Goal: Communication & Community: Answer question/provide support

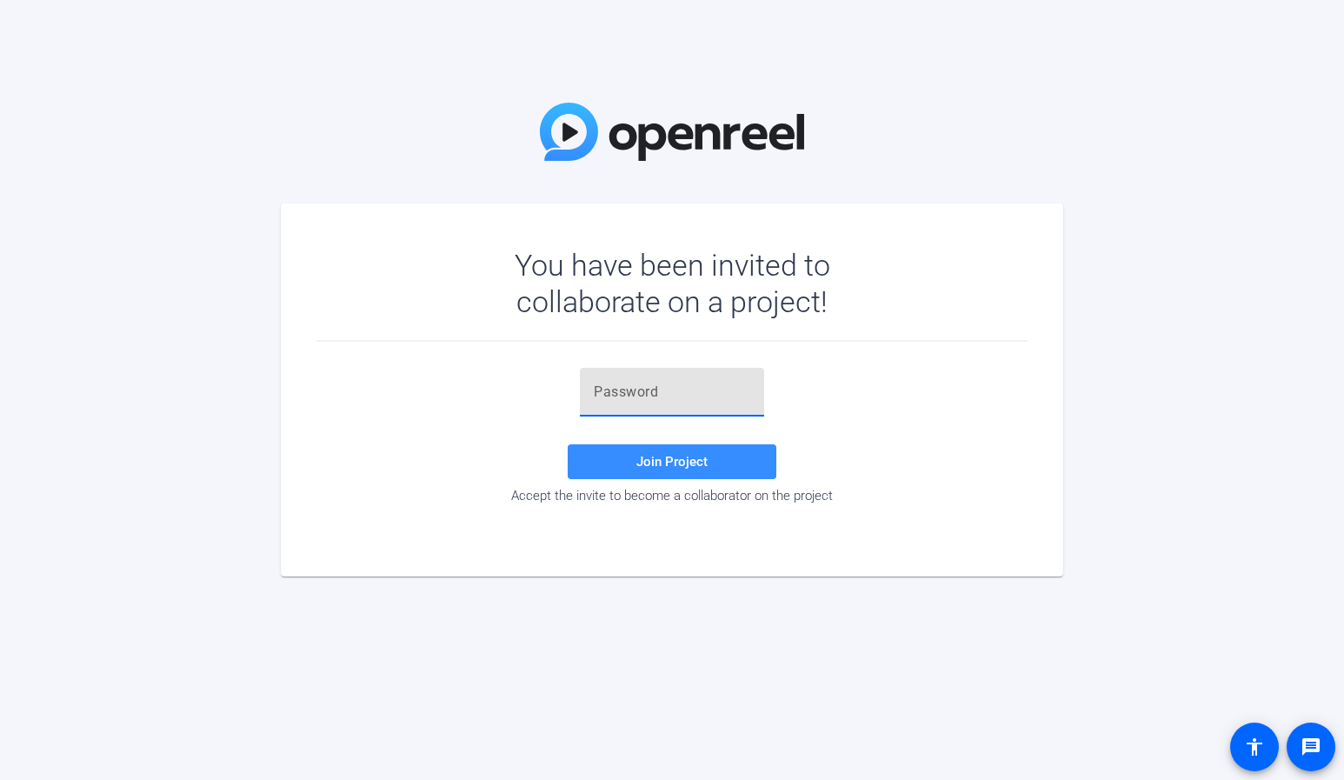
click at [615, 395] on input "text" at bounding box center [672, 392] width 156 height 21
paste input "KjQBIp"
type input "KjQBIp"
click at [630, 475] on span at bounding box center [672, 462] width 209 height 42
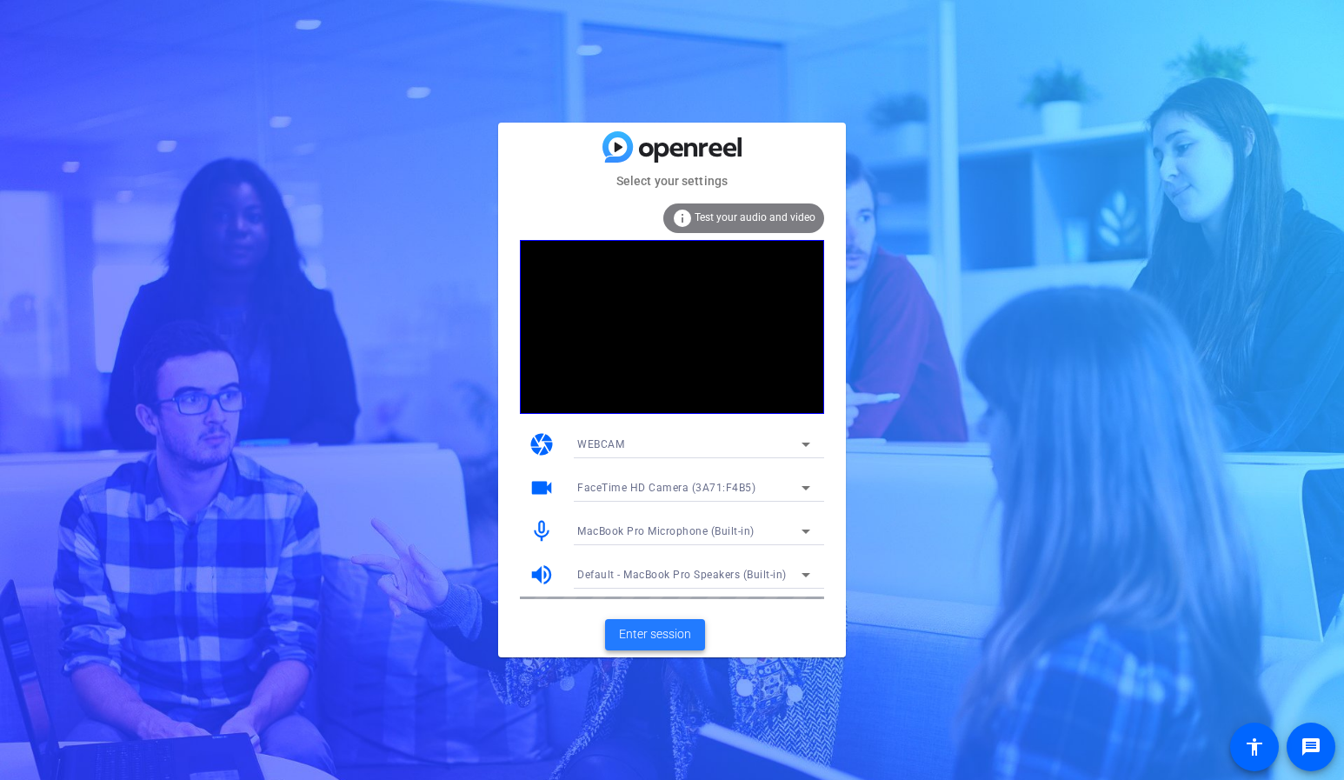
click at [657, 636] on span "Enter session" at bounding box center [655, 634] width 72 height 18
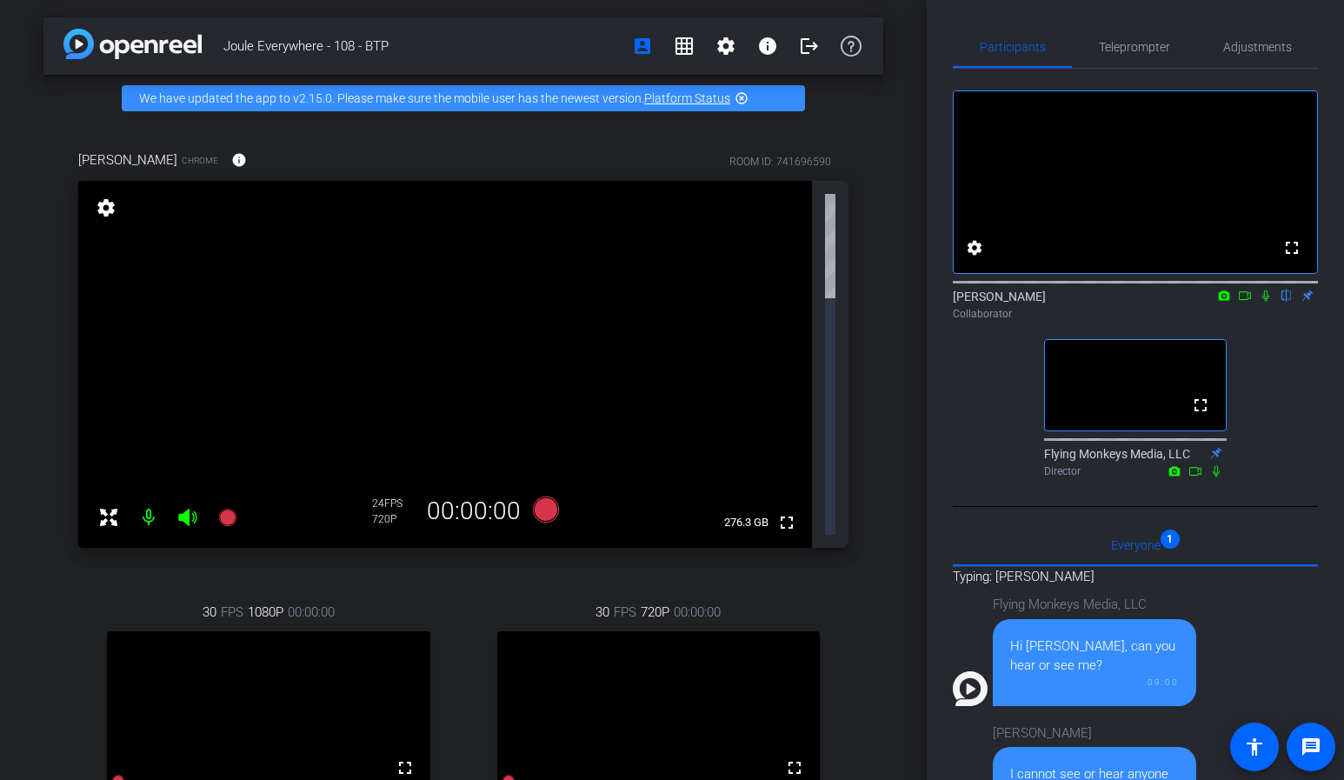
scroll to position [399, 0]
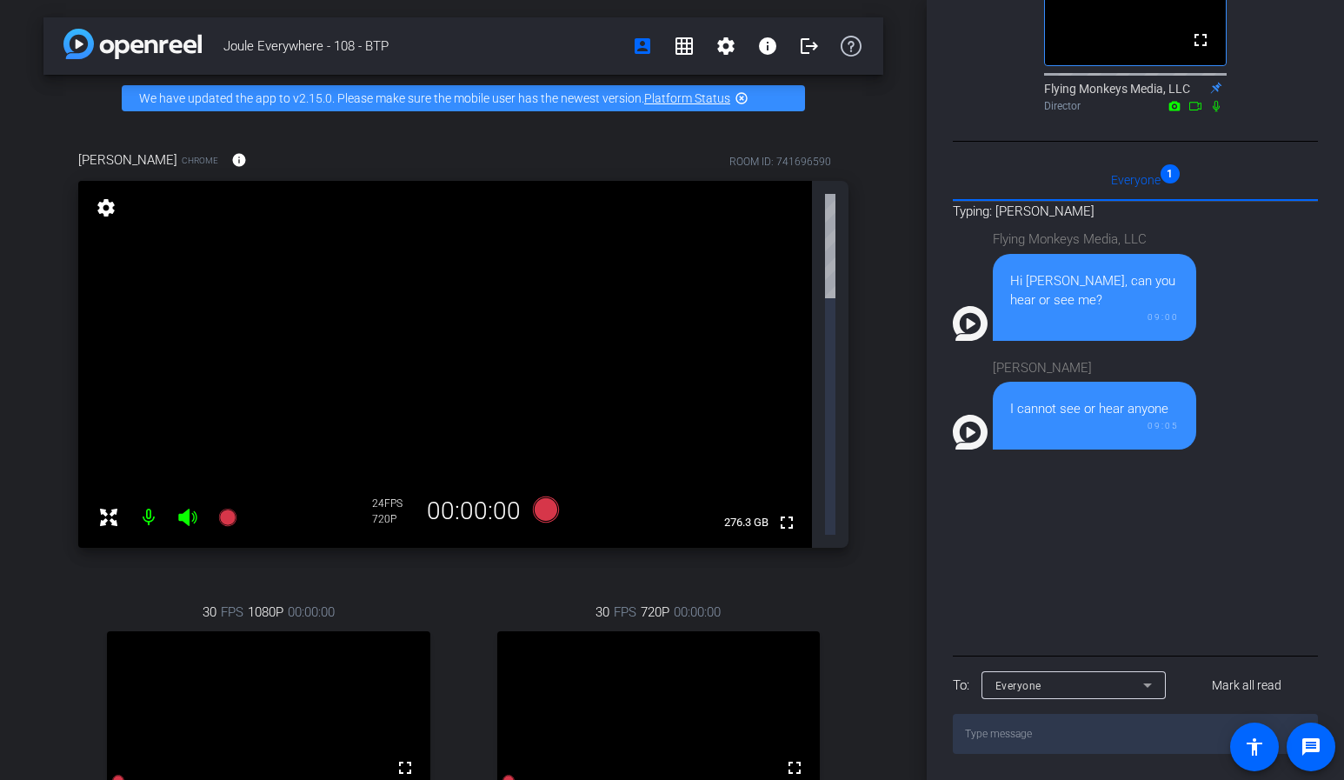
click at [1056, 737] on textarea at bounding box center [1135, 734] width 365 height 40
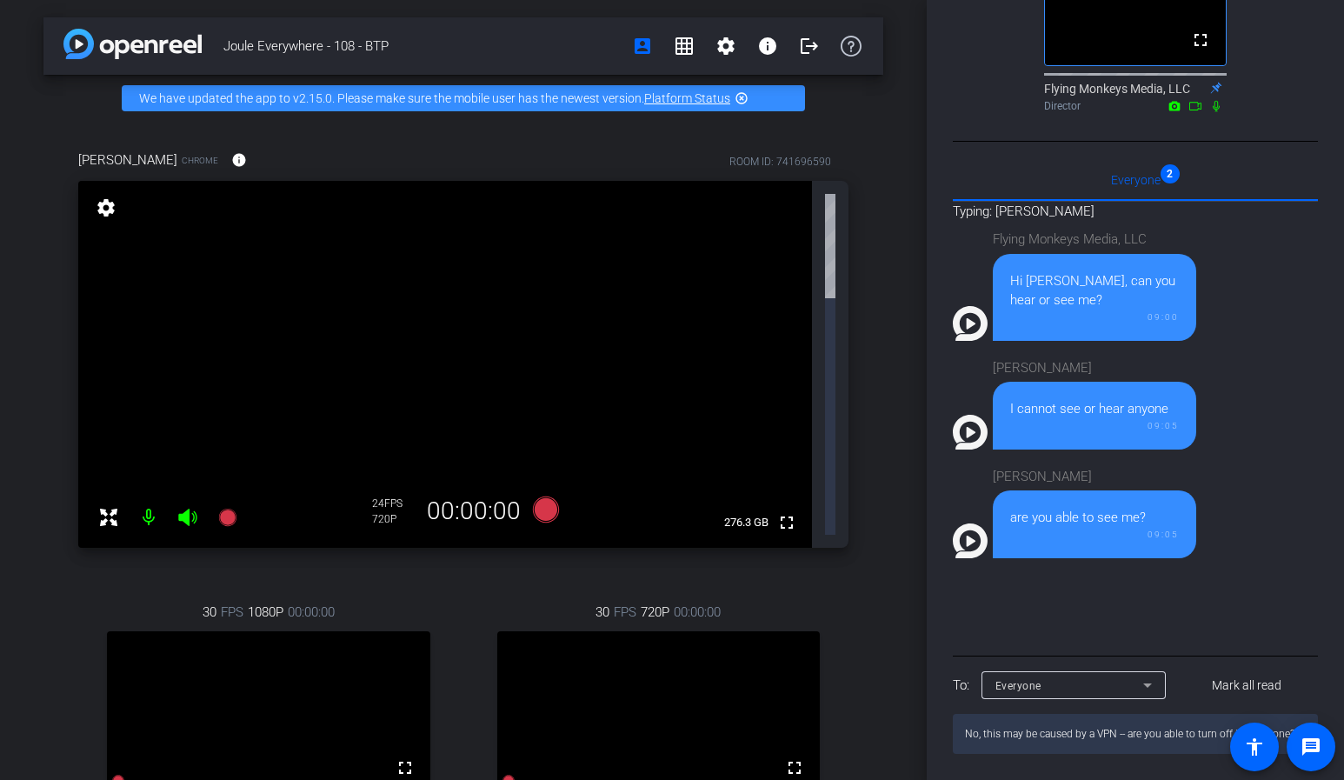
type textarea "No, this may be caused by a VPN -- are you able to turn off if using one?"
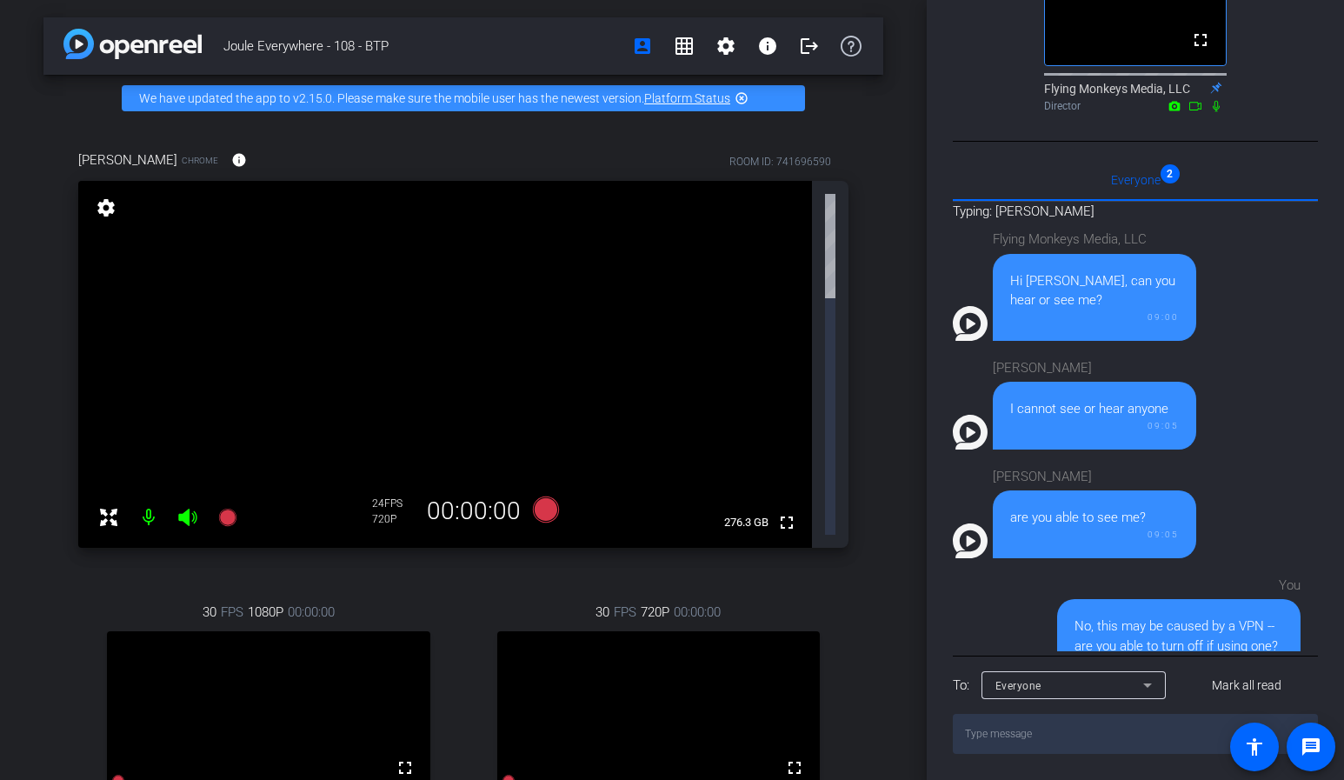
scroll to position [43, 0]
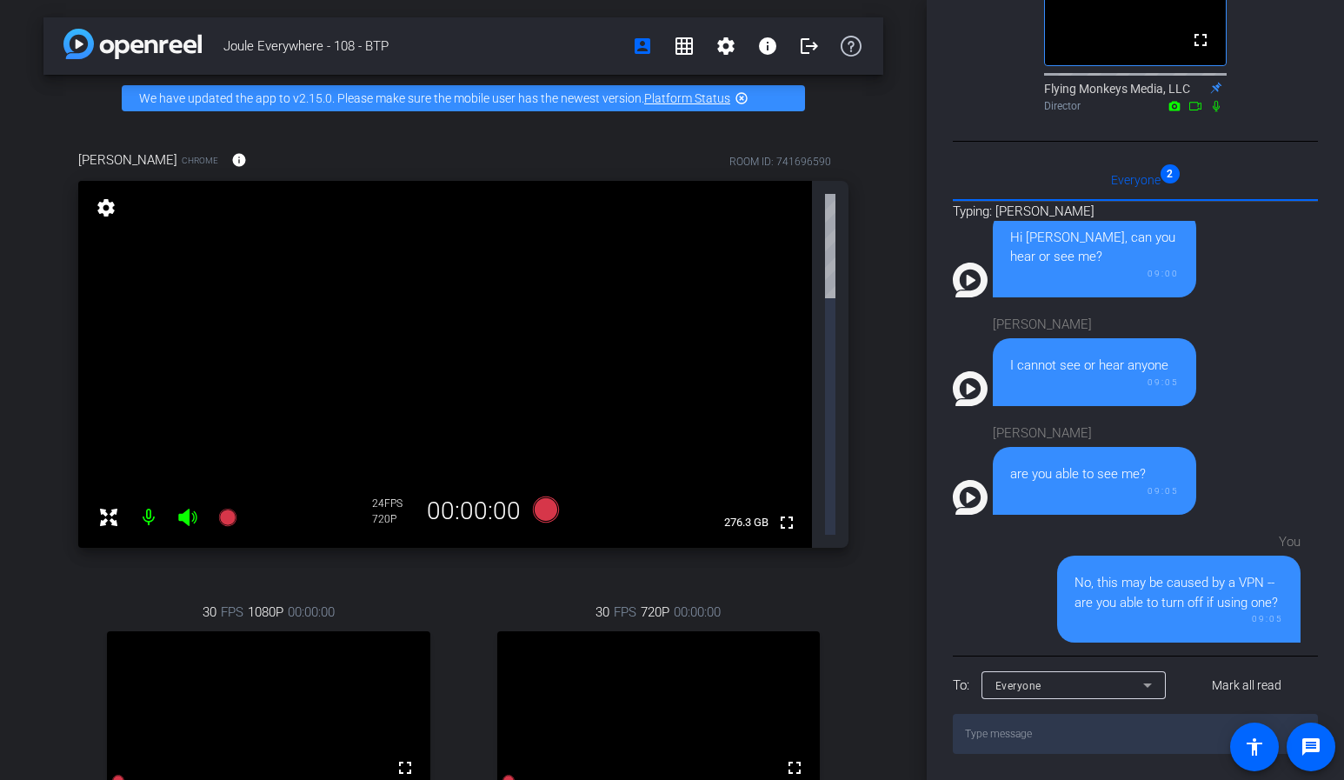
click at [1100, 727] on textarea at bounding box center [1135, 734] width 365 height 40
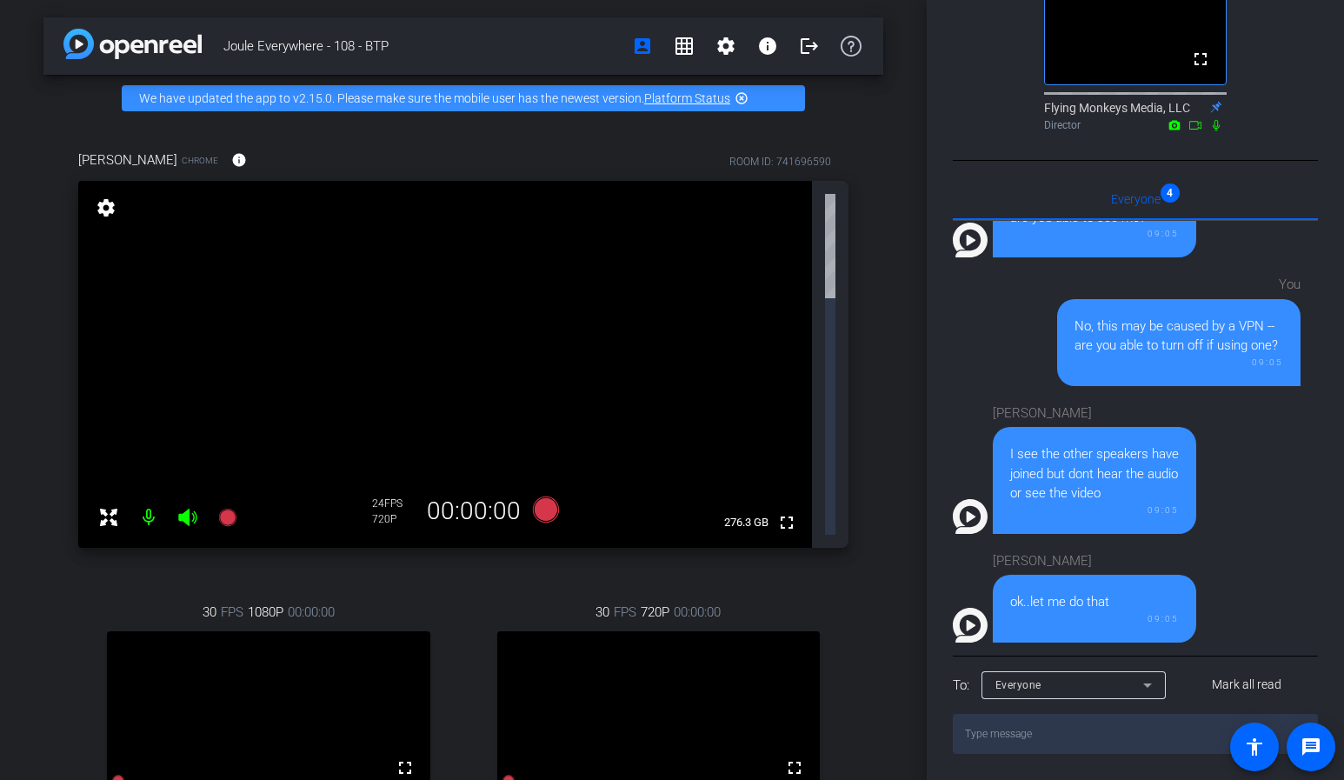
scroll to position [380, 0]
click at [1037, 733] on textarea at bounding box center [1135, 734] width 365 height 40
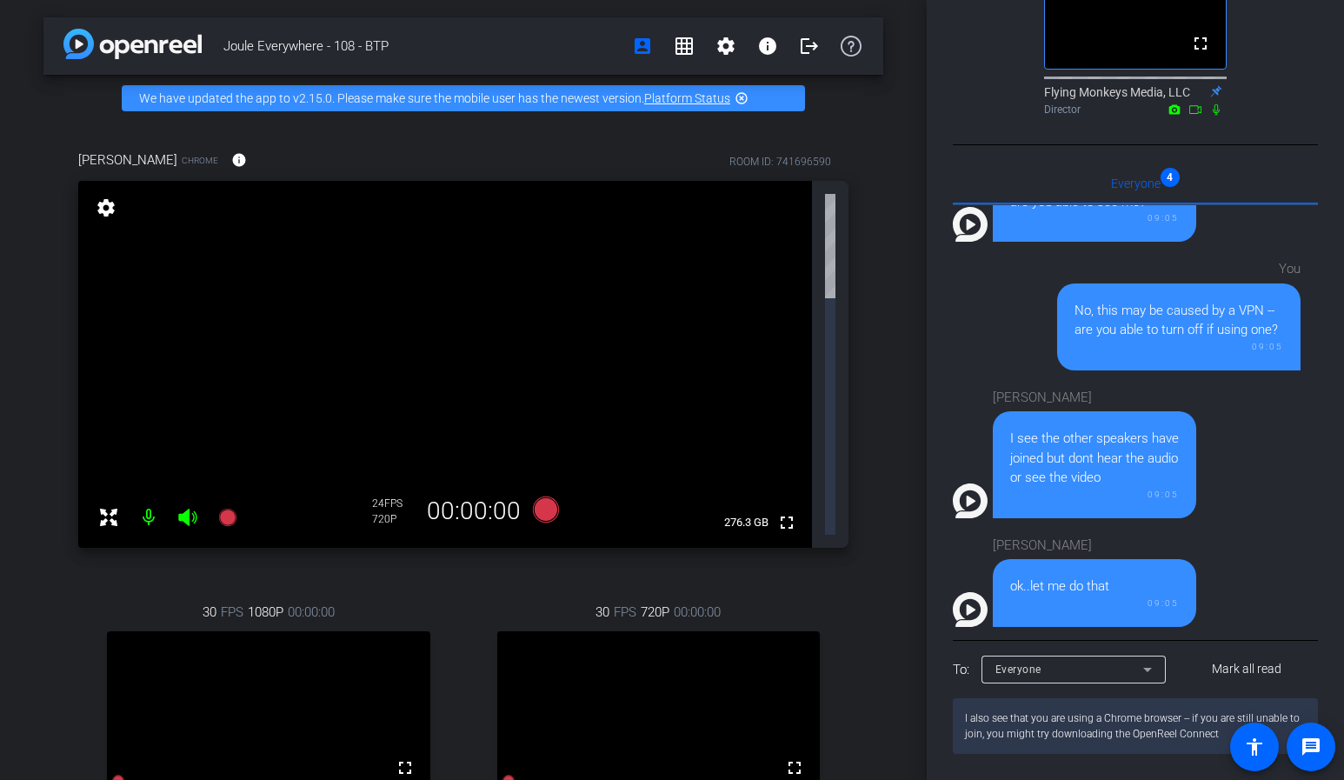
click at [1192, 737] on textarea "I also see that you are using a Chrome browser -- if you are still unable to jo…" at bounding box center [1135, 726] width 365 height 56
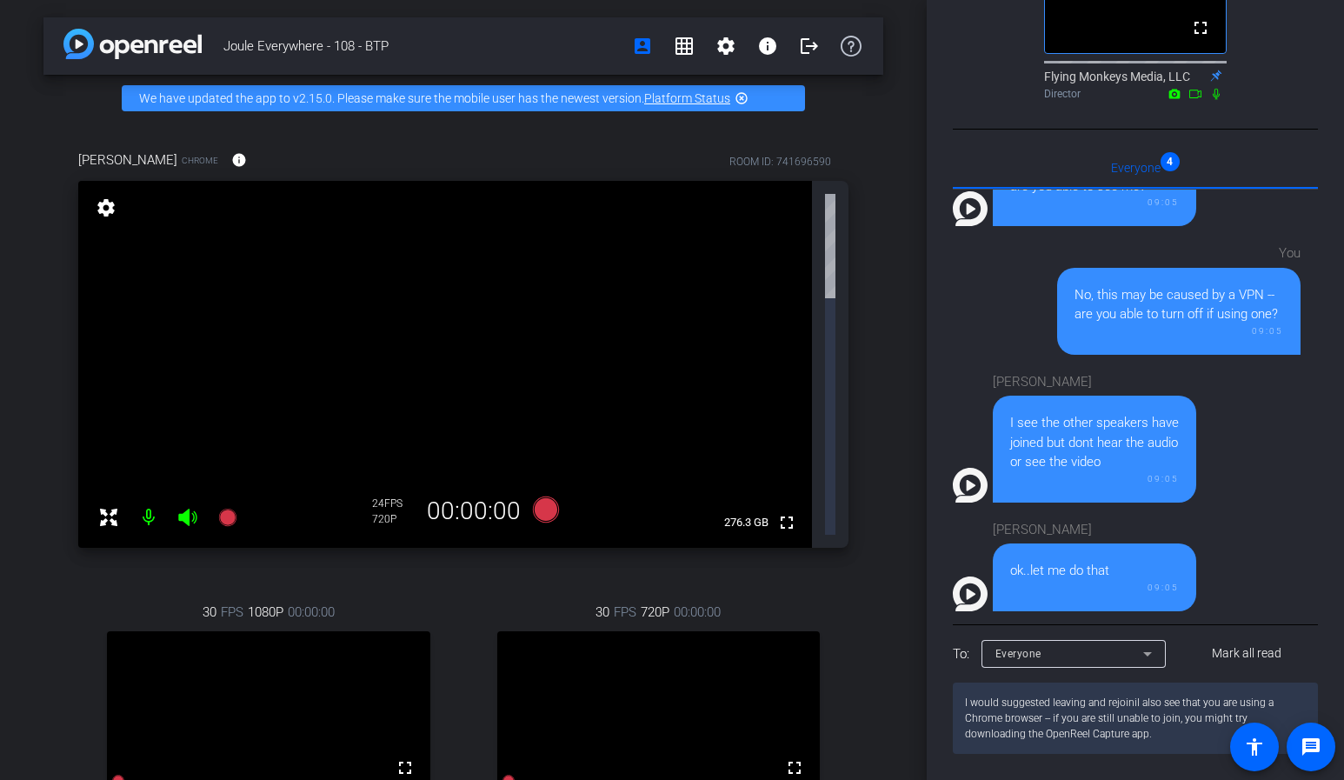
click at [1047, 713] on textarea "I would suggested leaving and rejoiniI also see that you are using a Chrome bro…" at bounding box center [1135, 717] width 365 height 71
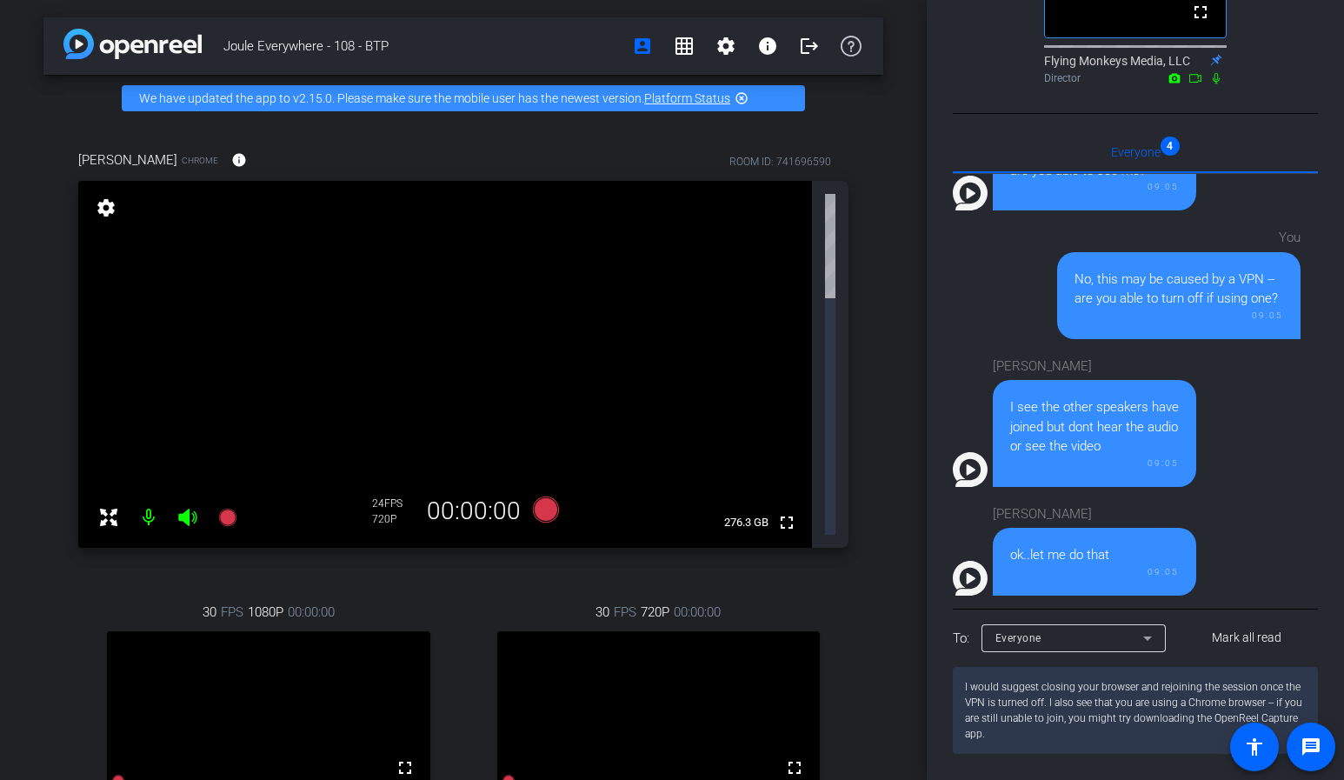
type textarea "I would suggest closing your browser and rejoining the session once the VPN is …"
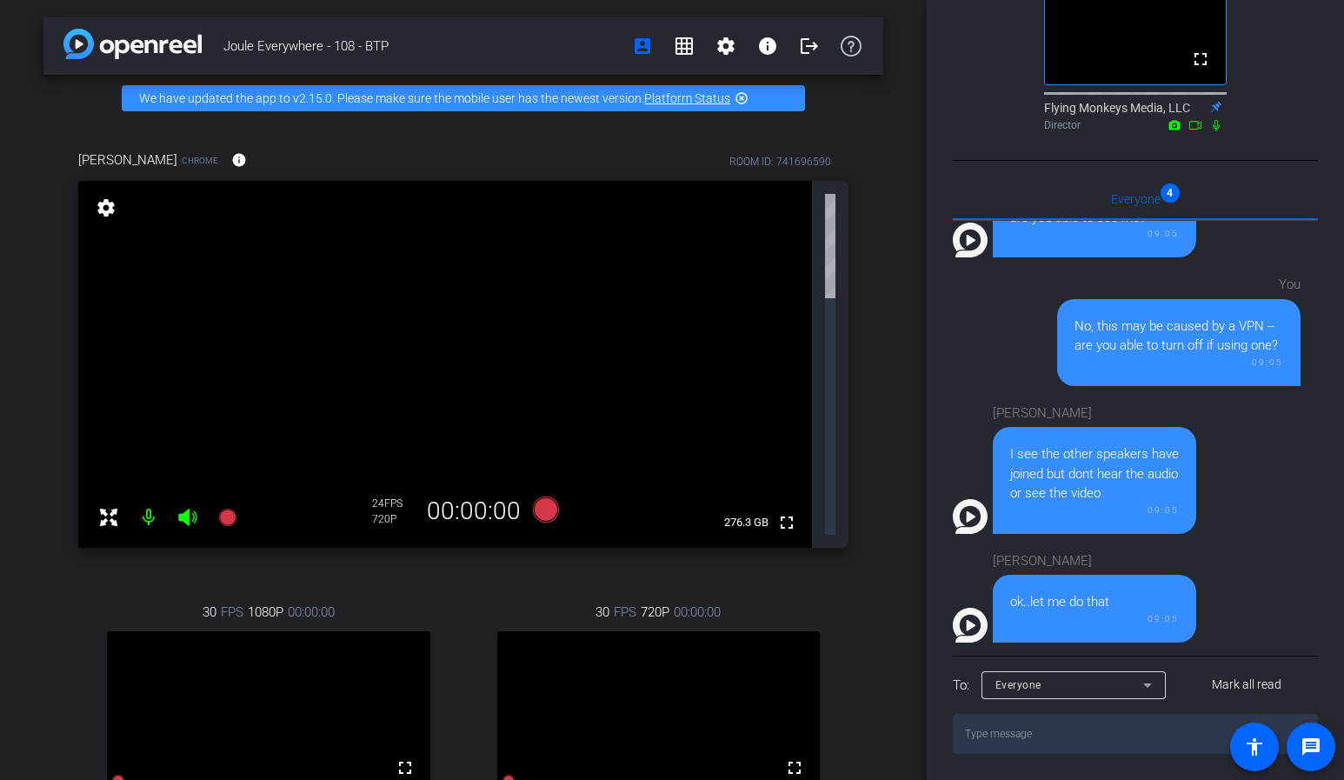
scroll to position [448, 0]
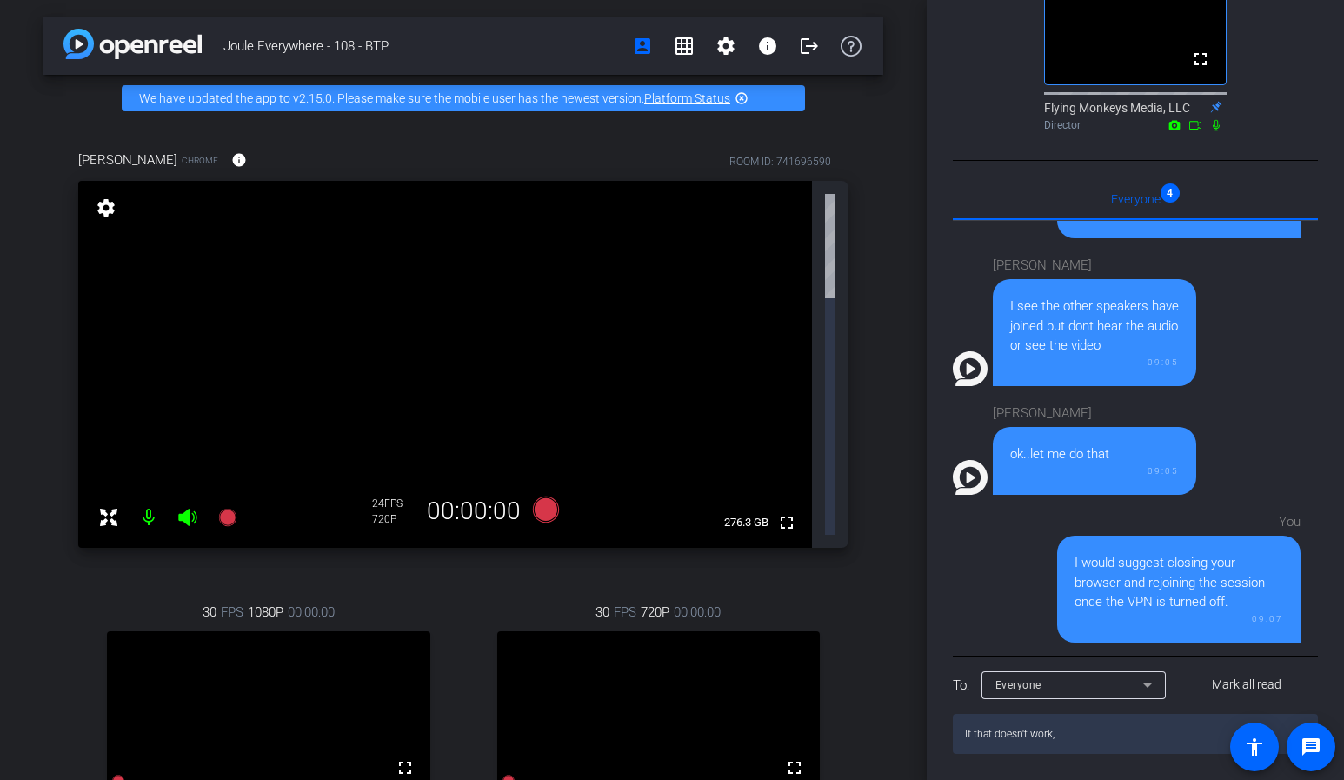
paste textarea "I also see that you are using a Chrome browser -- if you are still unable to jo…"
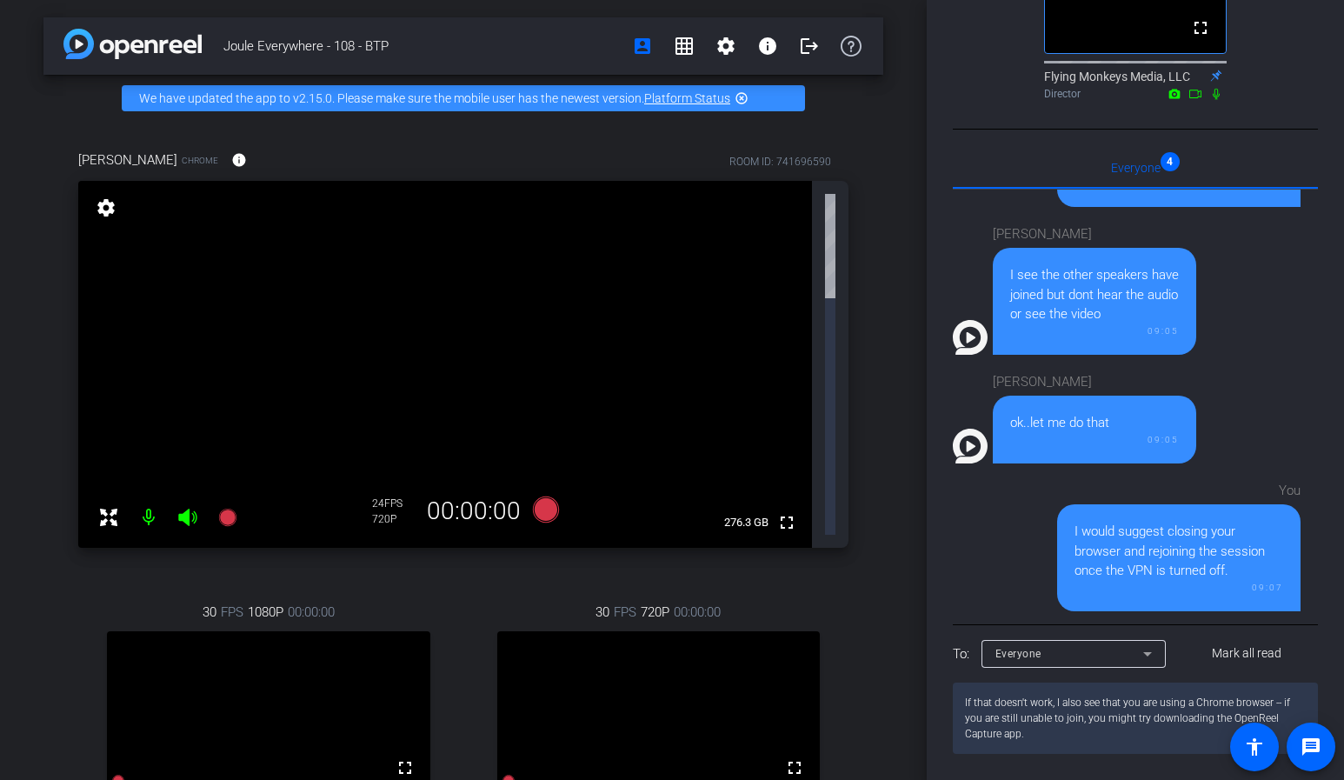
click at [1077, 738] on textarea "If that doesn't work, I also see that you are using a Chrome browser -- if you …" at bounding box center [1135, 717] width 365 height 71
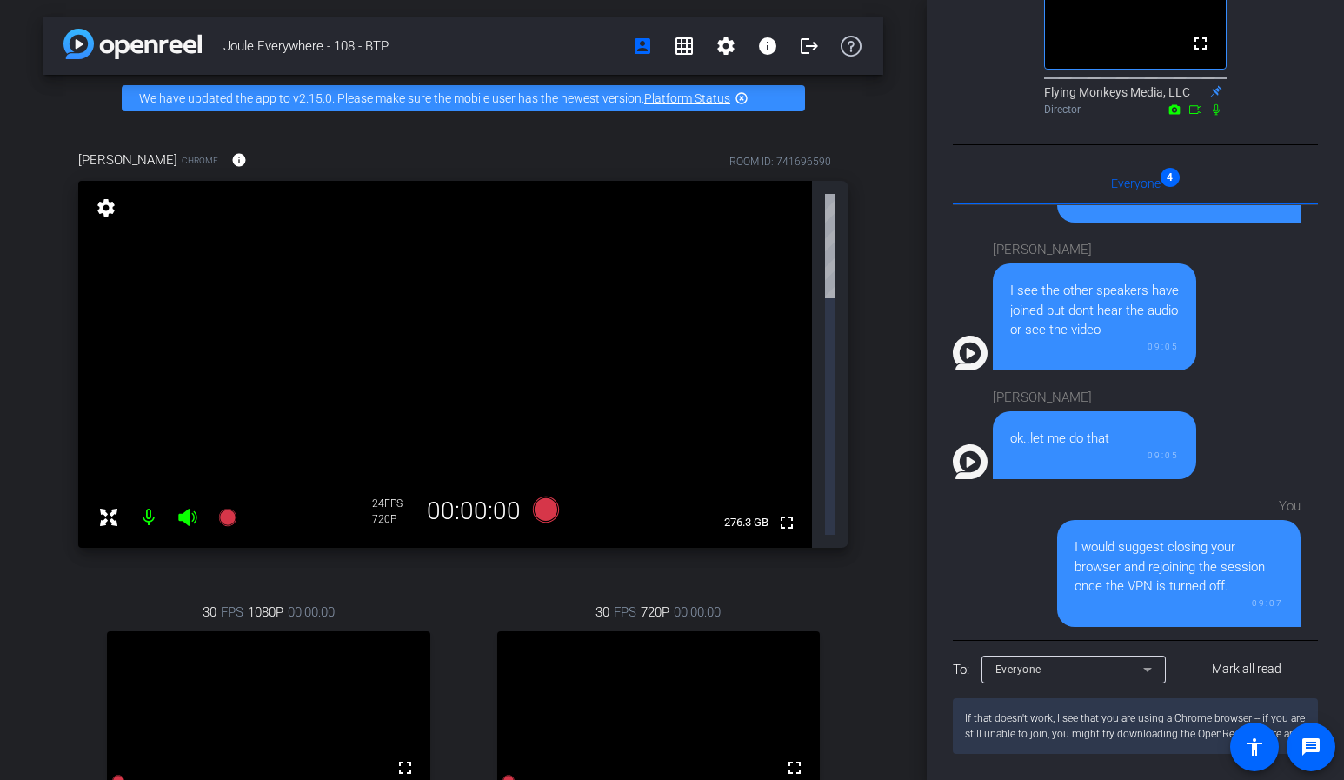
click at [1077, 738] on textarea "If that doesn't work, I see that you are using a Chrome browser -- if you are s…" at bounding box center [1135, 726] width 365 height 56
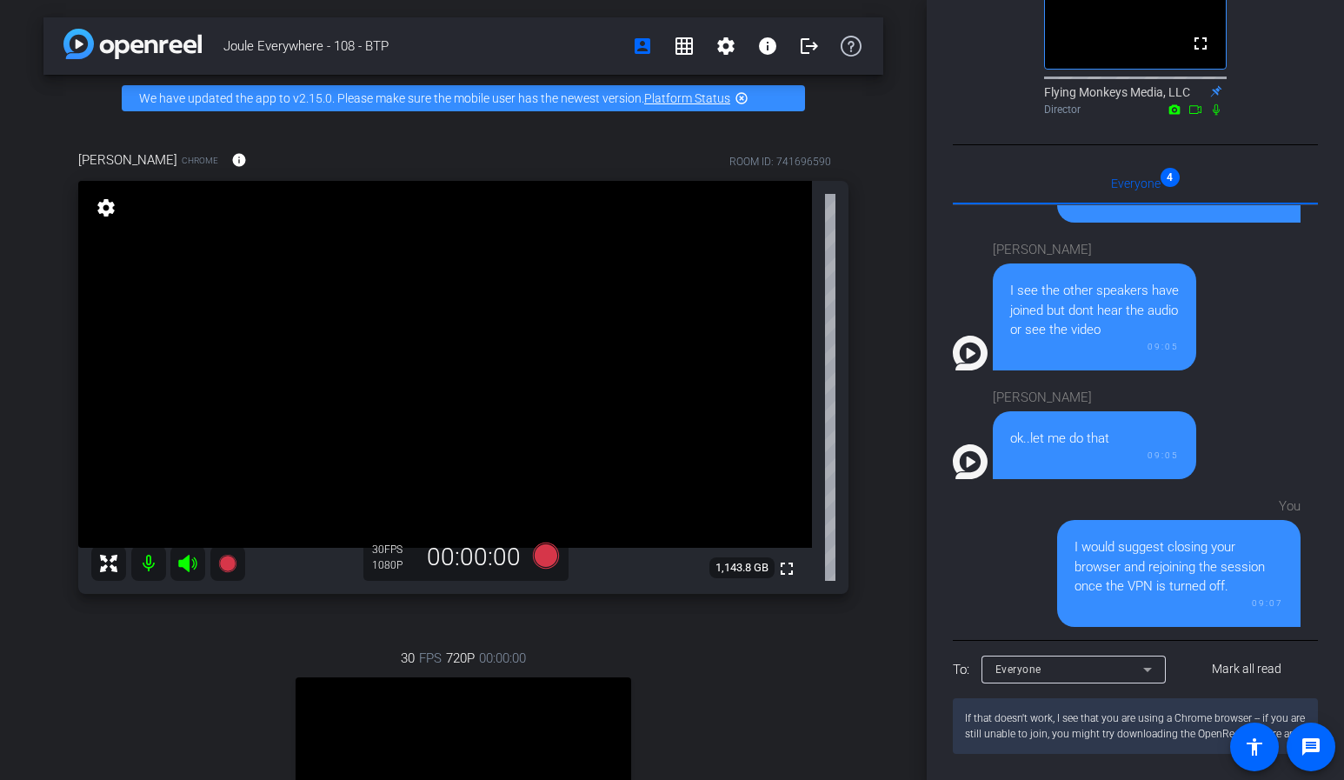
click at [1171, 727] on textarea "If that doesn't work, I see that you are using a Chrome browser -- if you are s…" at bounding box center [1135, 726] width 365 height 56
click at [1125, 729] on textarea "If that doesn't work, I see that you are using a Chrome browser -- if you are s…" at bounding box center [1135, 726] width 365 height 56
click at [1052, 719] on textarea "If that doesn't work, I see that you are using a Chrome browser -- if you are s…" at bounding box center [1135, 726] width 365 height 56
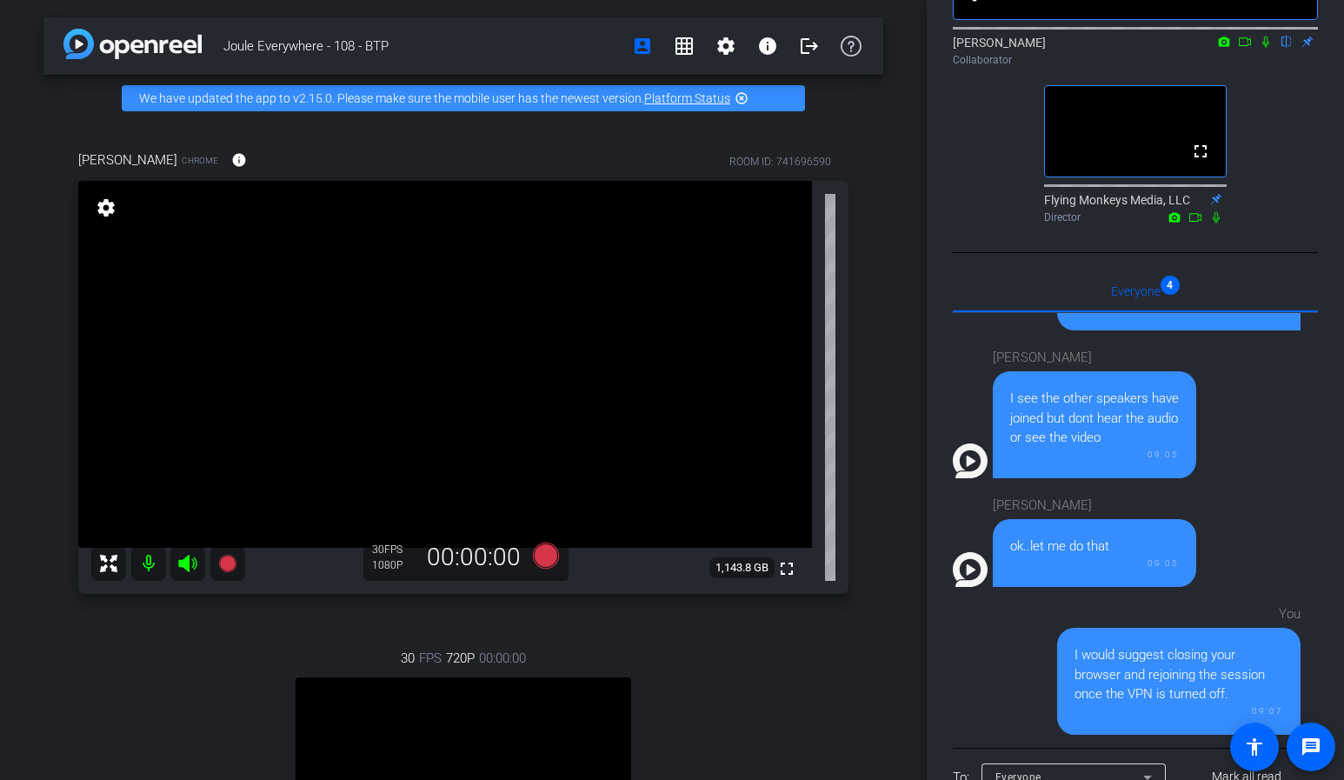
click at [1265, 48] on icon at bounding box center [1265, 42] width 14 height 12
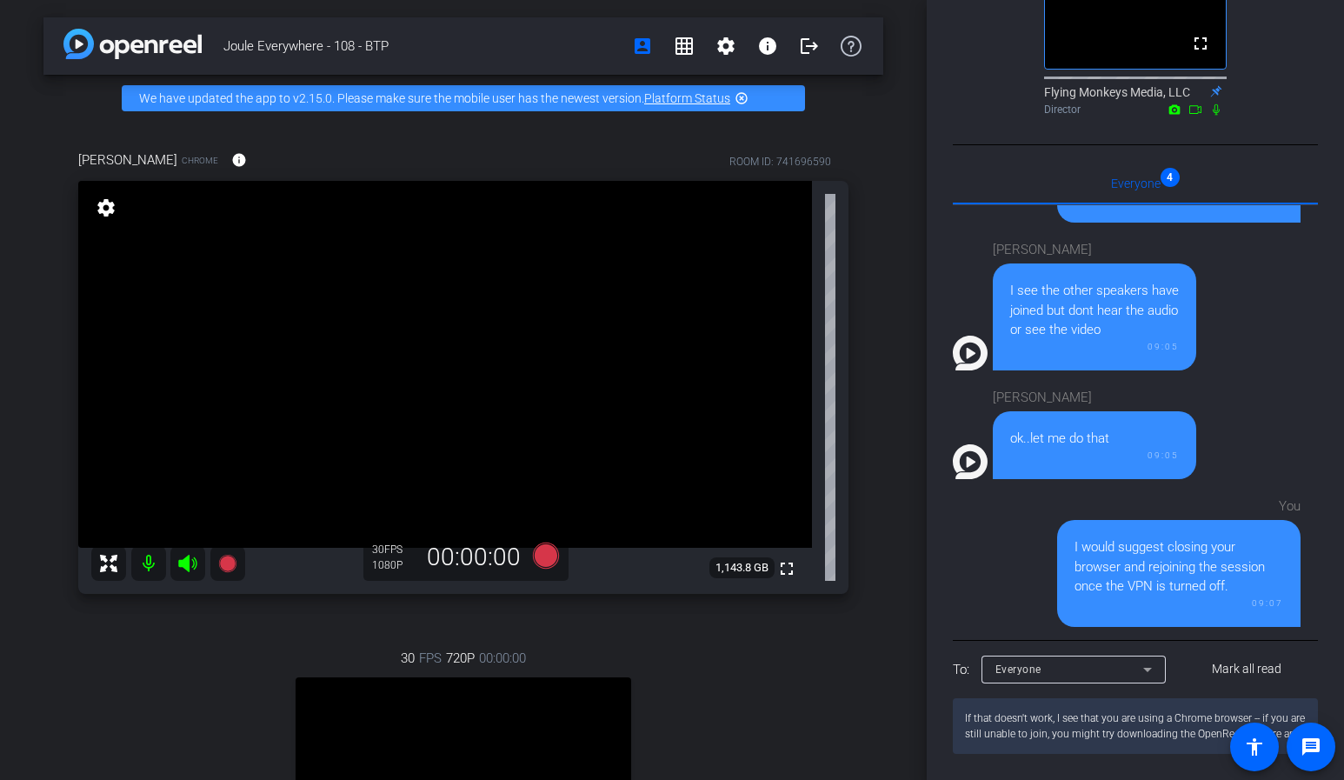
click at [1048, 734] on textarea "If that doesn't work, I see that you are using a Chrome browser -- if you are s…" at bounding box center [1135, 726] width 365 height 56
click at [1291, 716] on textarea "If that doesn't work, I see that you are using a Chrome browser -- you might tr…" at bounding box center [1135, 726] width 365 height 56
click at [1168, 738] on textarea "If that doesn't work, I see that you are using a Chrome browser -- you can try …" at bounding box center [1135, 726] width 365 height 56
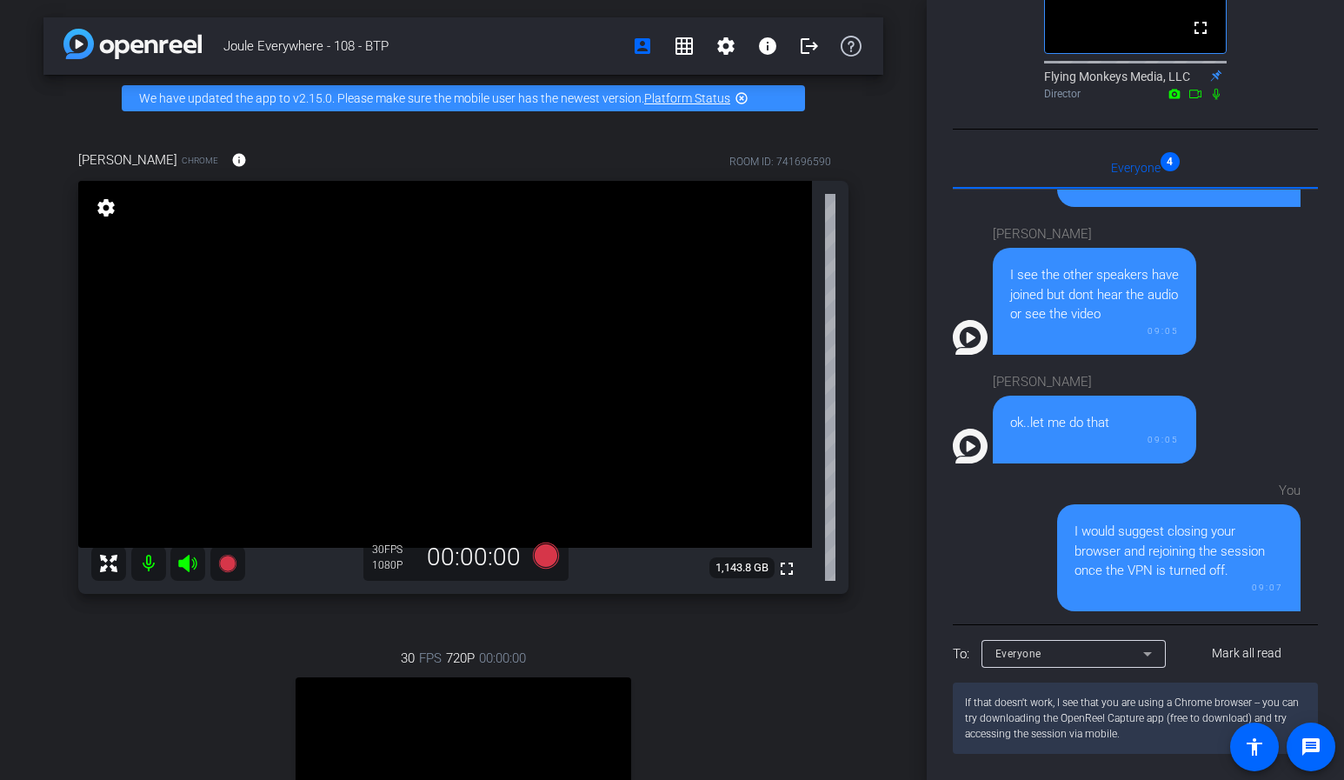
click at [1059, 720] on textarea "If that doesn't work, I see that you are using a Chrome browser -- you can try …" at bounding box center [1135, 717] width 365 height 71
click at [1194, 721] on textarea "I see that you are using a Chrome browser -- you can try downloading the OpenRe…" at bounding box center [1135, 717] width 365 height 71
type textarea "I see that you are using a Chrome browser -- you could also try downloading the…"
click at [1142, 749] on textarea "I see that you are using a Chrome browser -- you could also try downloading the…" at bounding box center [1135, 717] width 365 height 71
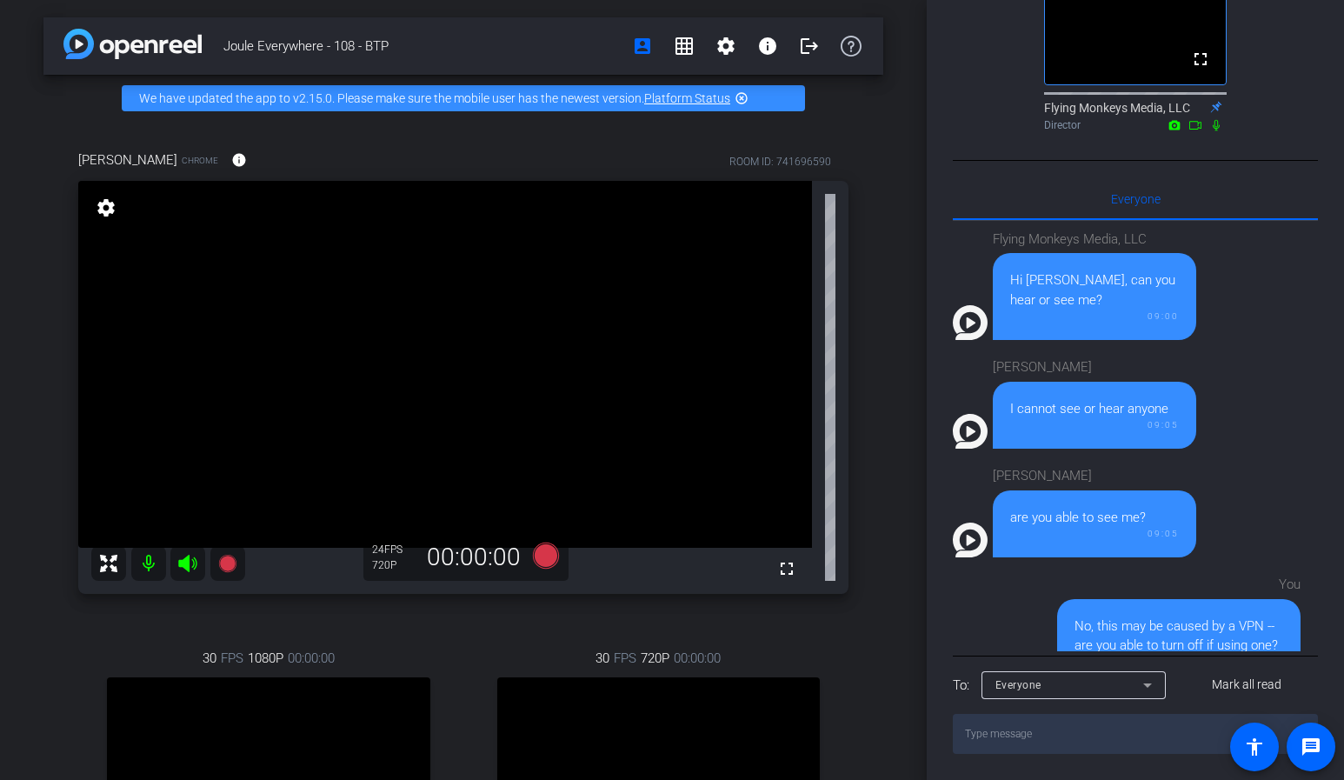
scroll to position [2, 0]
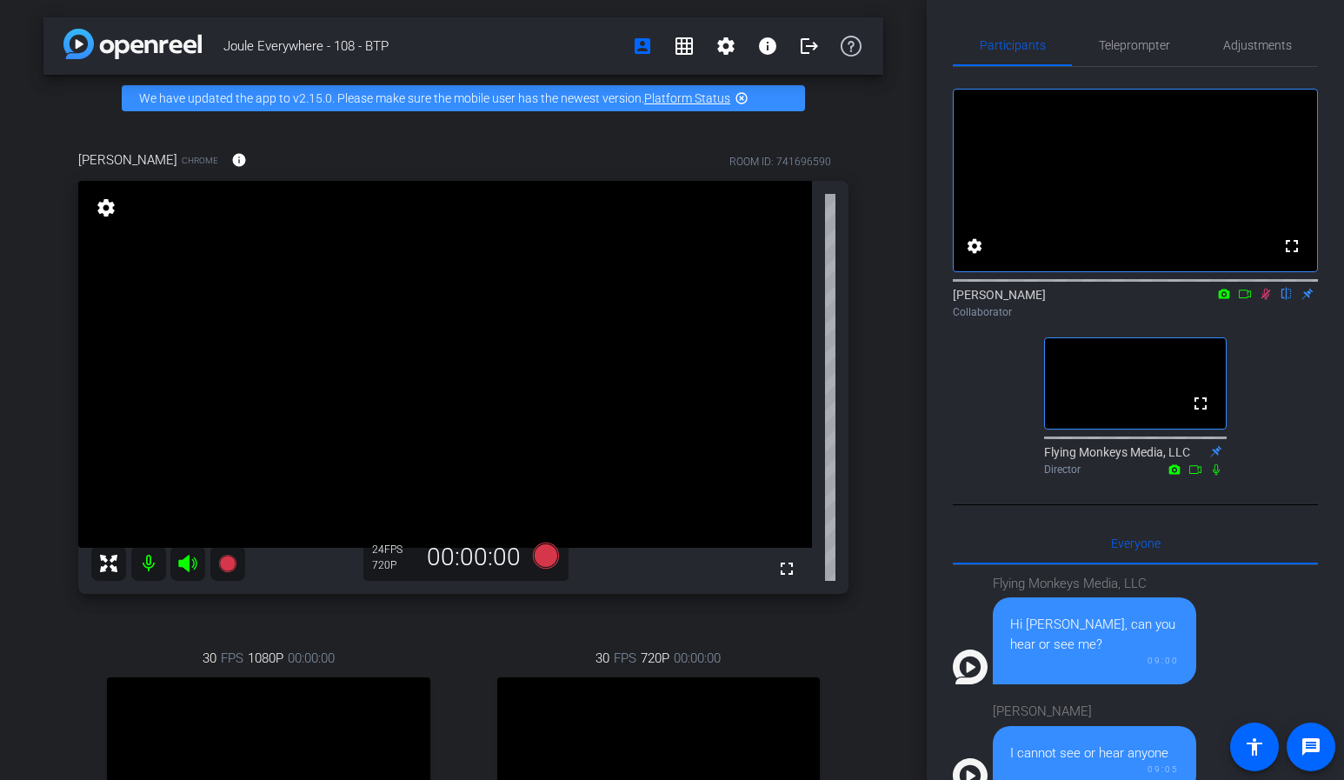
click at [1265, 300] on icon at bounding box center [1265, 294] width 14 height 12
click at [1245, 53] on span "Adjustments" at bounding box center [1257, 45] width 69 height 42
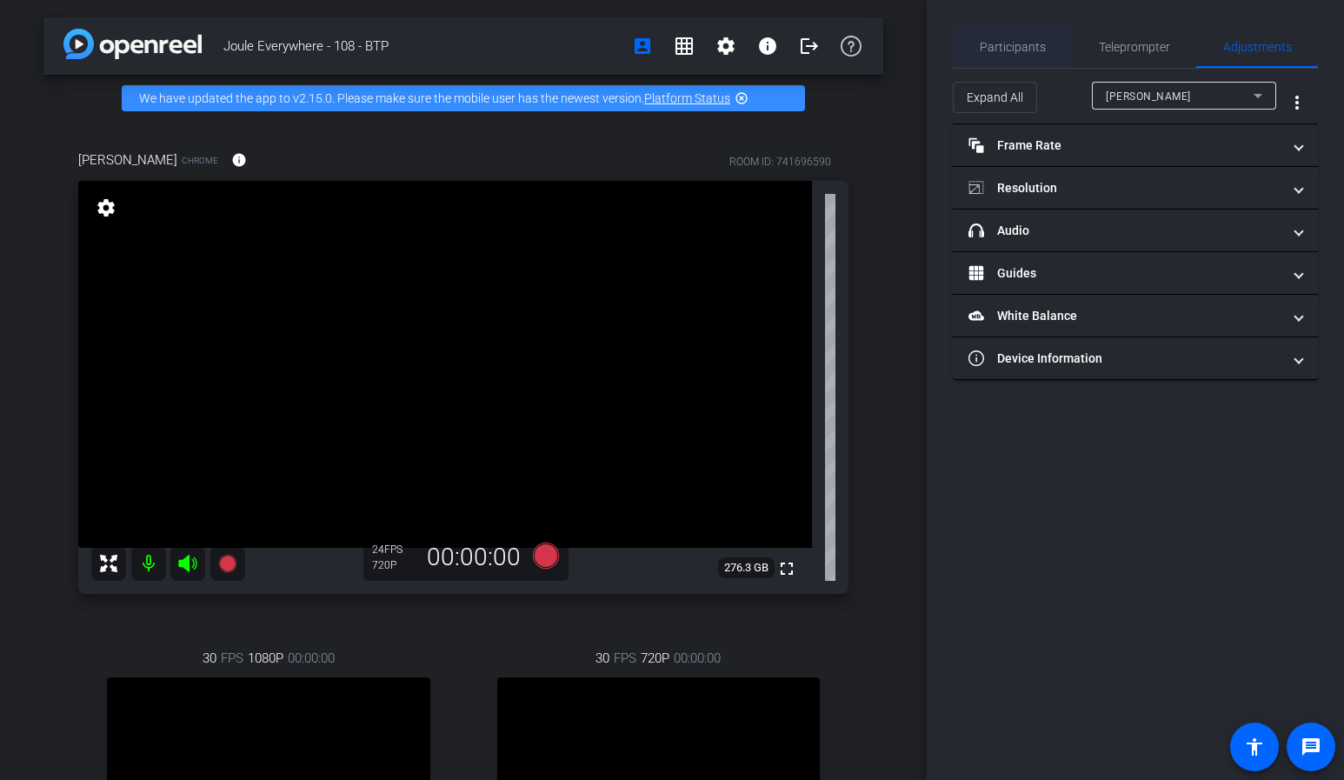
click at [999, 41] on span "Participants" at bounding box center [1012, 47] width 66 height 12
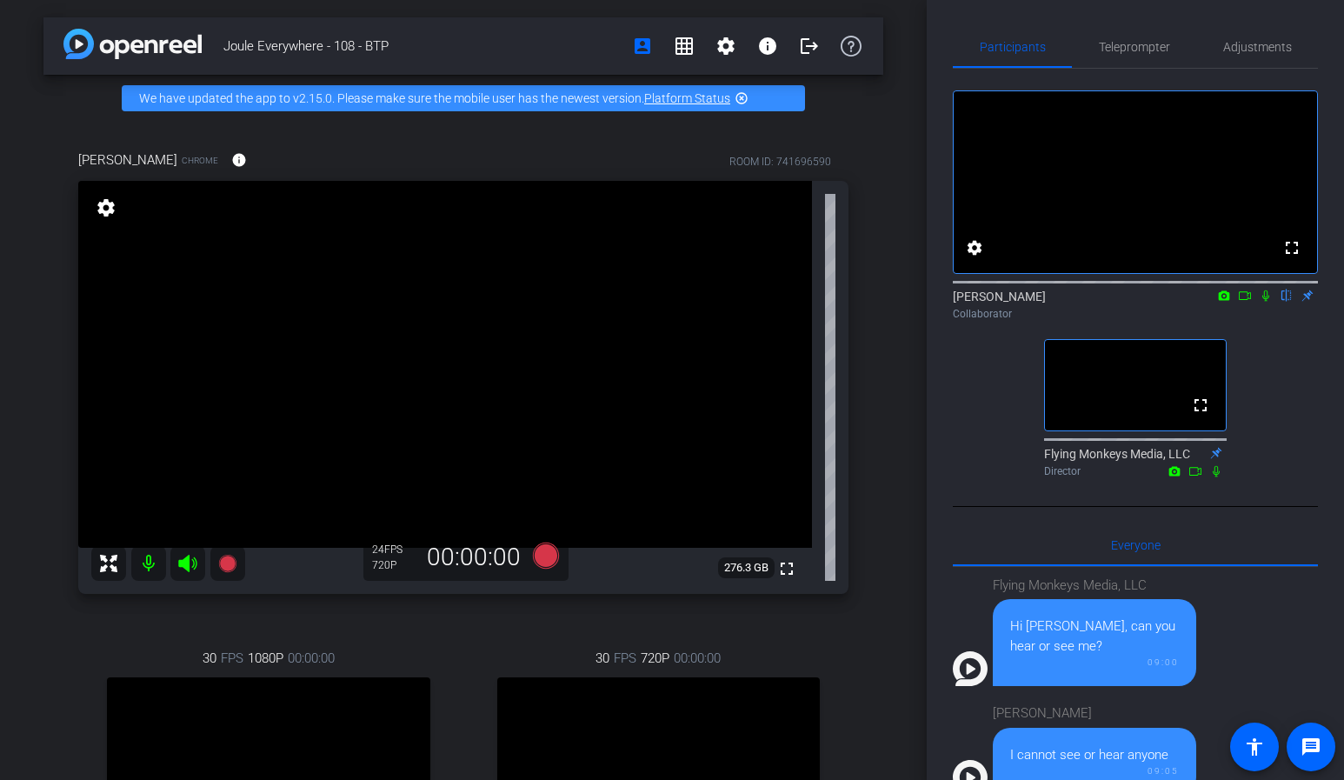
click at [1262, 302] on icon at bounding box center [1265, 295] width 14 height 12
click at [1265, 302] on icon at bounding box center [1265, 295] width 14 height 12
click at [1266, 302] on icon at bounding box center [1265, 295] width 7 height 11
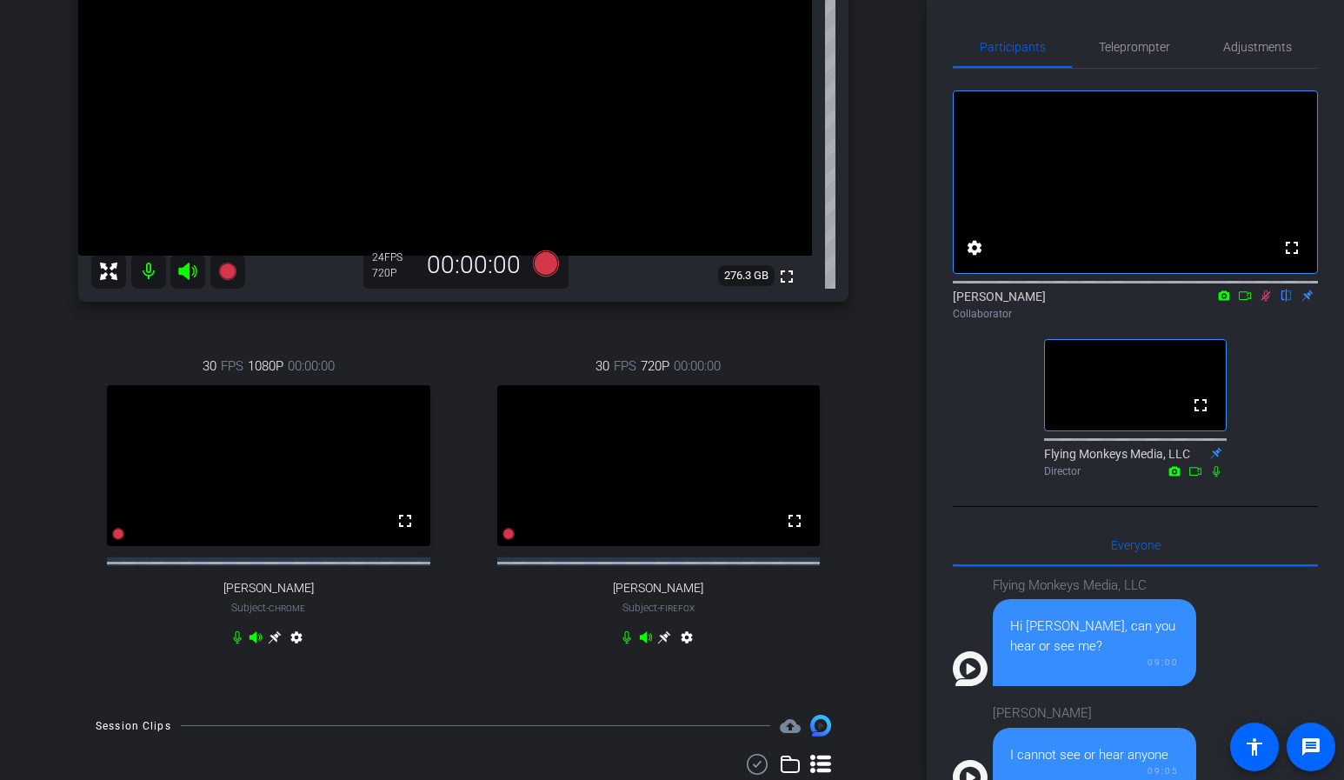
click at [1267, 302] on icon at bounding box center [1266, 295] width 10 height 11
click at [1265, 302] on icon at bounding box center [1265, 295] width 14 height 12
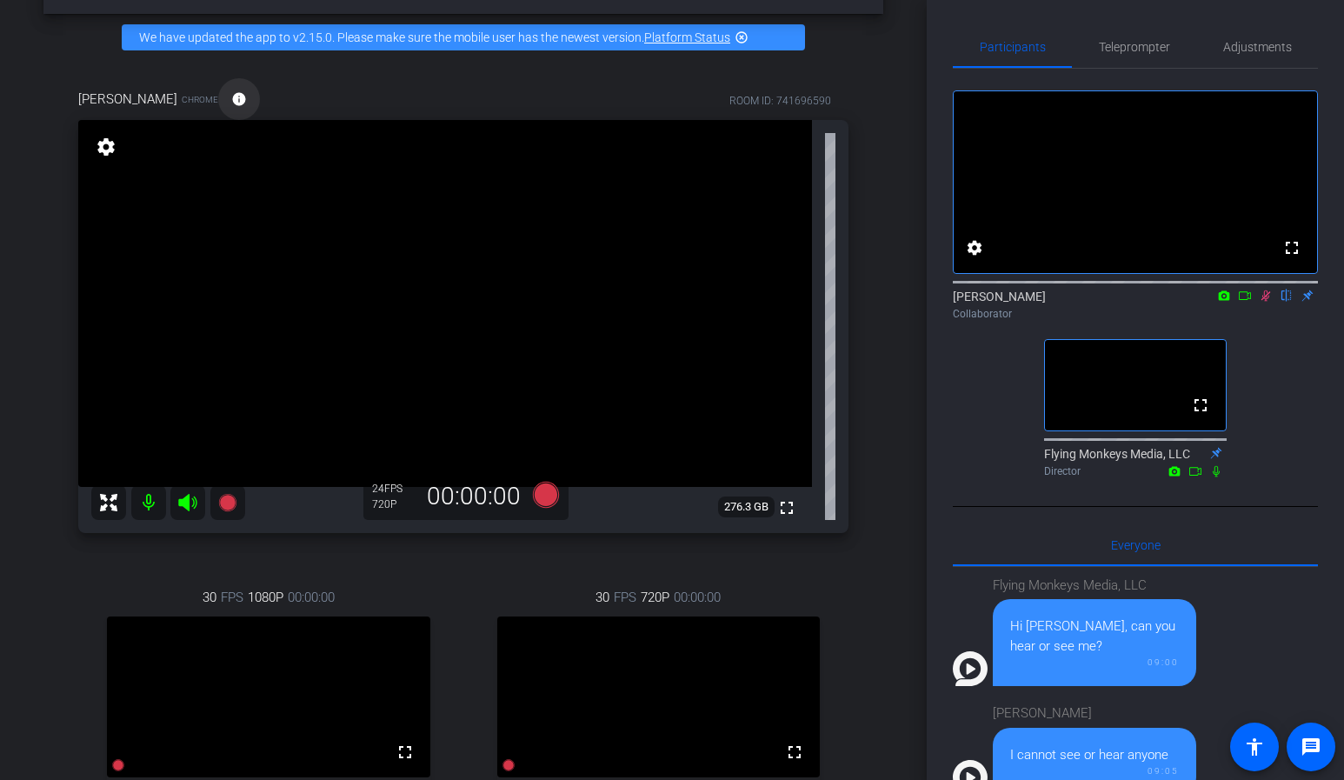
scroll to position [39, 0]
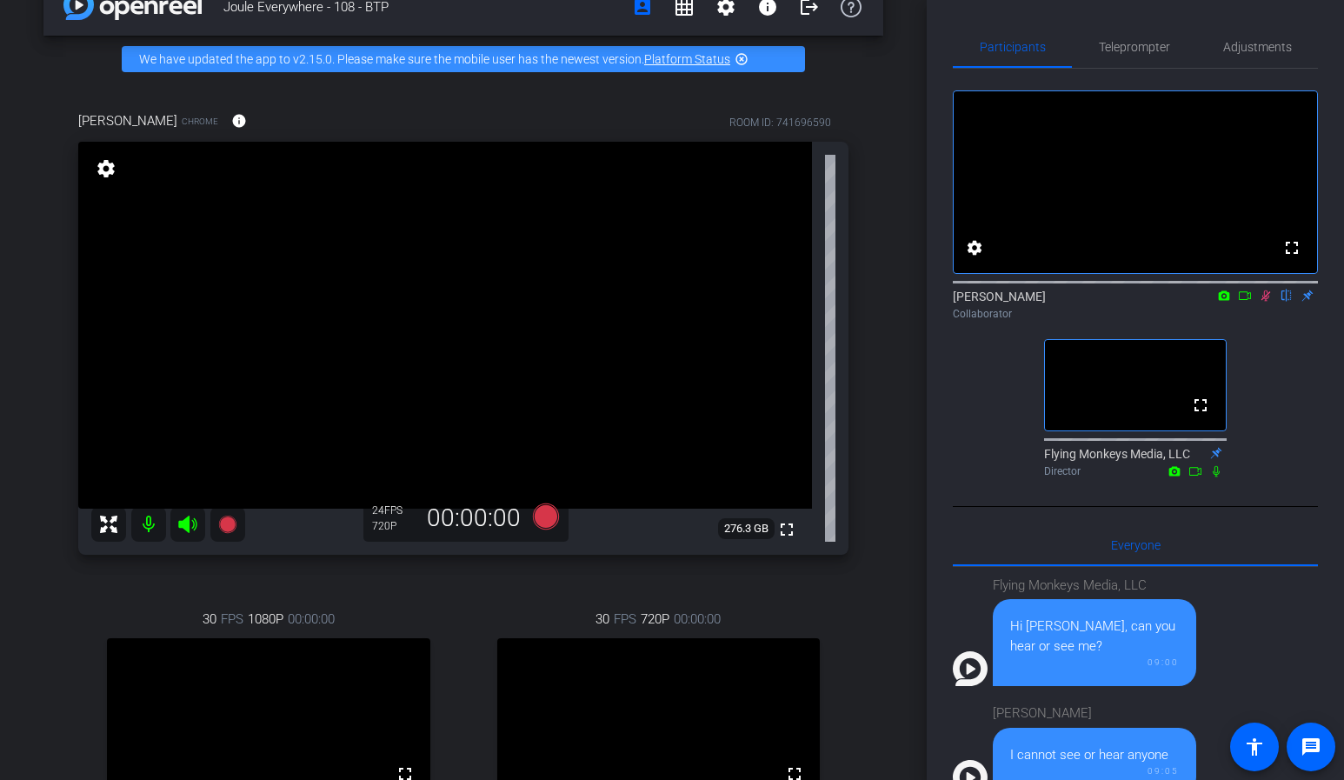
click at [744, 62] on mat-icon "highlight_off" at bounding box center [741, 59] width 14 height 14
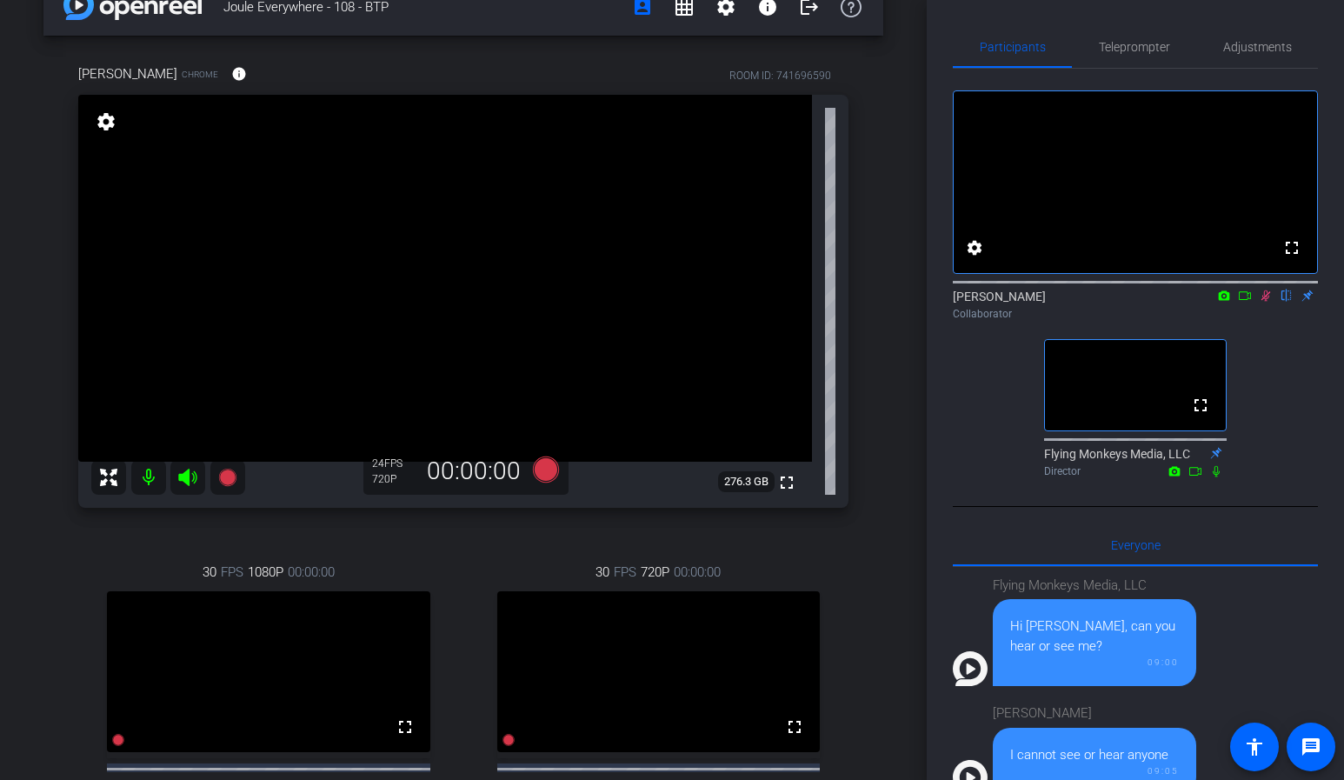
scroll to position [88, 0]
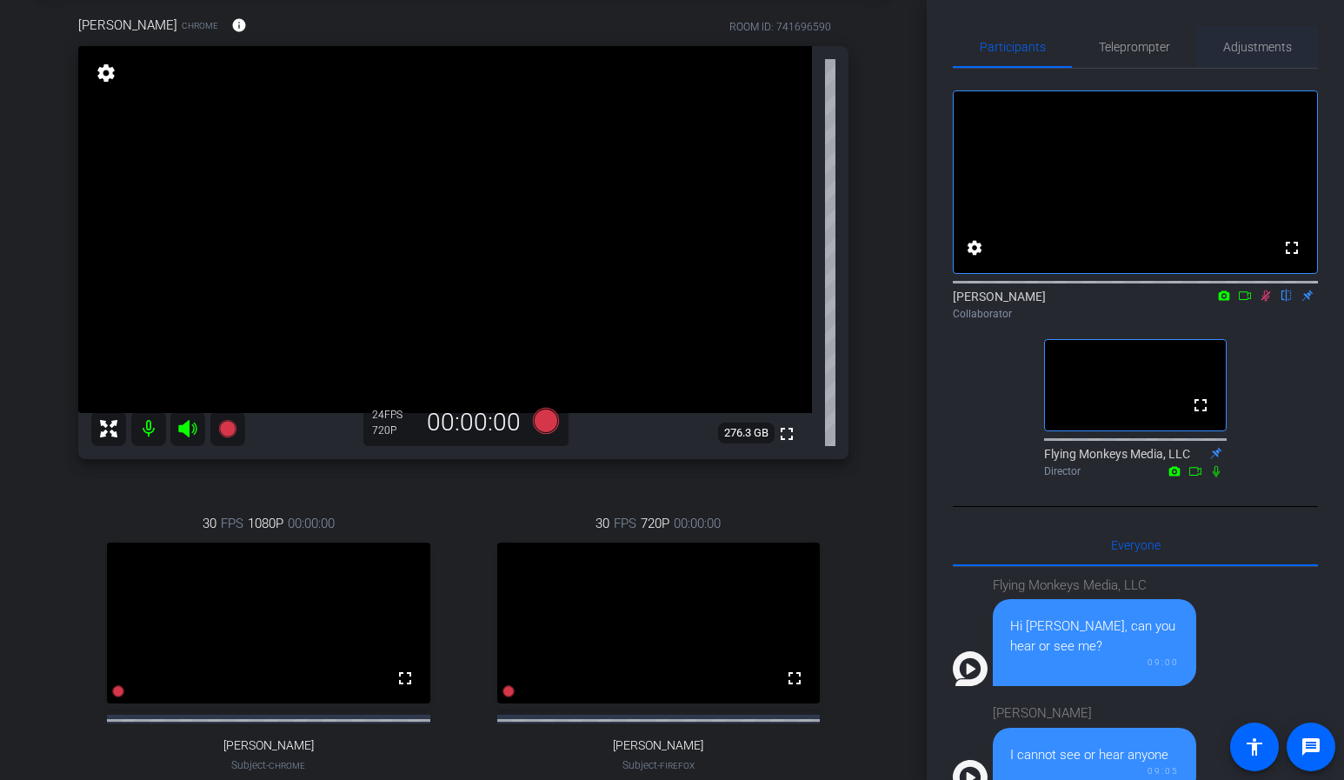
click at [1246, 45] on span "Adjustments" at bounding box center [1257, 47] width 69 height 12
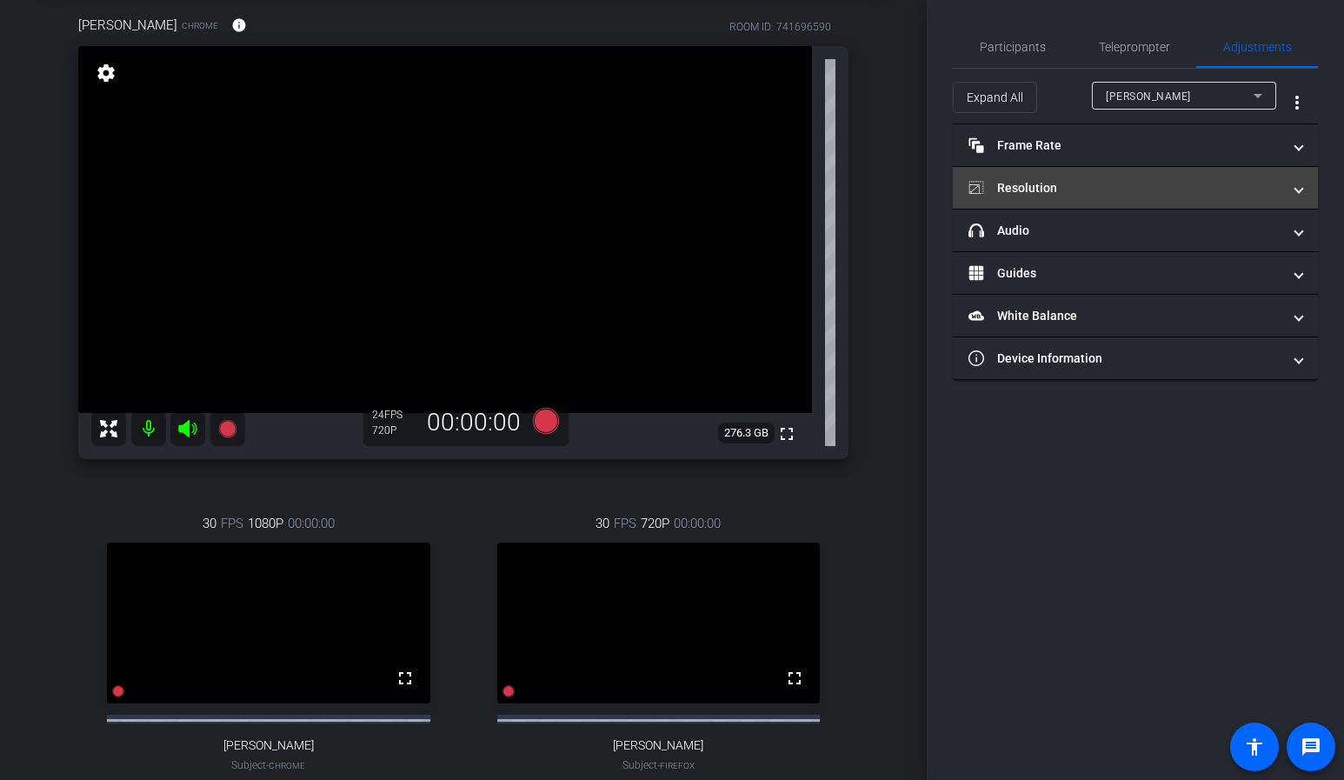
click at [1086, 198] on mat-expansion-panel-header "Resolution" at bounding box center [1135, 188] width 365 height 42
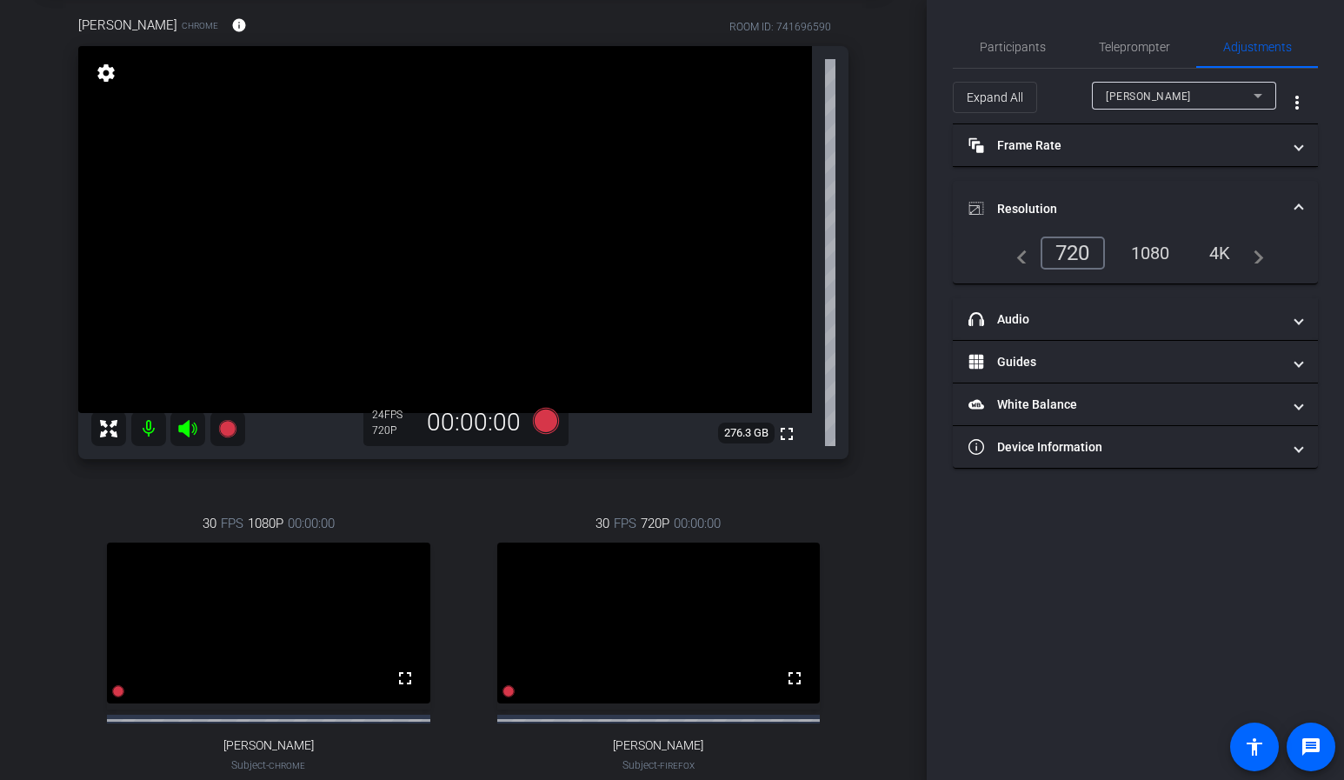
click at [1149, 250] on div "1080" at bounding box center [1150, 253] width 65 height 30
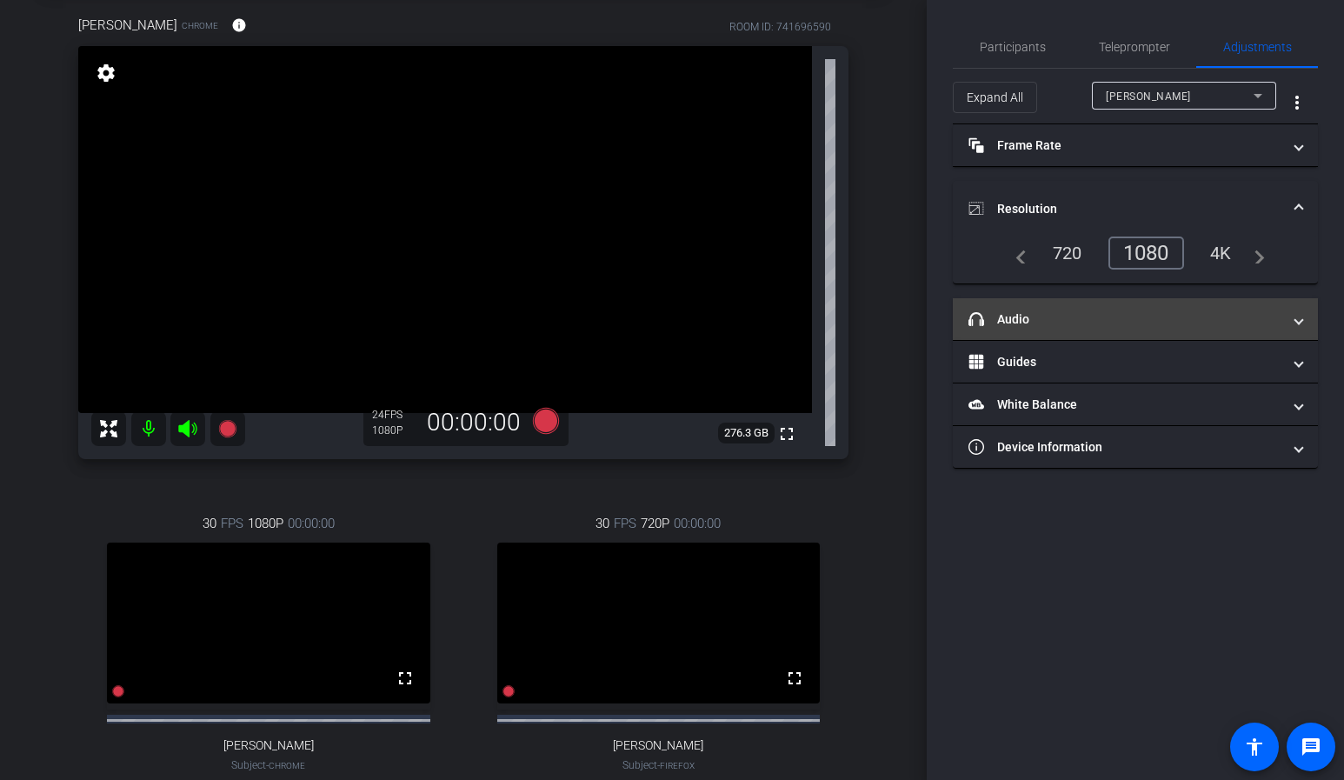
click at [1116, 329] on mat-expansion-panel-header "headphone icon Audio" at bounding box center [1135, 319] width 365 height 42
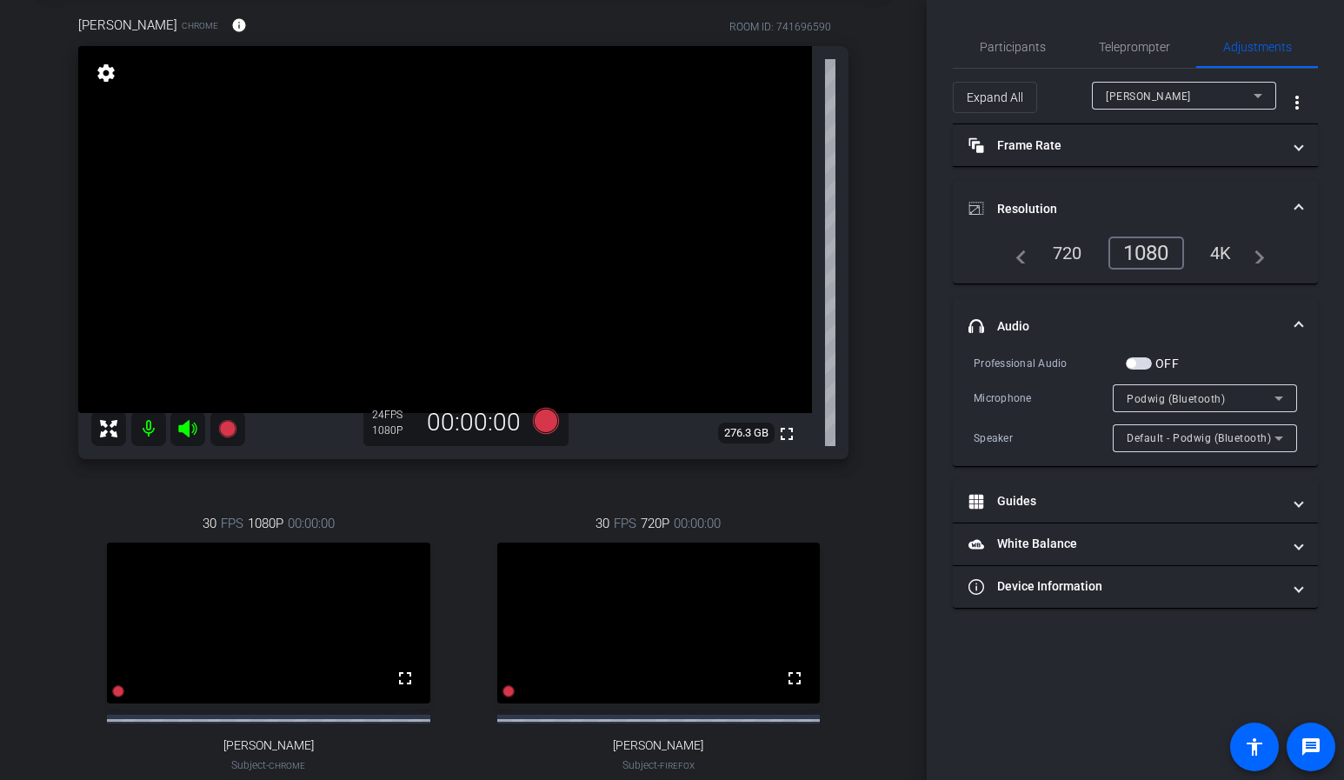
click at [1177, 203] on mat-panel-title "Resolution" at bounding box center [1124, 209] width 313 height 18
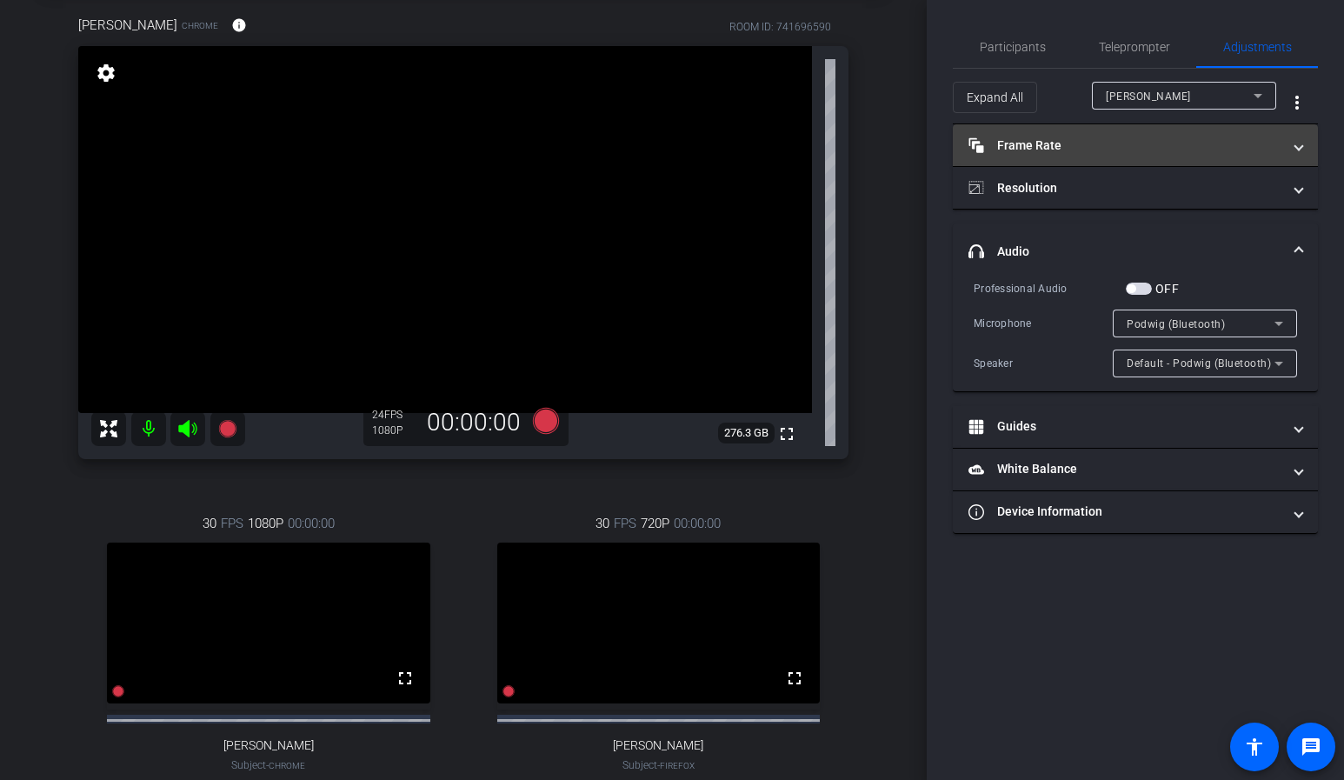
click at [1158, 128] on mat-expansion-panel-header "Frame Rate Frame Rate" at bounding box center [1135, 145] width 365 height 42
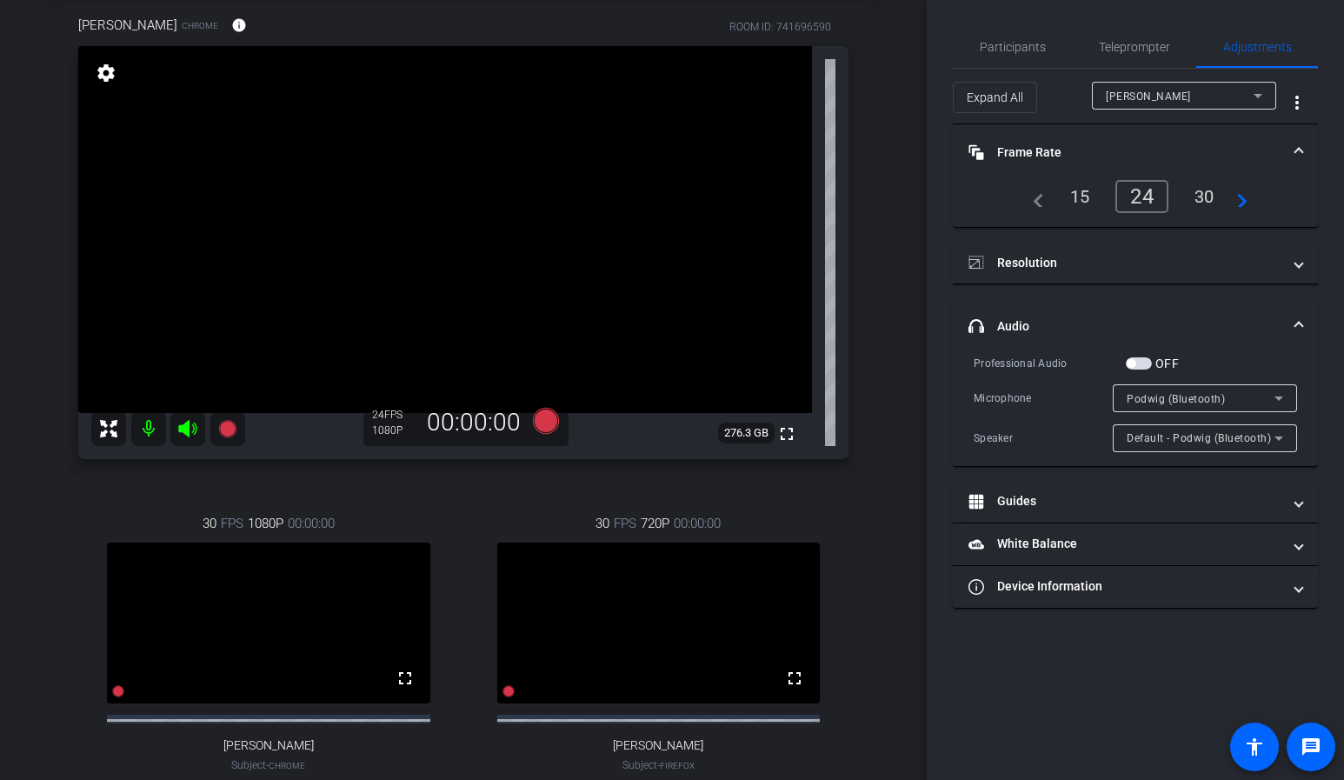
click at [1187, 195] on div "30" at bounding box center [1204, 197] width 46 height 30
click at [1151, 150] on mat-panel-title "Frame Rate Frame Rate" at bounding box center [1124, 152] width 313 height 18
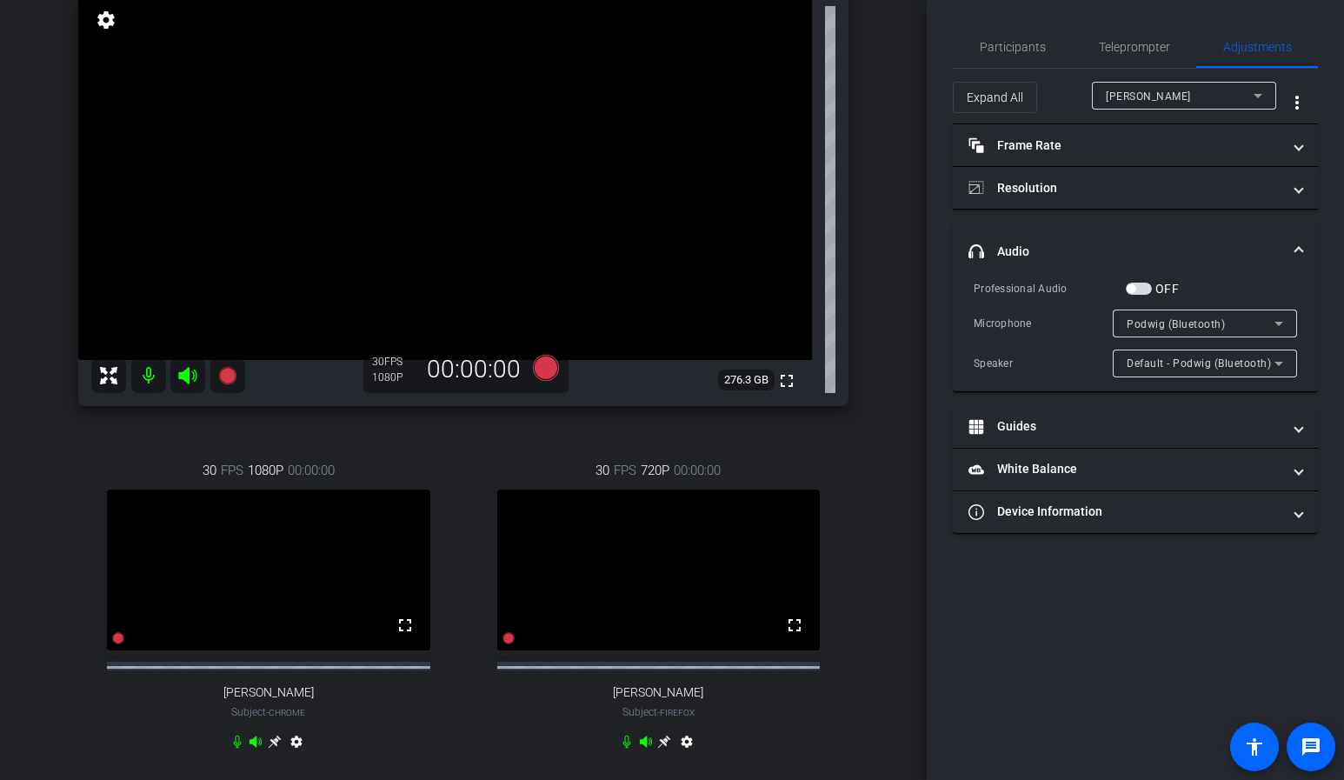
scroll to position [143, 0]
click at [1041, 47] on span "Participants" at bounding box center [1012, 47] width 66 height 12
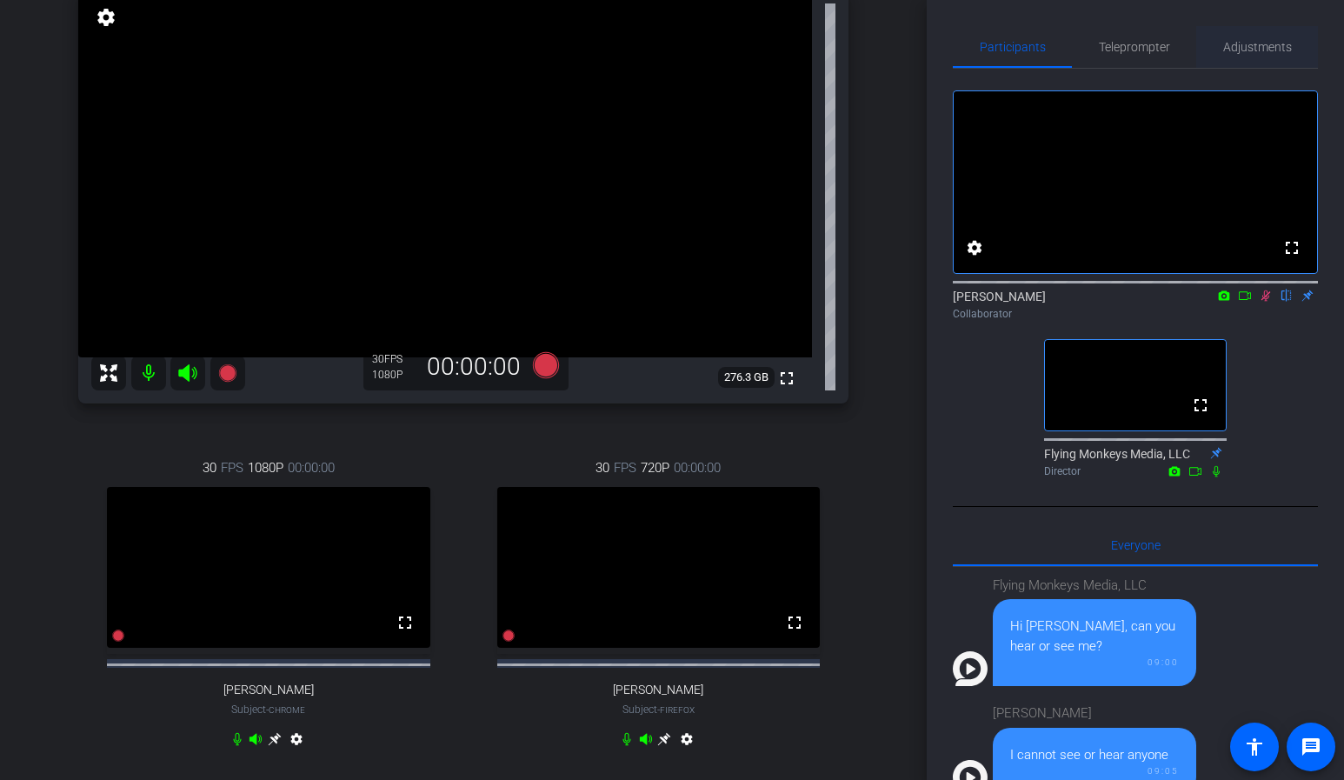
click at [1232, 56] on span "Adjustments" at bounding box center [1257, 47] width 69 height 42
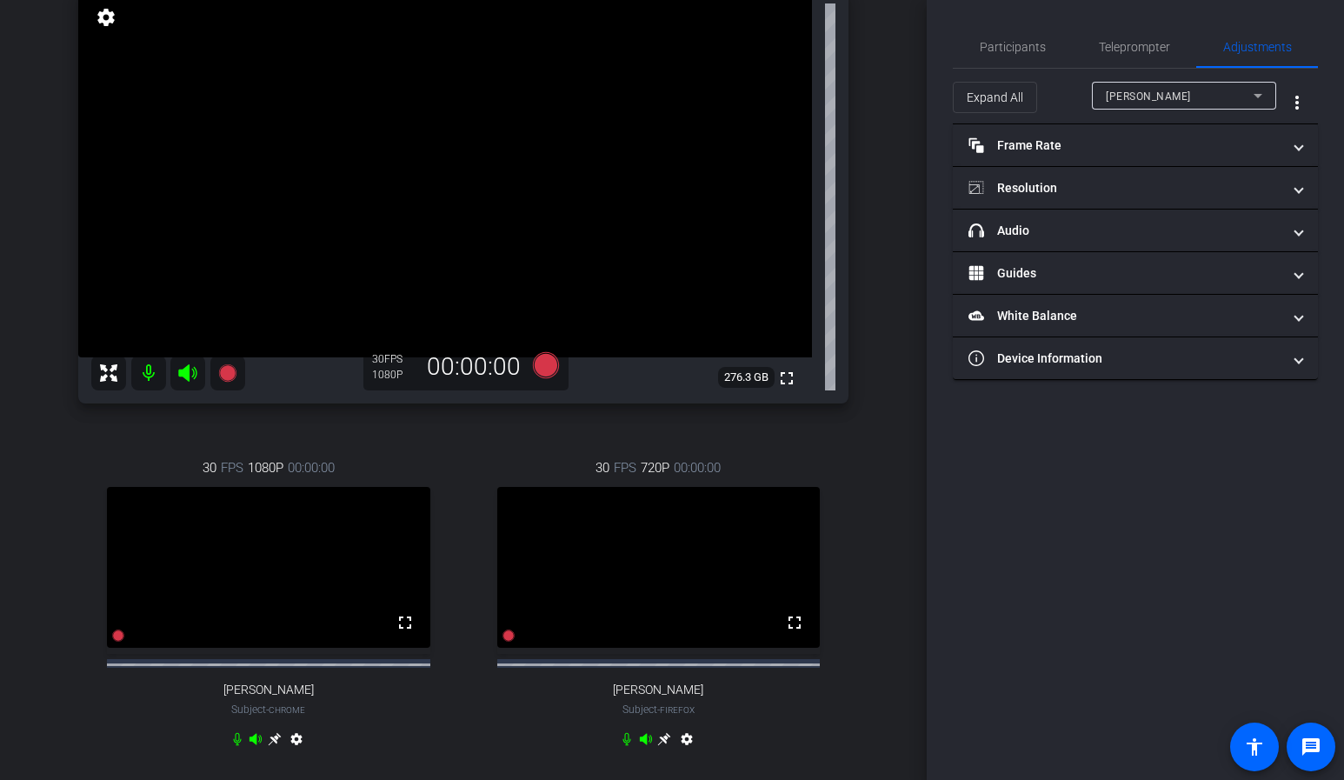
click at [1164, 101] on span "[PERSON_NAME]" at bounding box center [1147, 96] width 85 height 12
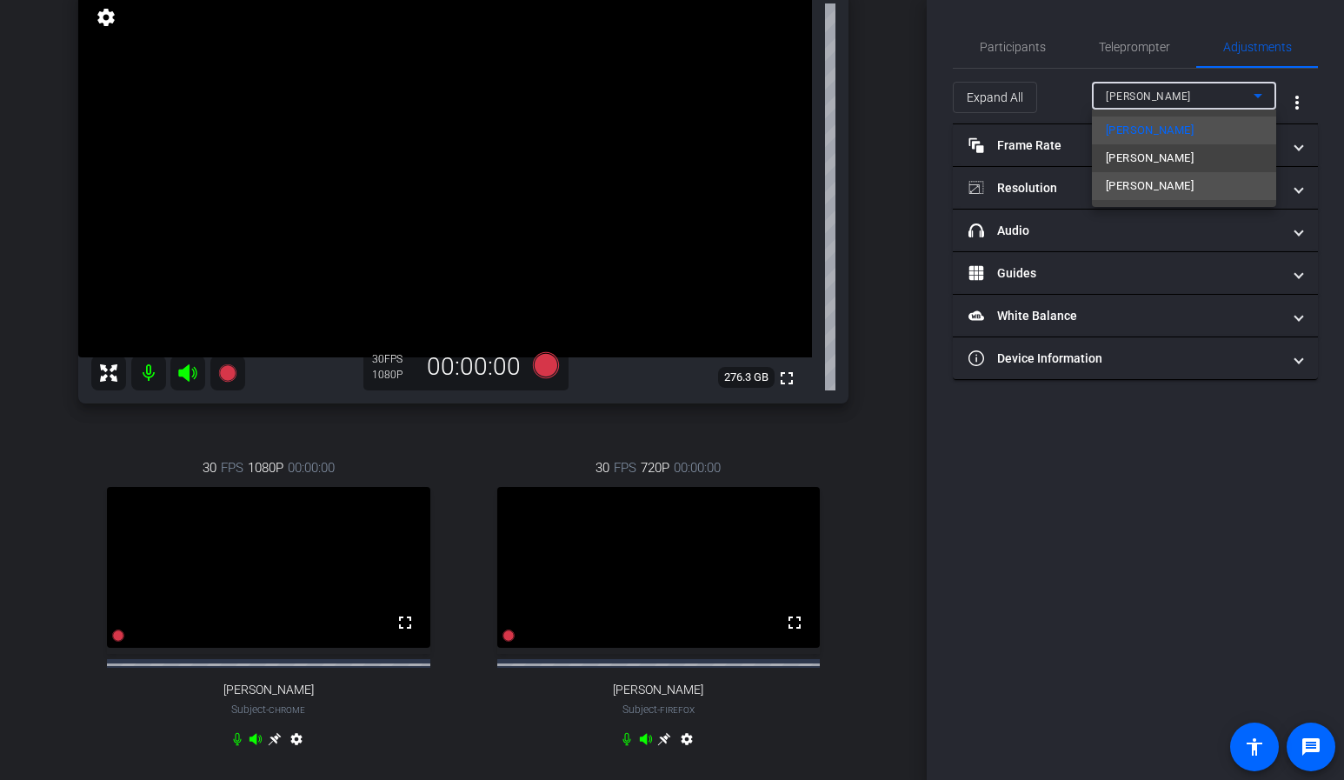
click at [1149, 179] on span "[PERSON_NAME]" at bounding box center [1149, 186] width 88 height 21
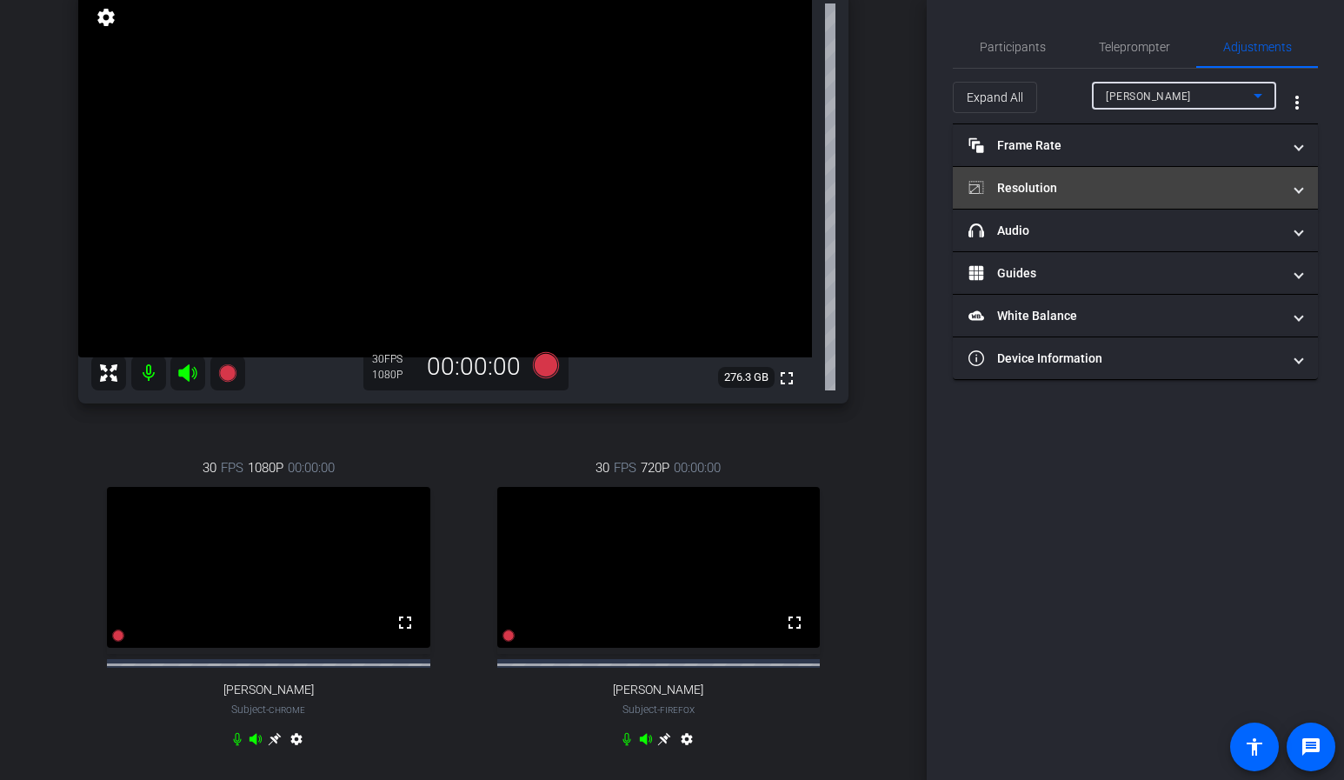
click at [1084, 197] on mat-expansion-panel-header "Resolution" at bounding box center [1135, 188] width 365 height 42
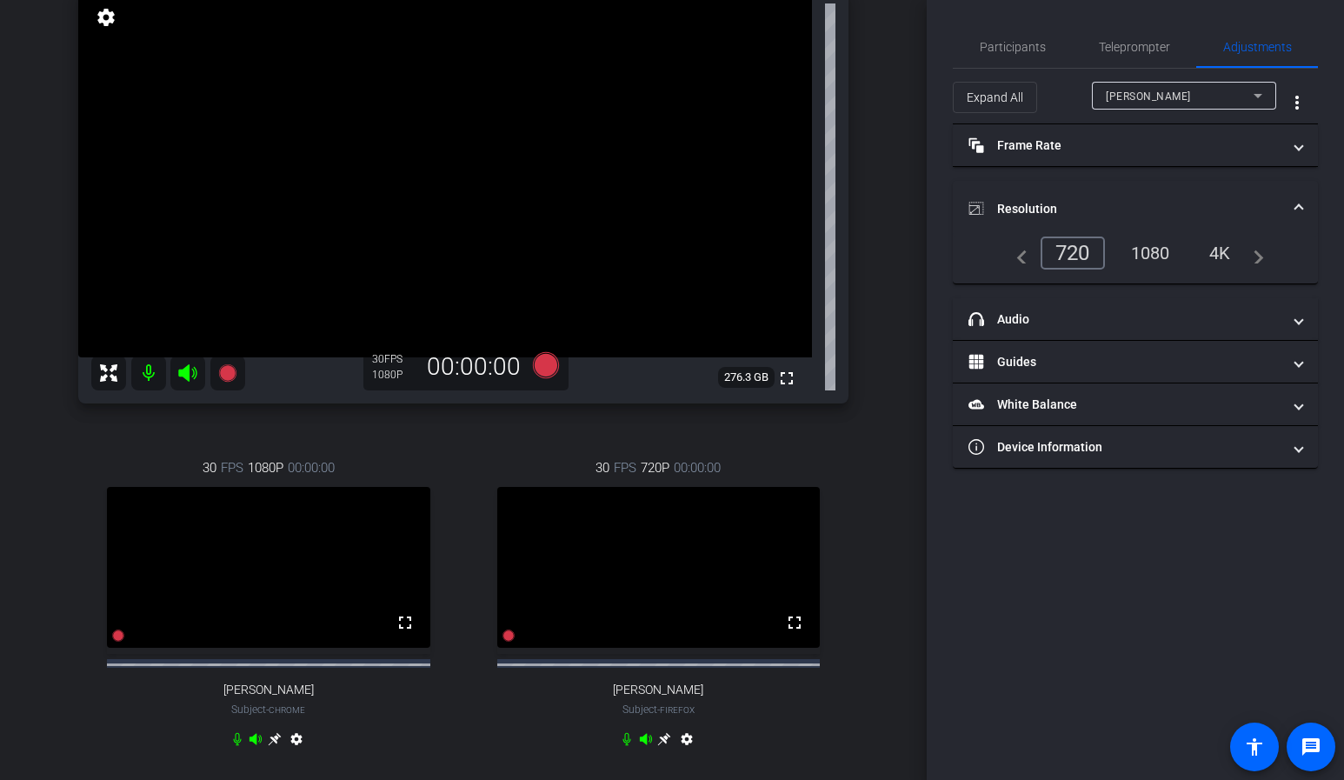
click at [1147, 246] on div "1080" at bounding box center [1150, 253] width 65 height 30
click at [1158, 195] on mat-expansion-panel-header "Resolution" at bounding box center [1135, 209] width 365 height 56
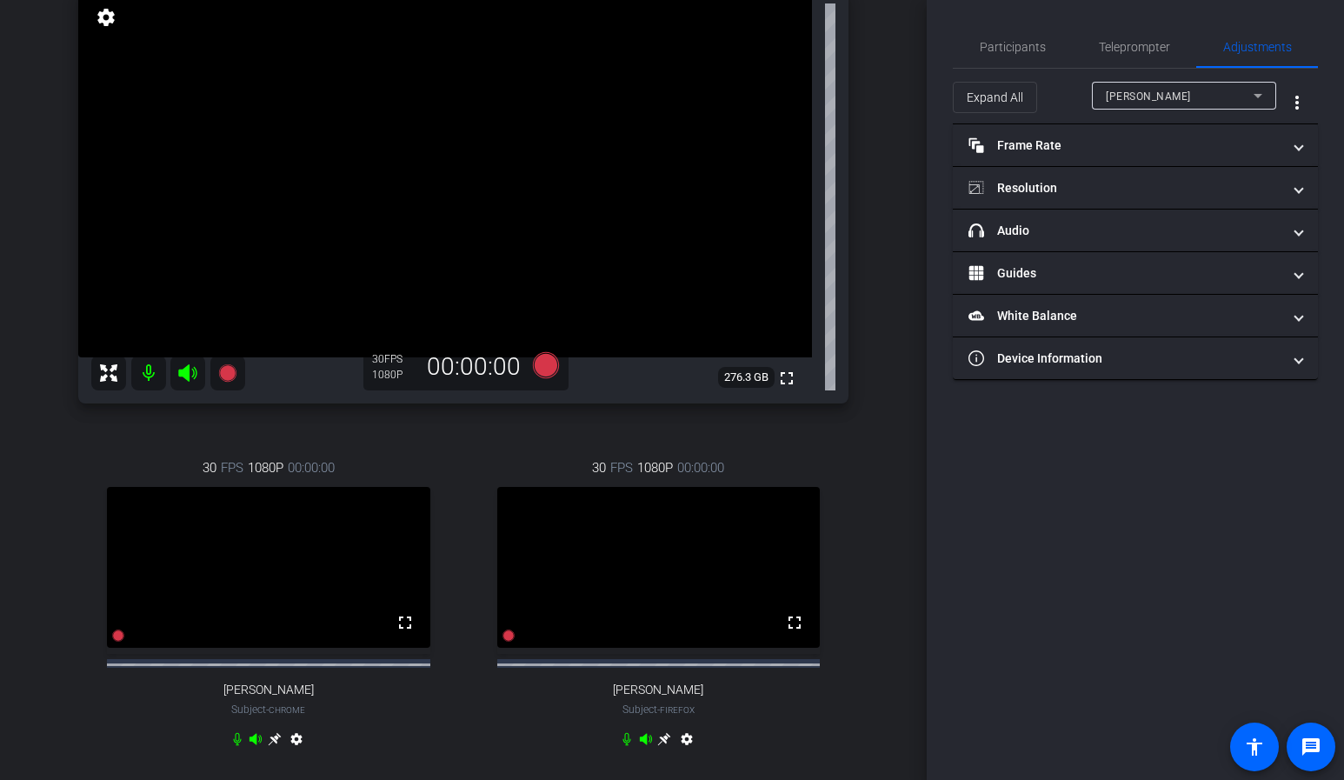
scroll to position [0, 0]
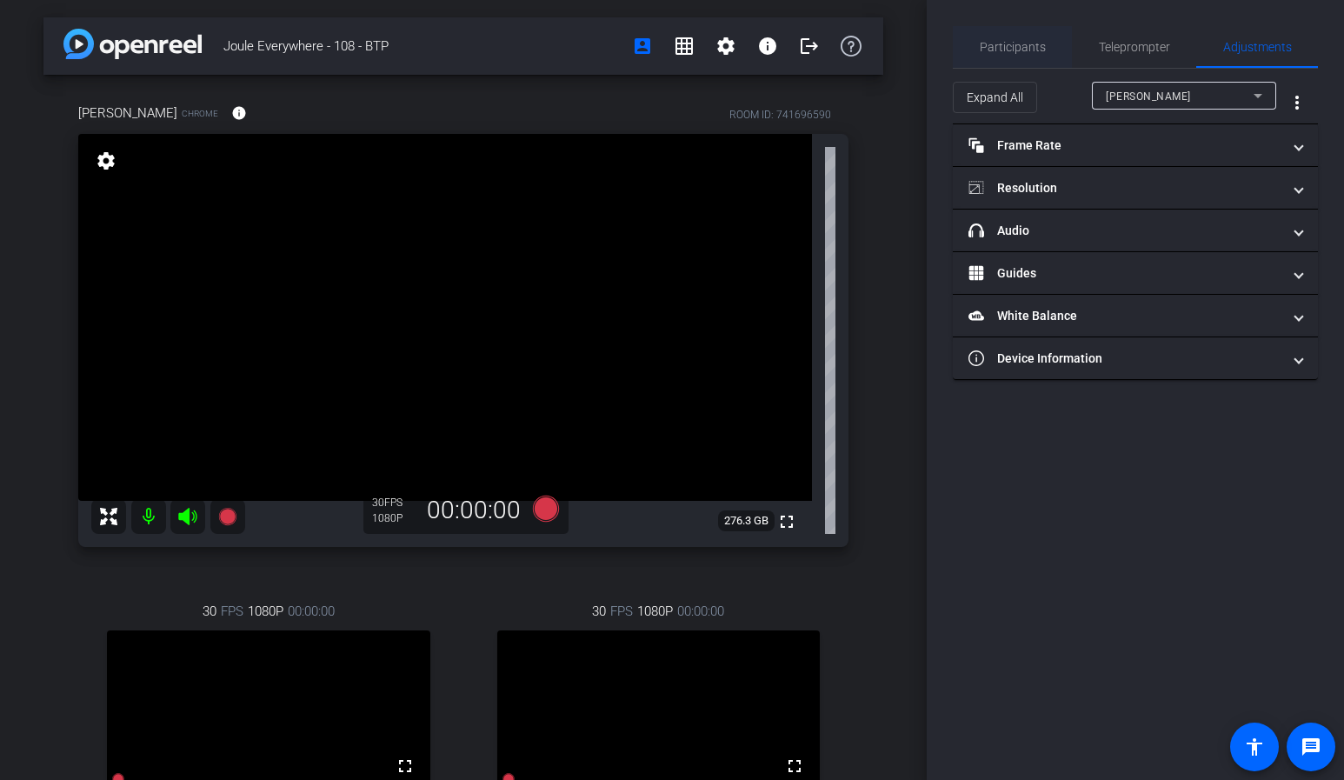
click at [978, 30] on div "Participants" at bounding box center [1012, 47] width 119 height 42
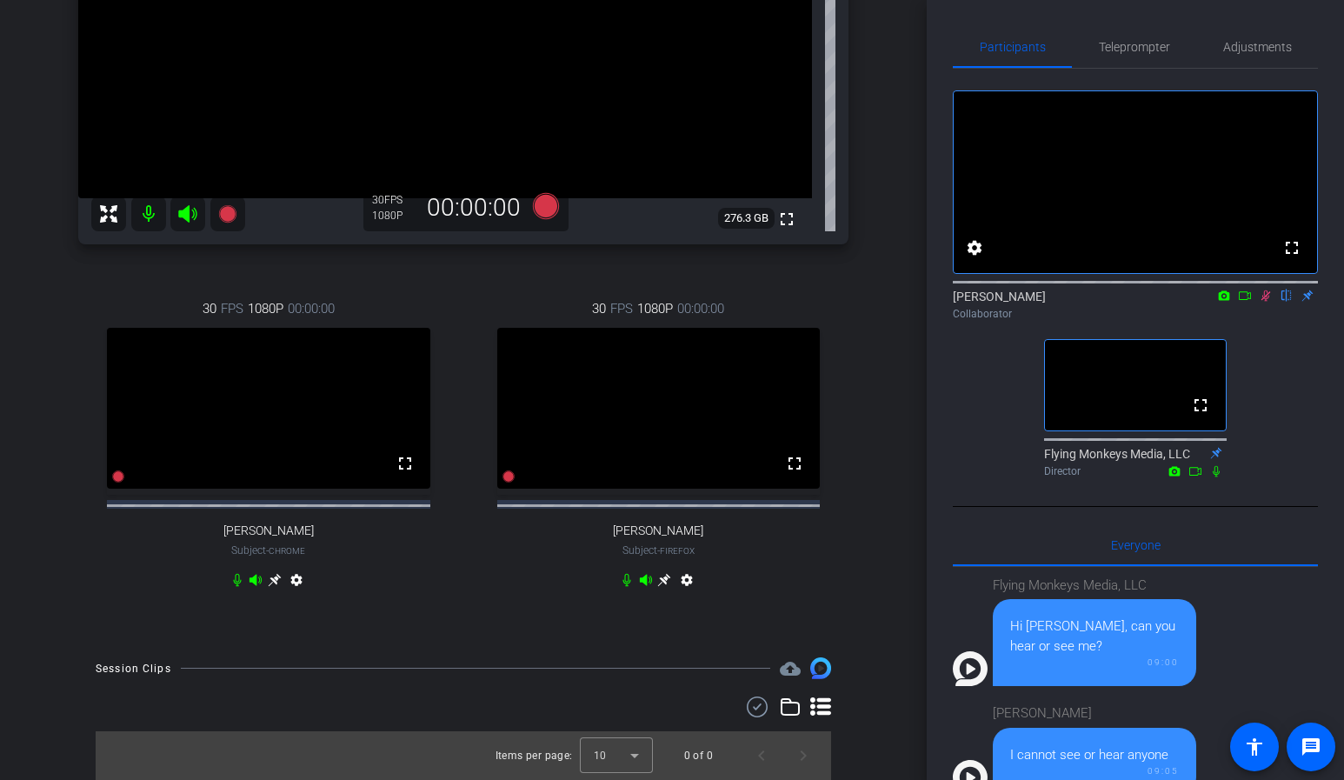
scroll to position [249, 0]
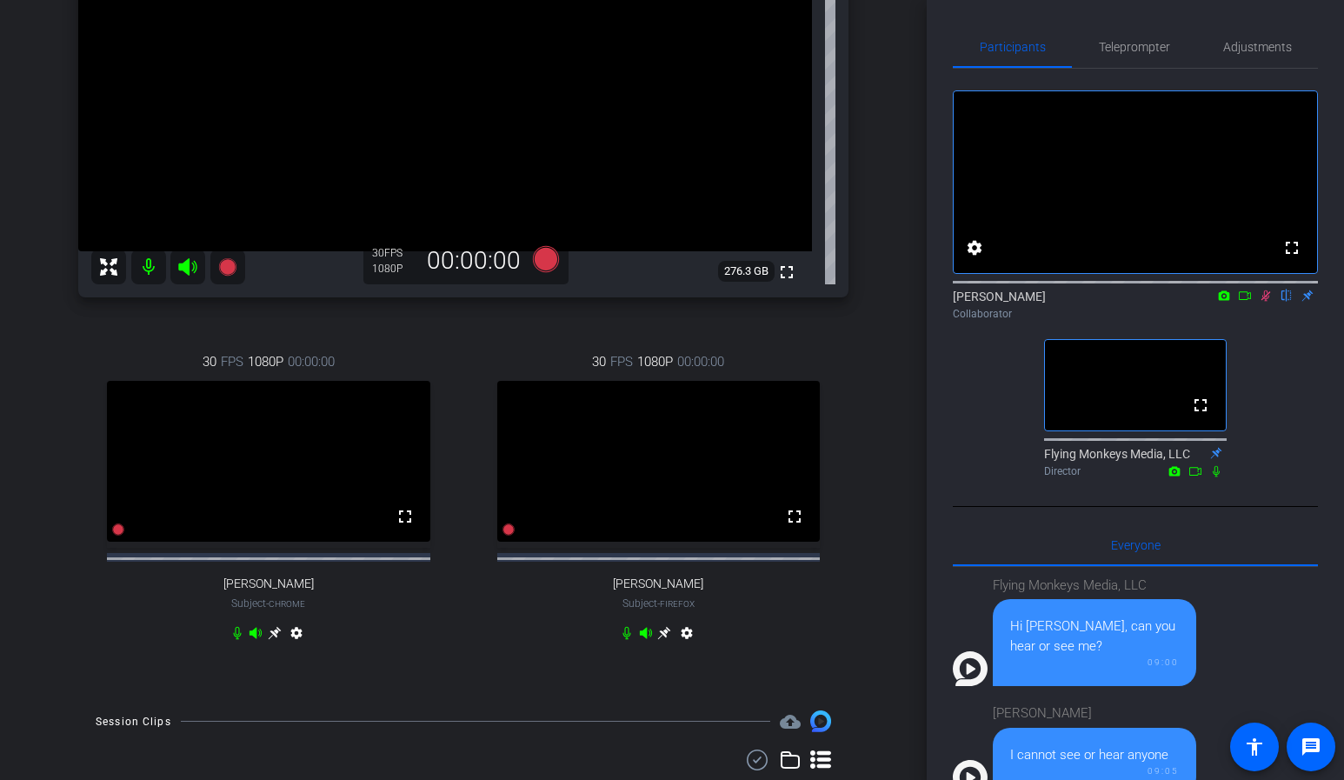
click at [1265, 302] on icon at bounding box center [1266, 295] width 10 height 11
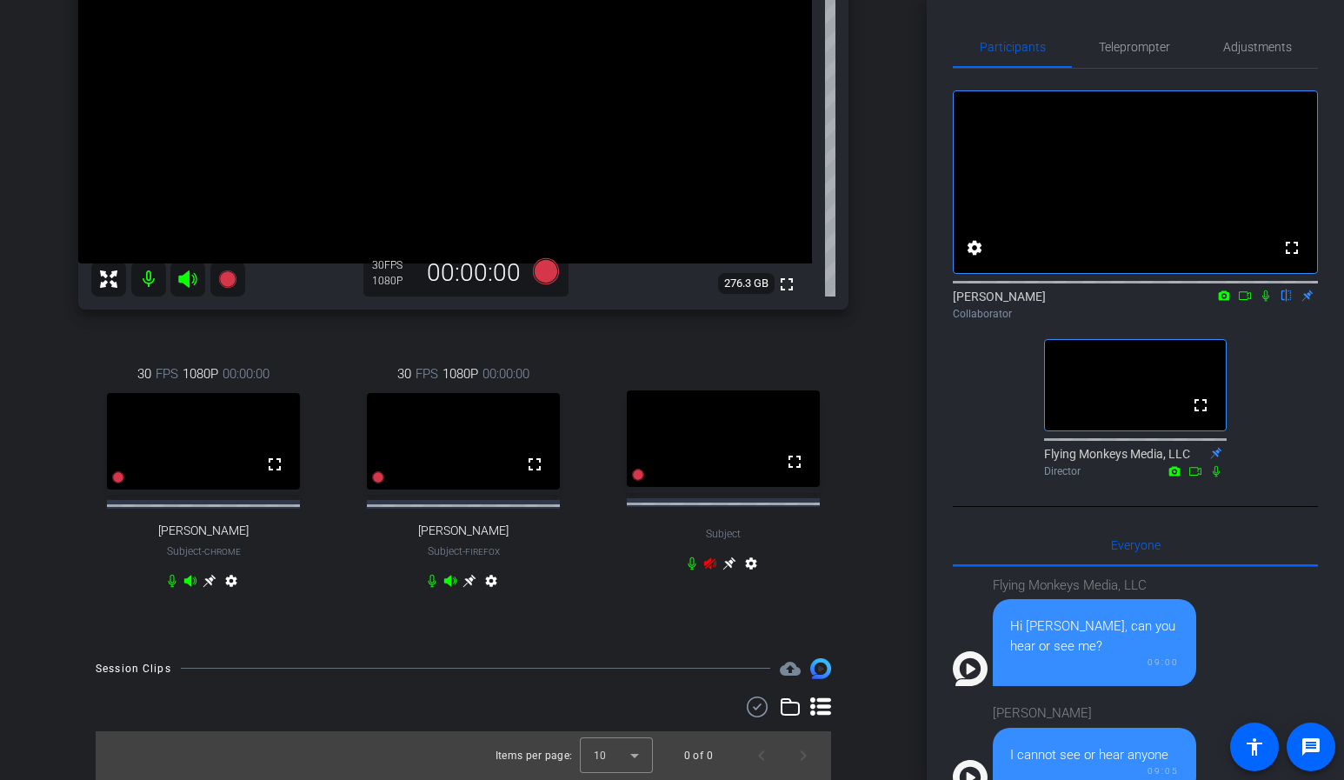
click at [1265, 368] on div "fullscreen settings [PERSON_NAME] flip Collaborator fullscreen Flying Monkeys M…" at bounding box center [1135, 276] width 365 height 415
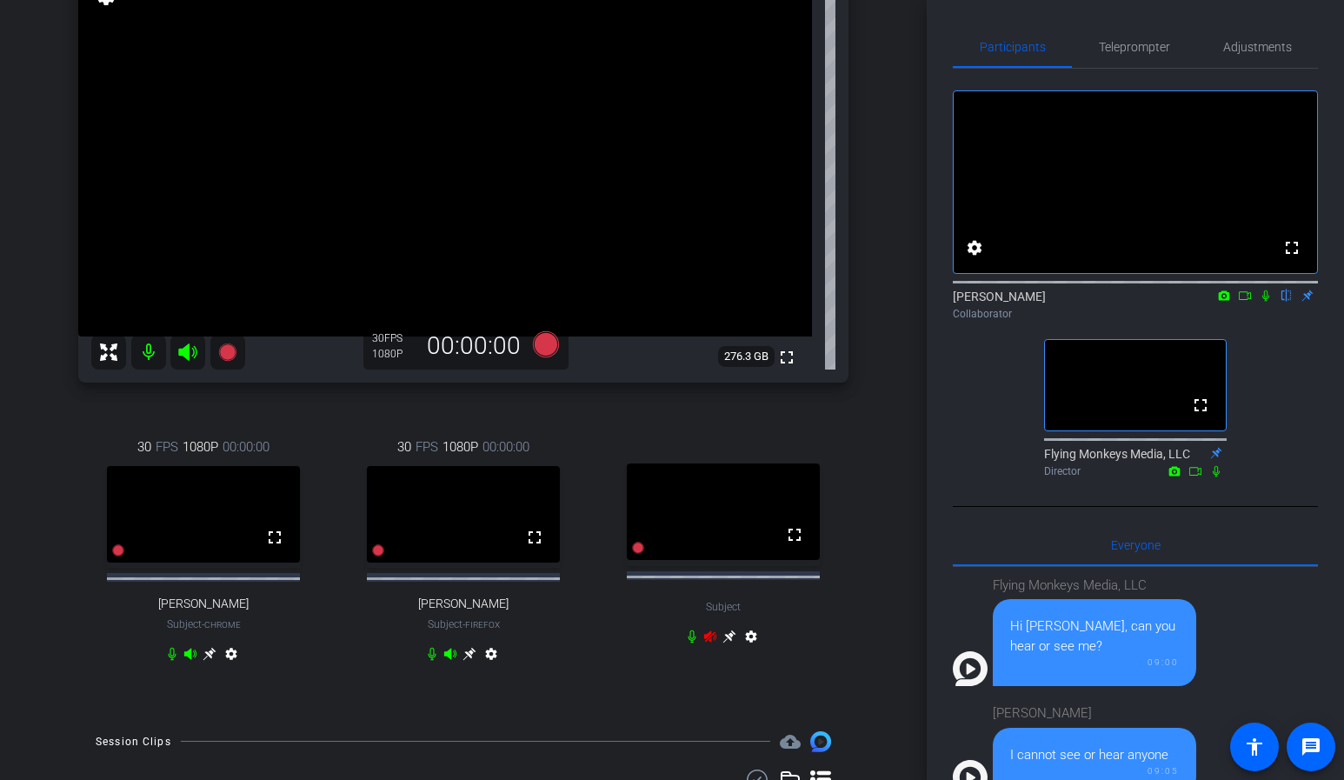
scroll to position [162, 0]
click at [1266, 302] on icon at bounding box center [1265, 295] width 7 height 11
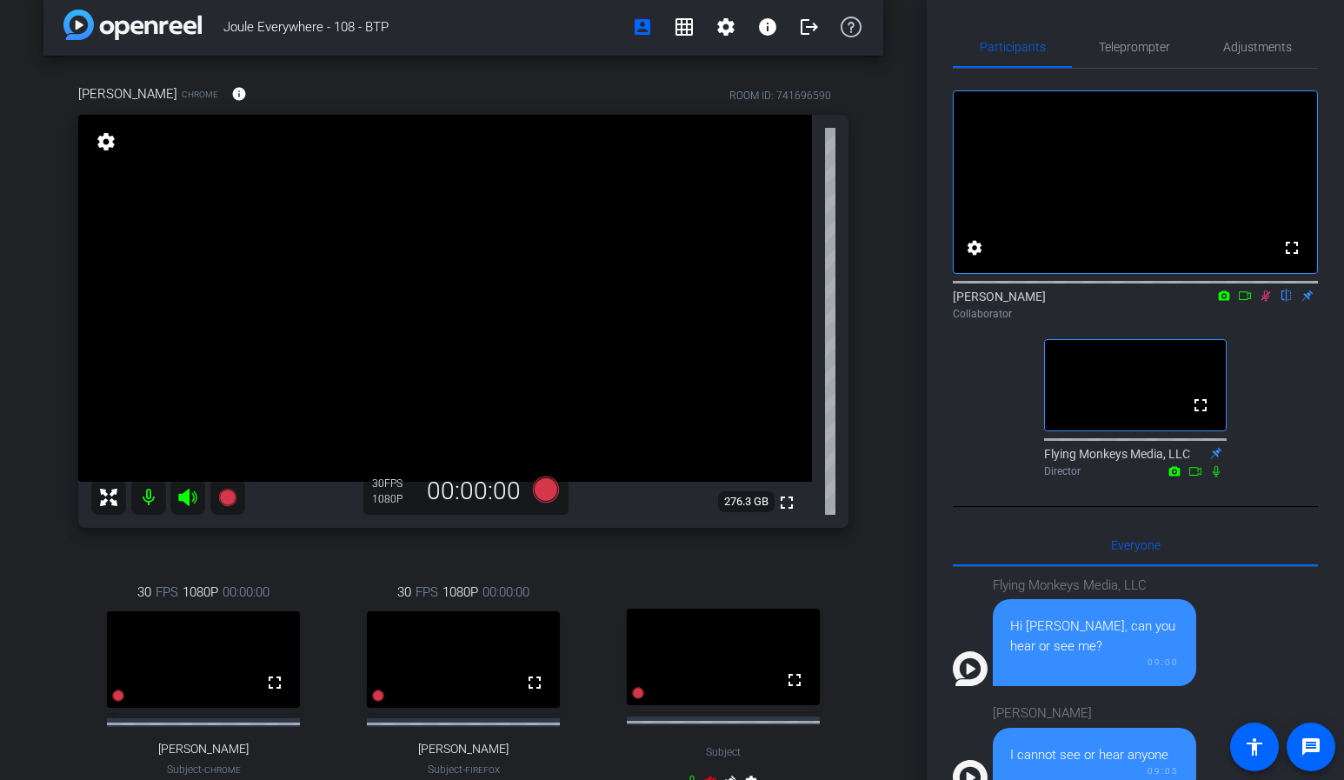
scroll to position [249, 0]
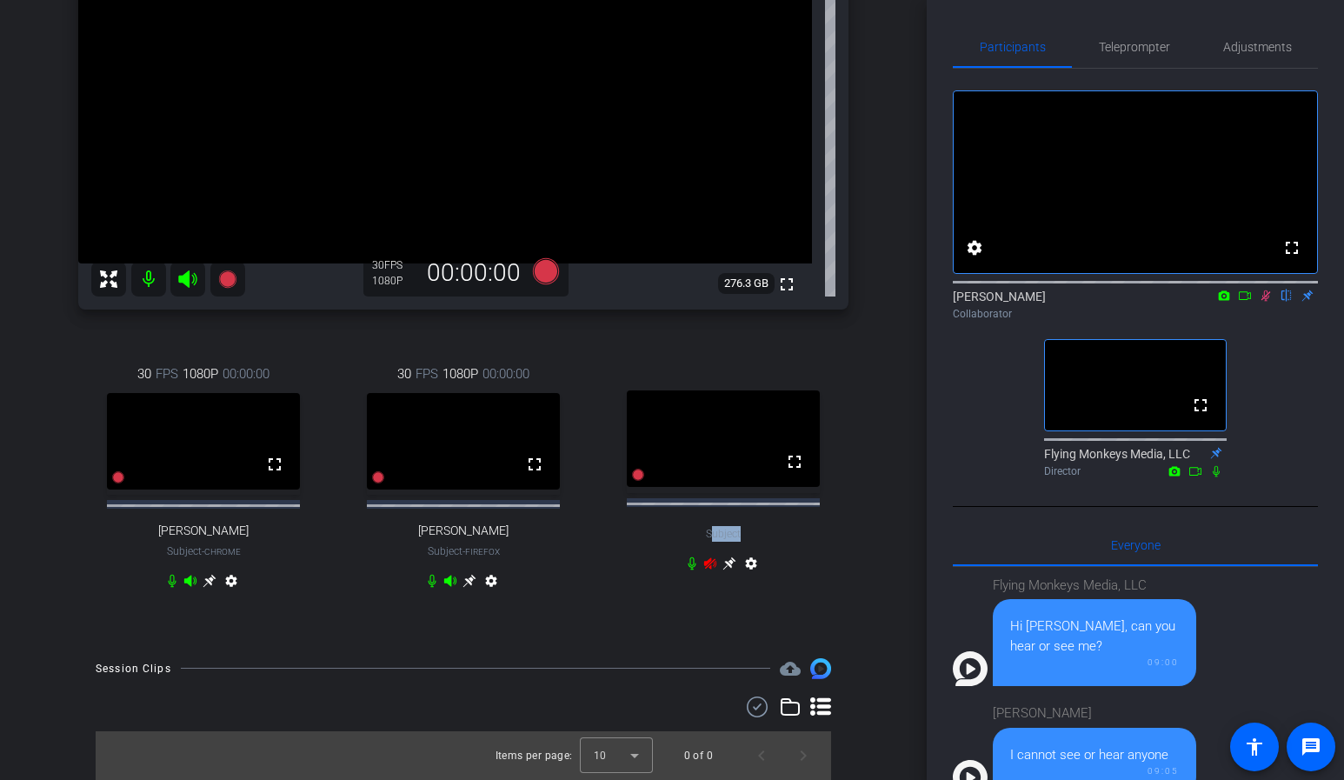
drag, startPoint x: 709, startPoint y: 534, endPoint x: 739, endPoint y: 534, distance: 29.5
click at [739, 534] on span "Subject" at bounding box center [723, 534] width 35 height 16
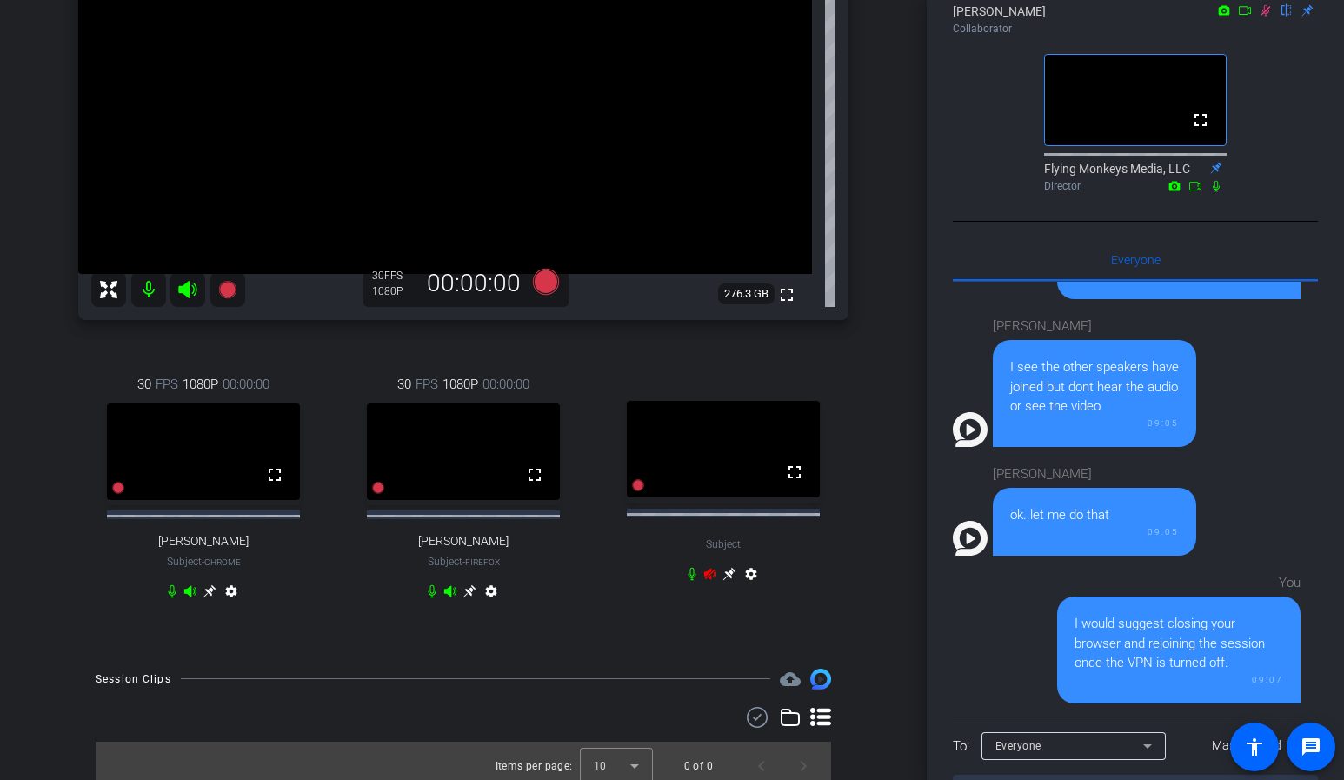
scroll to position [191, 0]
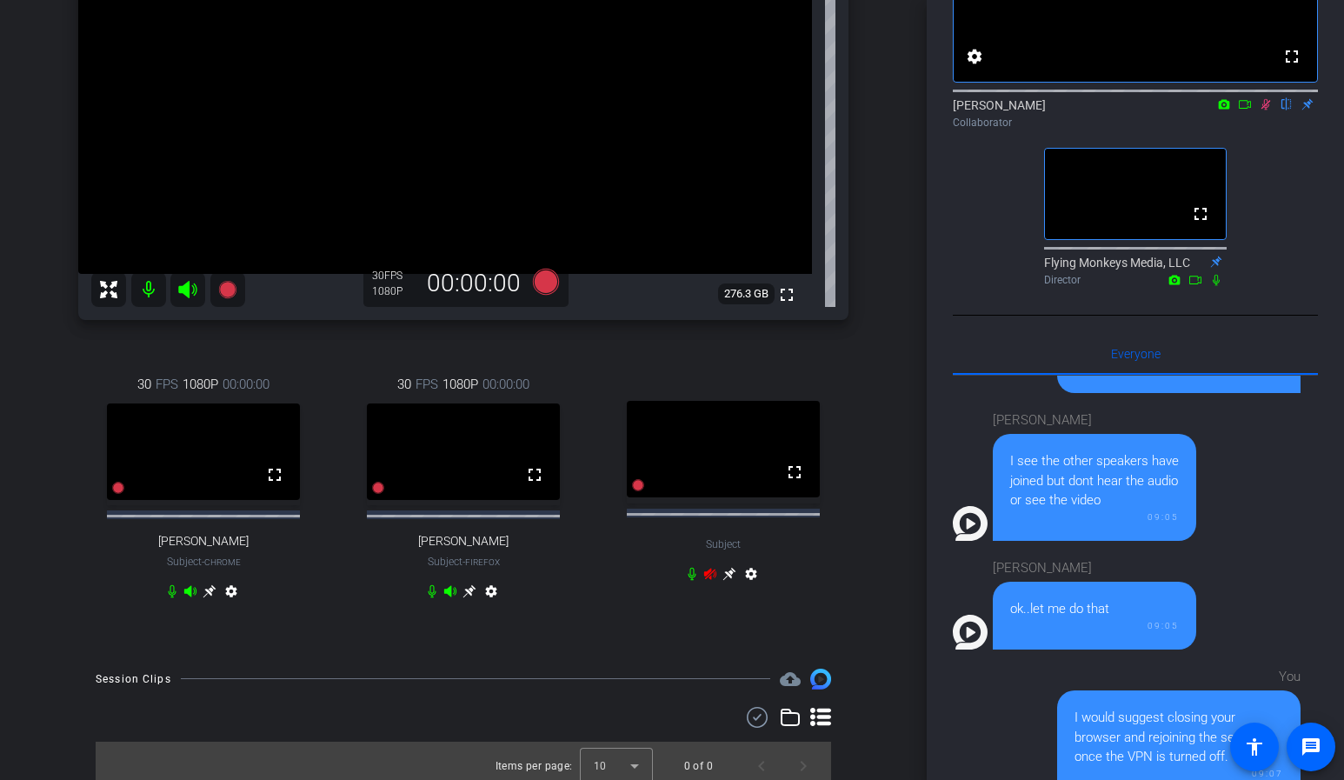
click at [1263, 110] on icon at bounding box center [1265, 104] width 14 height 12
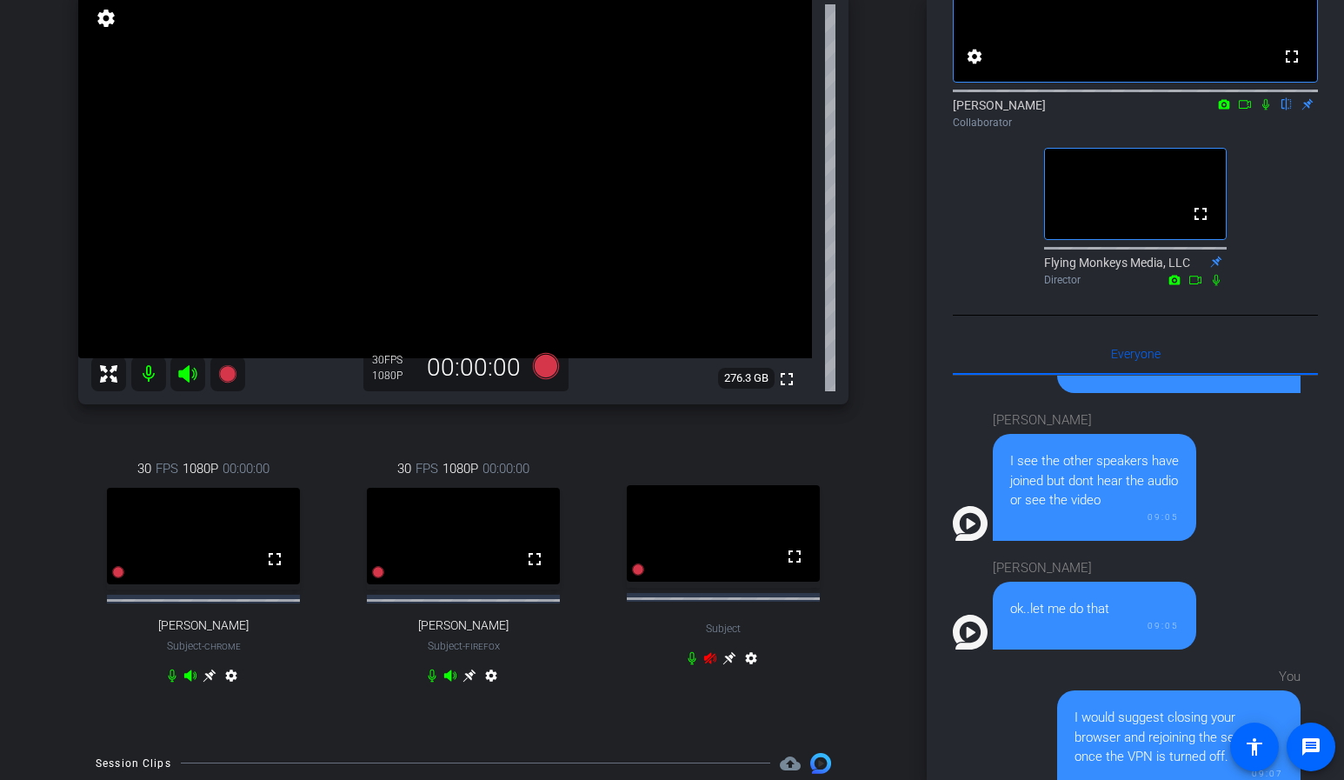
scroll to position [156, 0]
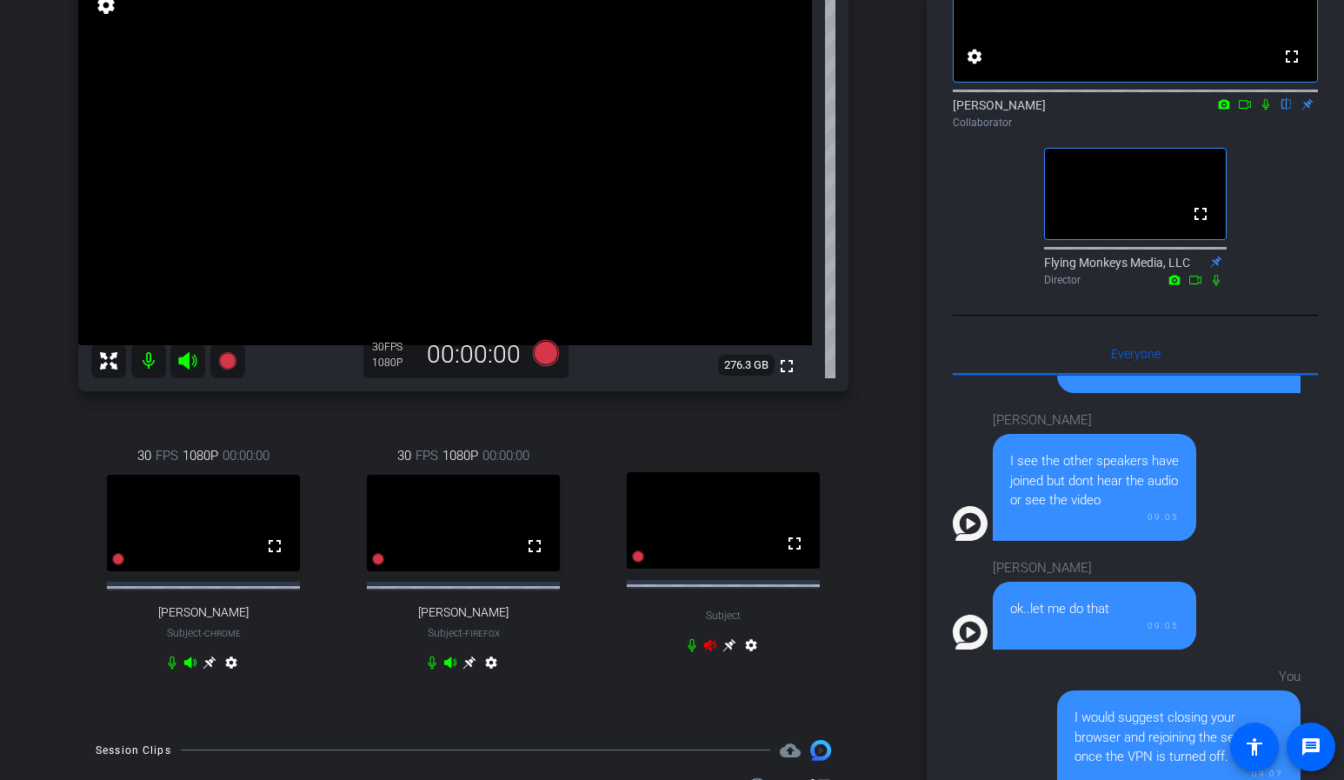
click at [709, 651] on icon at bounding box center [710, 645] width 12 height 11
click at [707, 652] on icon at bounding box center [710, 645] width 14 height 14
click at [853, 600] on div "[PERSON_NAME] Chrome info ROOM ID: 741696590 fullscreen settings 276.3 GB 30 FP…" at bounding box center [463, 320] width 840 height 803
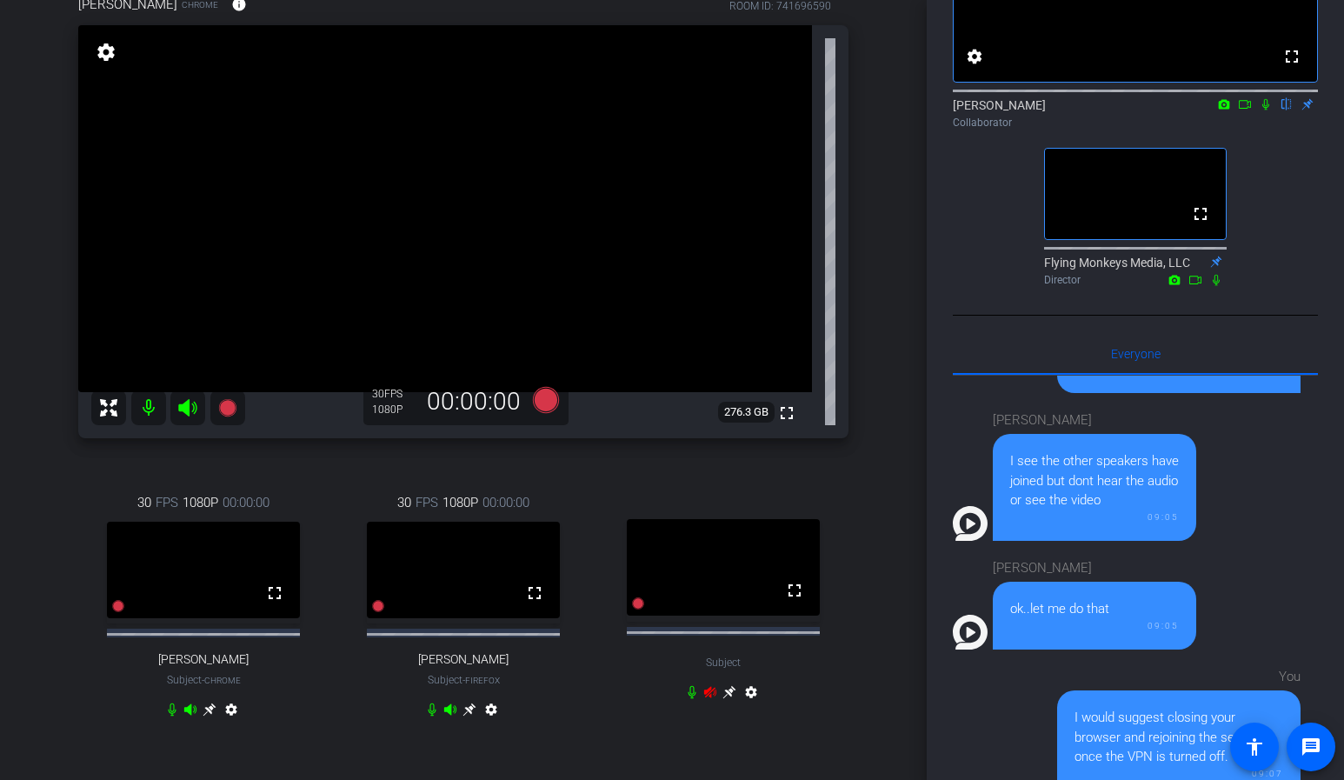
scroll to position [99, 0]
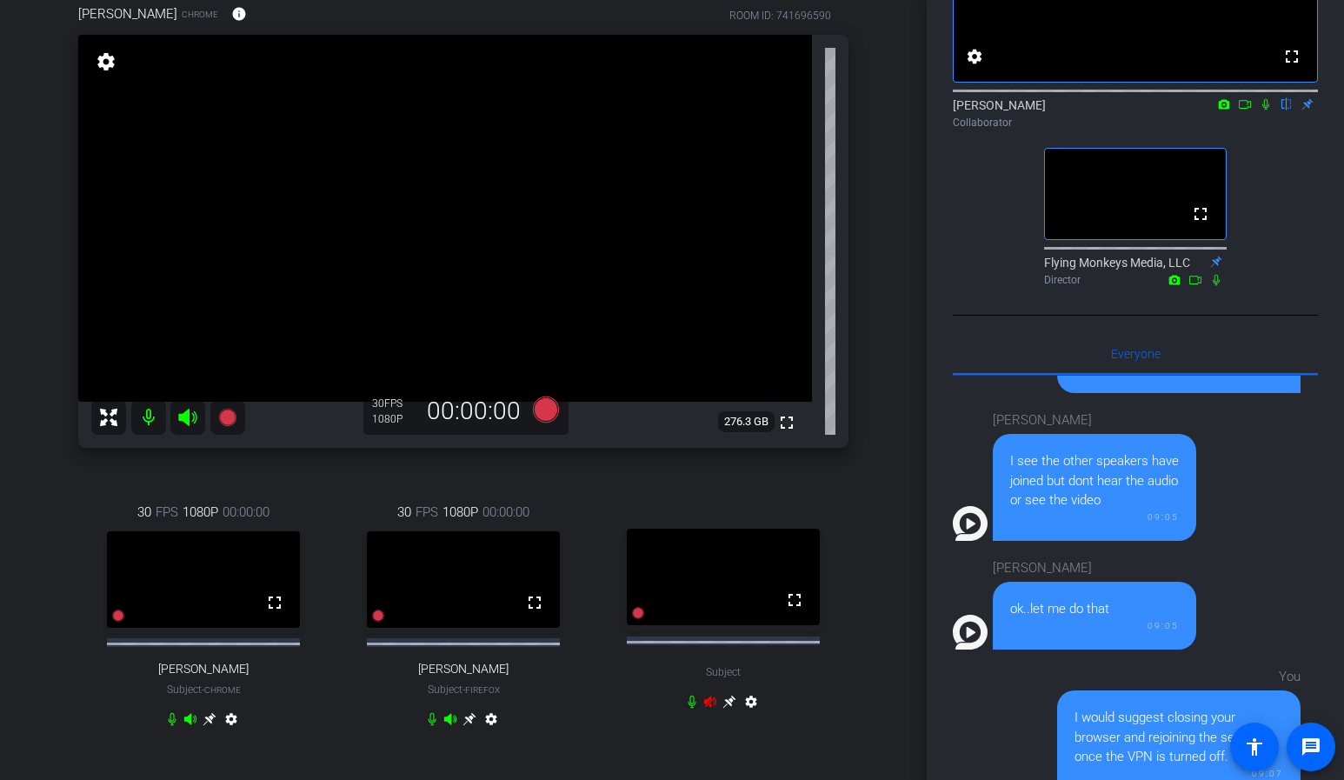
click at [689, 708] on icon at bounding box center [692, 701] width 14 height 14
click at [873, 620] on div "[PERSON_NAME] Chrome info ROOM ID: 741696590 fullscreen settings 276.3 GB 30 FP…" at bounding box center [463, 377] width 840 height 803
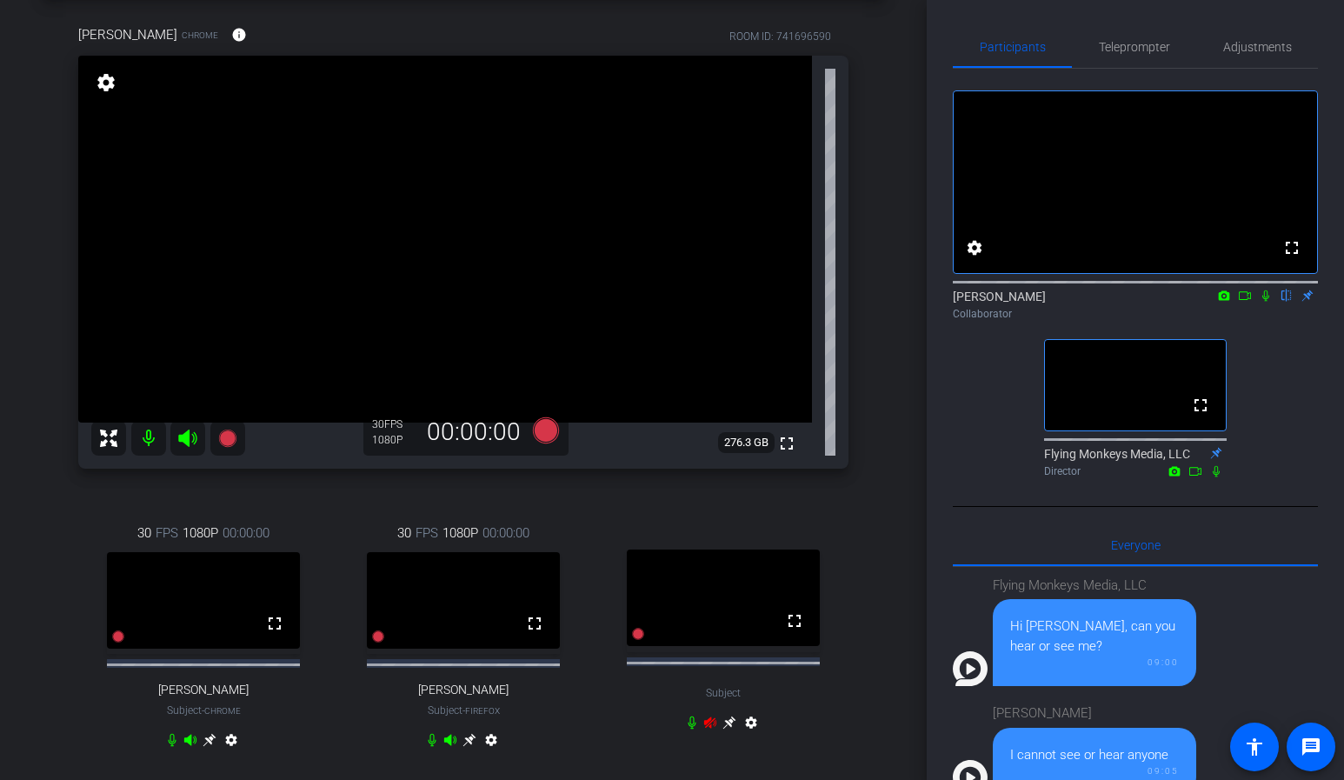
scroll to position [90, 0]
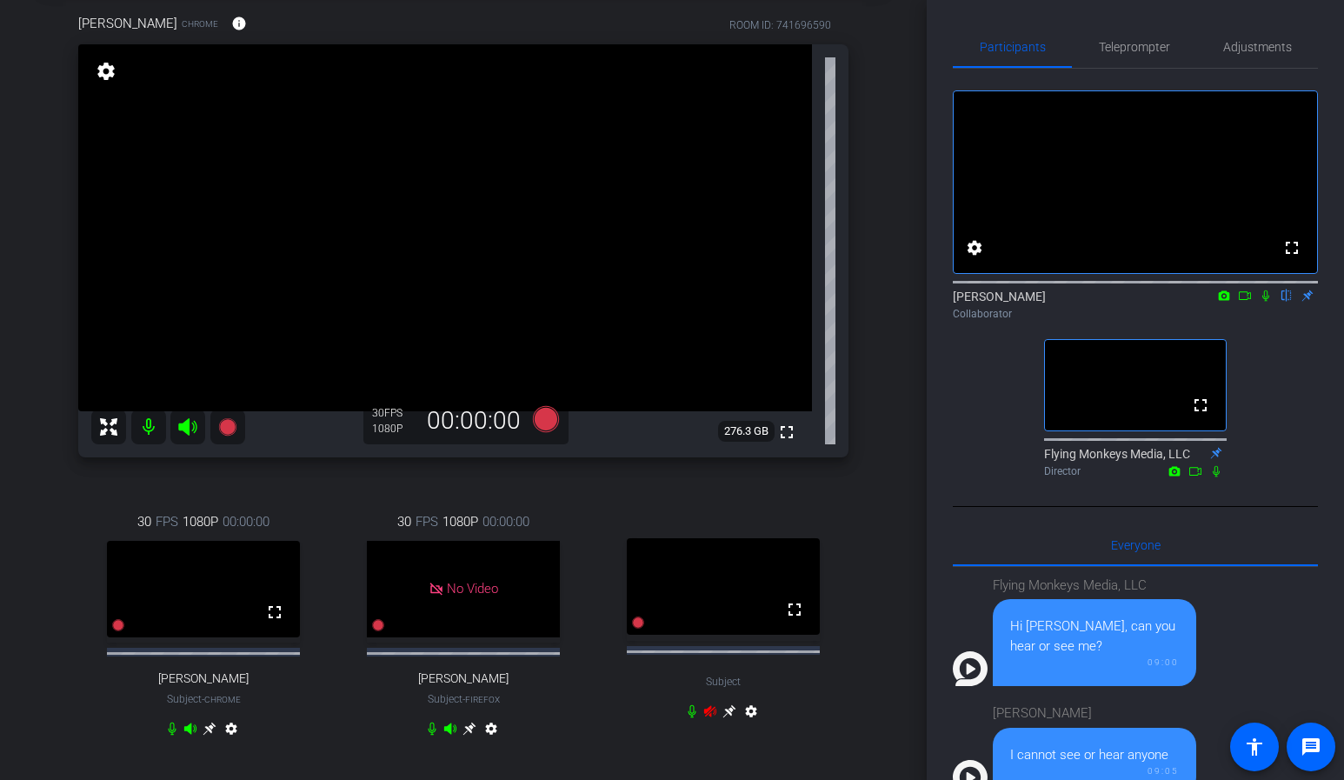
click at [1271, 322] on div "Collaborator" at bounding box center [1135, 314] width 365 height 16
click at [1265, 302] on icon at bounding box center [1265, 295] width 14 height 12
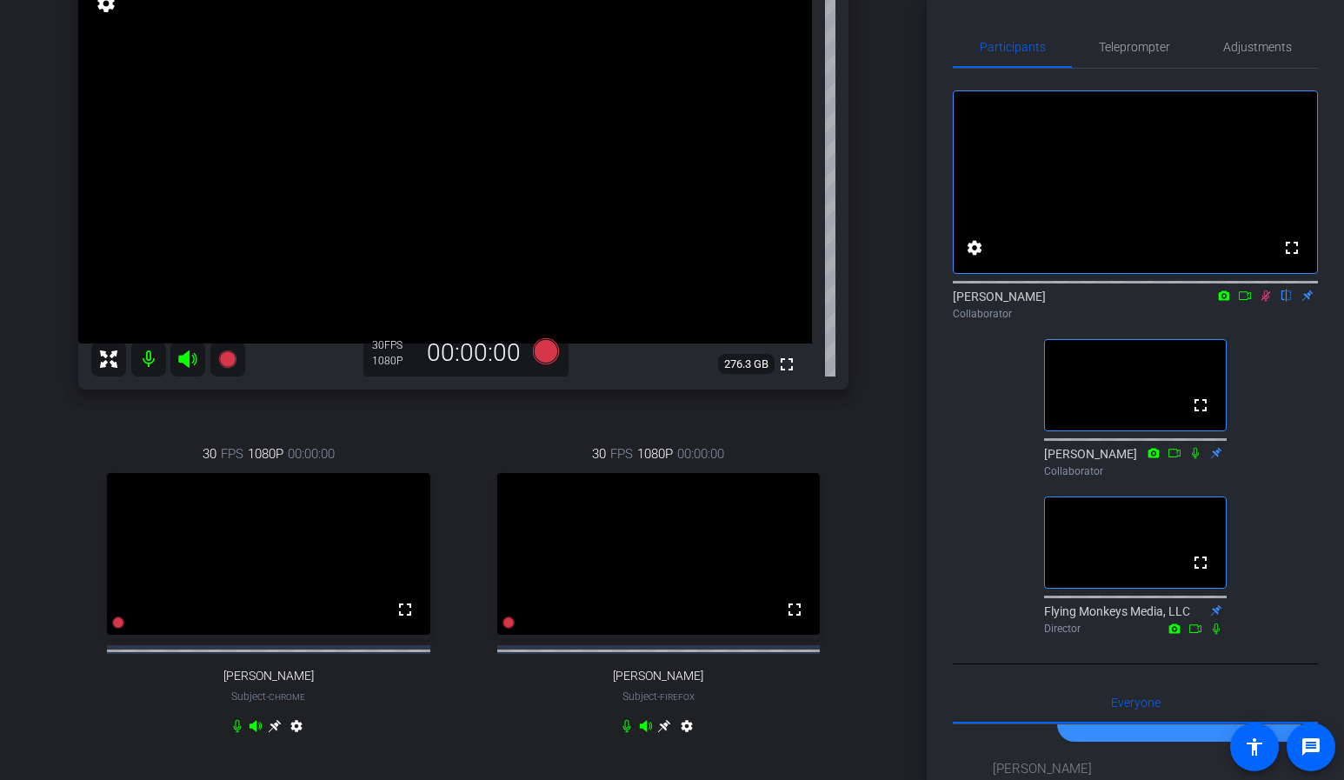
scroll to position [93, 0]
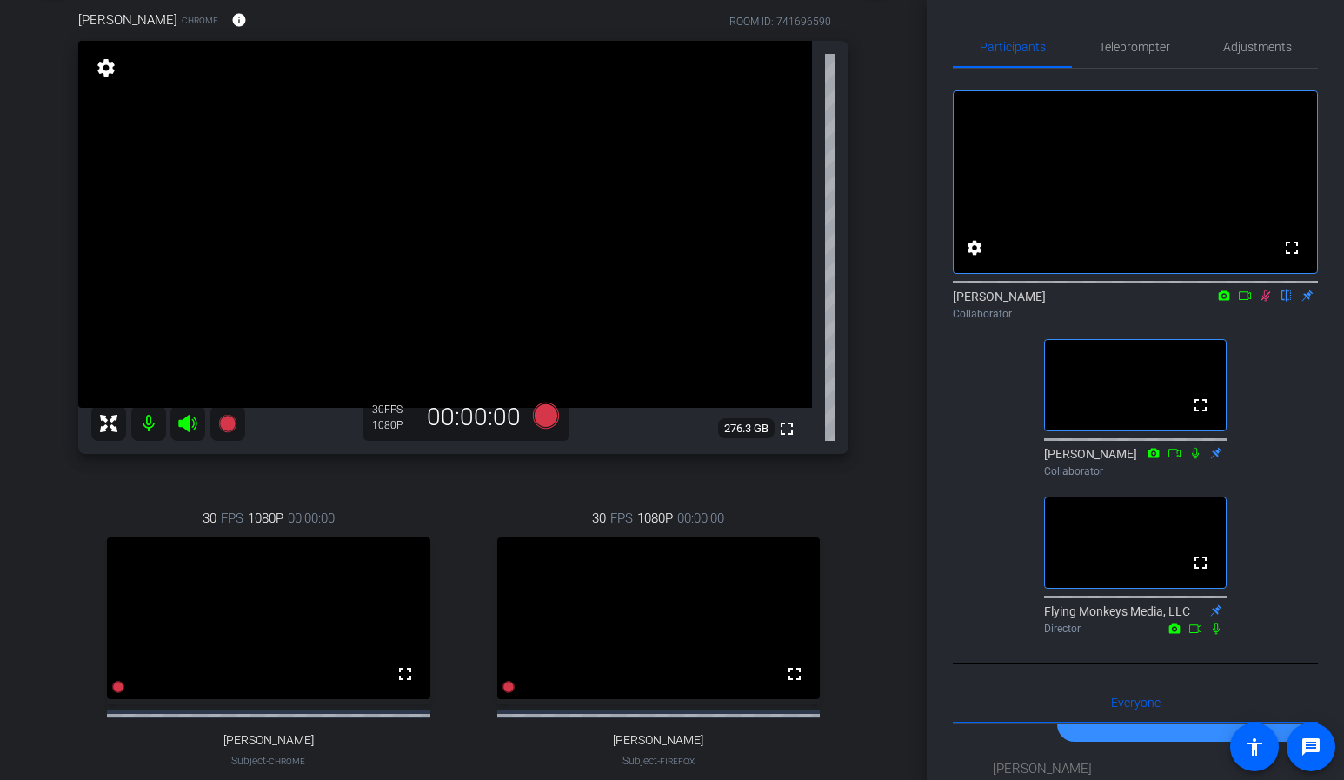
click at [882, 431] on div "[PERSON_NAME] Chrome info ROOM ID: 741696590 fullscreen settings 276.3 GB 30 FP…" at bounding box center [463, 416] width 840 height 868
click at [876, 331] on div "[PERSON_NAME] Chrome info ROOM ID: 741696590 fullscreen settings 276.3 GB 30 FP…" at bounding box center [463, 416] width 840 height 868
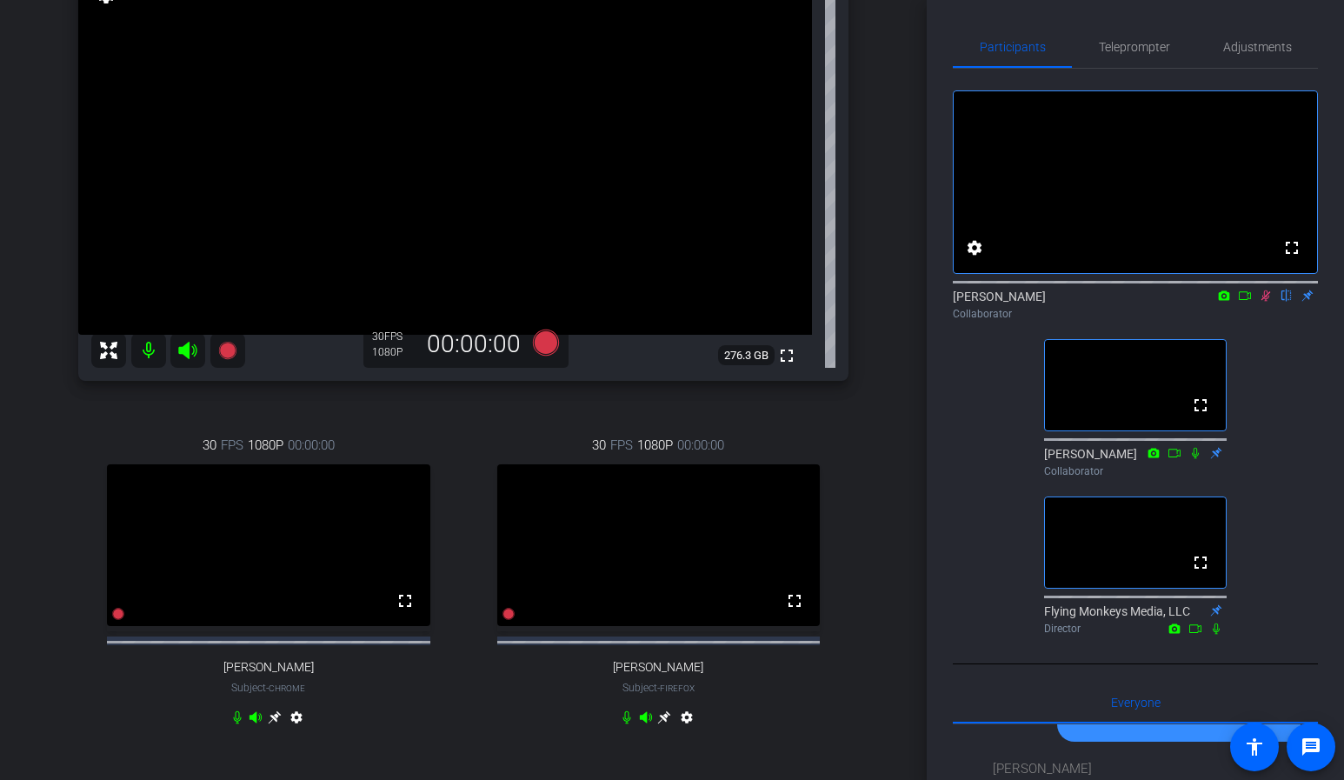
scroll to position [274, 0]
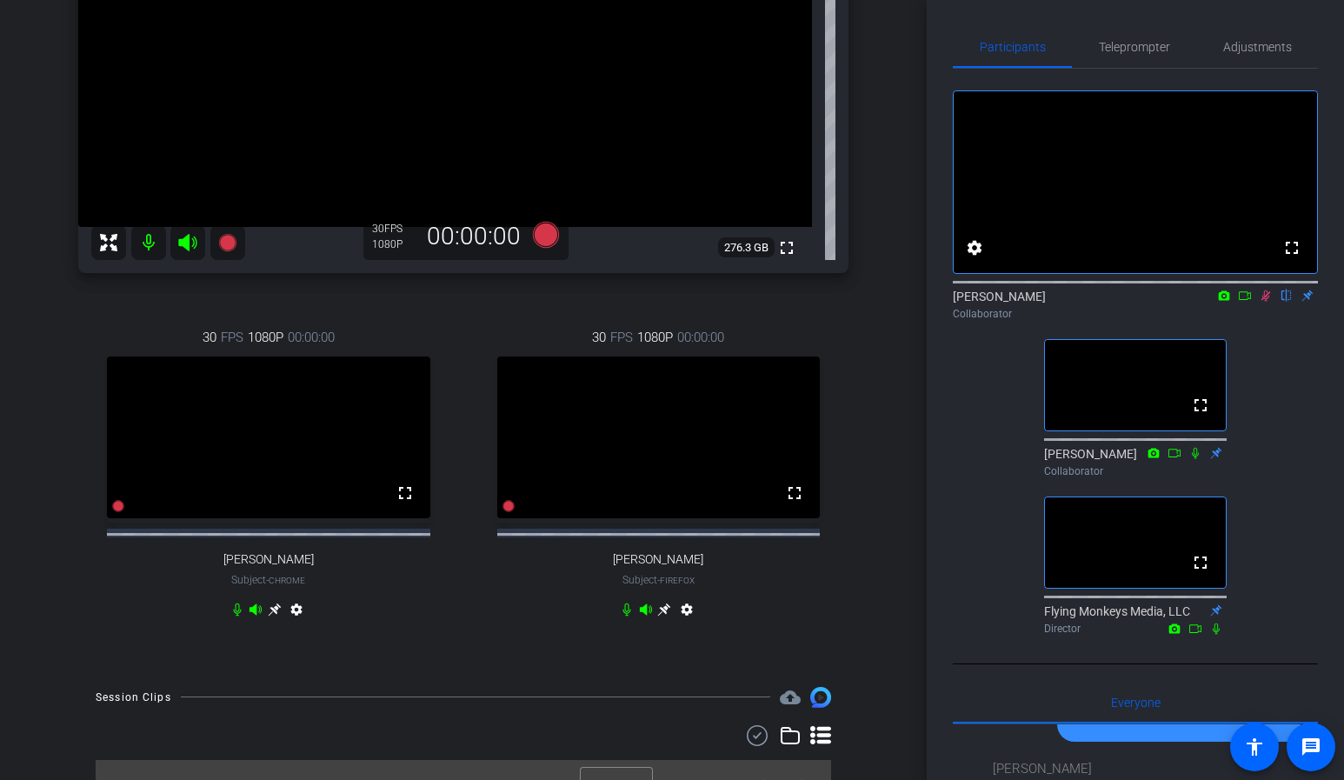
click at [896, 414] on div "Joule Everywhere - 108 - BTP account_box grid_on settings info logout [PERSON_N…" at bounding box center [463, 116] width 926 height 780
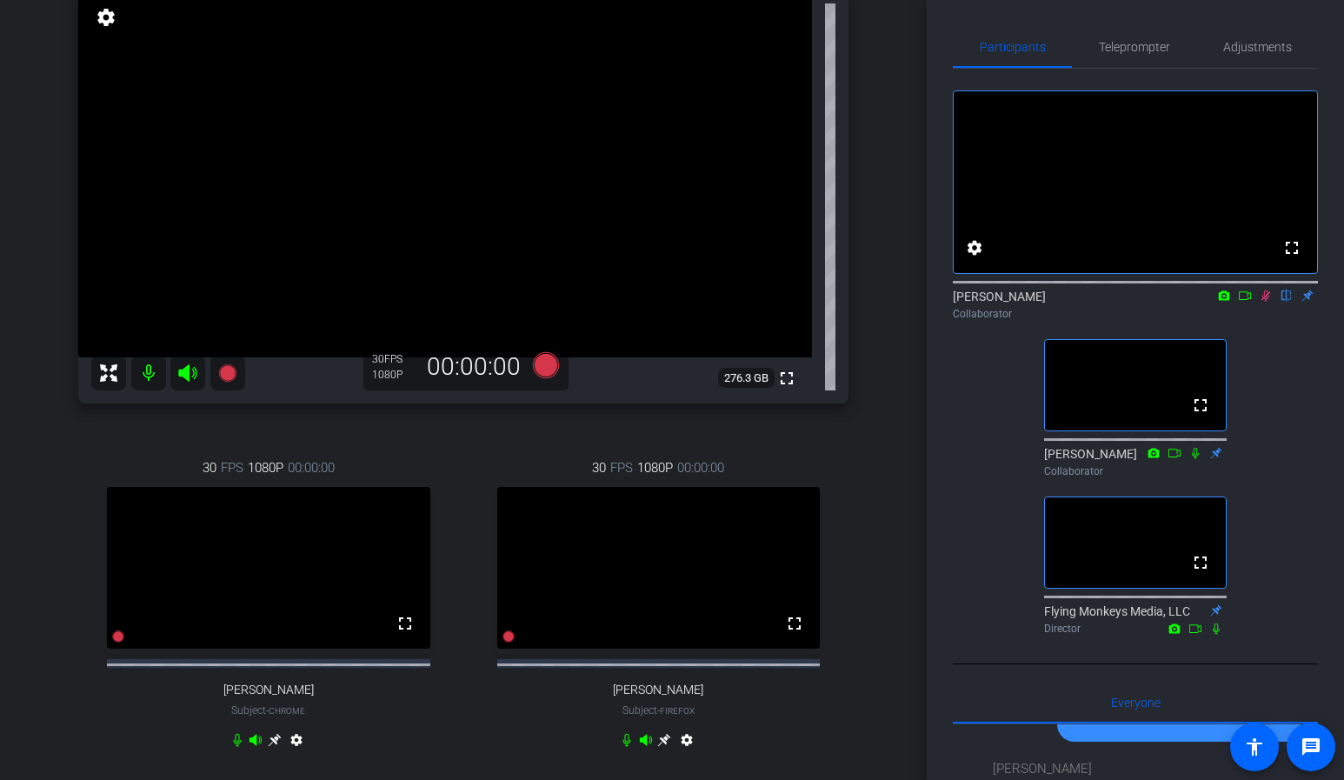
scroll to position [144, 0]
click at [1265, 302] on icon at bounding box center [1265, 295] width 14 height 12
click at [1264, 302] on icon at bounding box center [1265, 295] width 14 height 12
click at [898, 546] on div "Joule Everywhere - 108 - BTP account_box grid_on settings info logout Pragnya P…" at bounding box center [463, 246] width 926 height 780
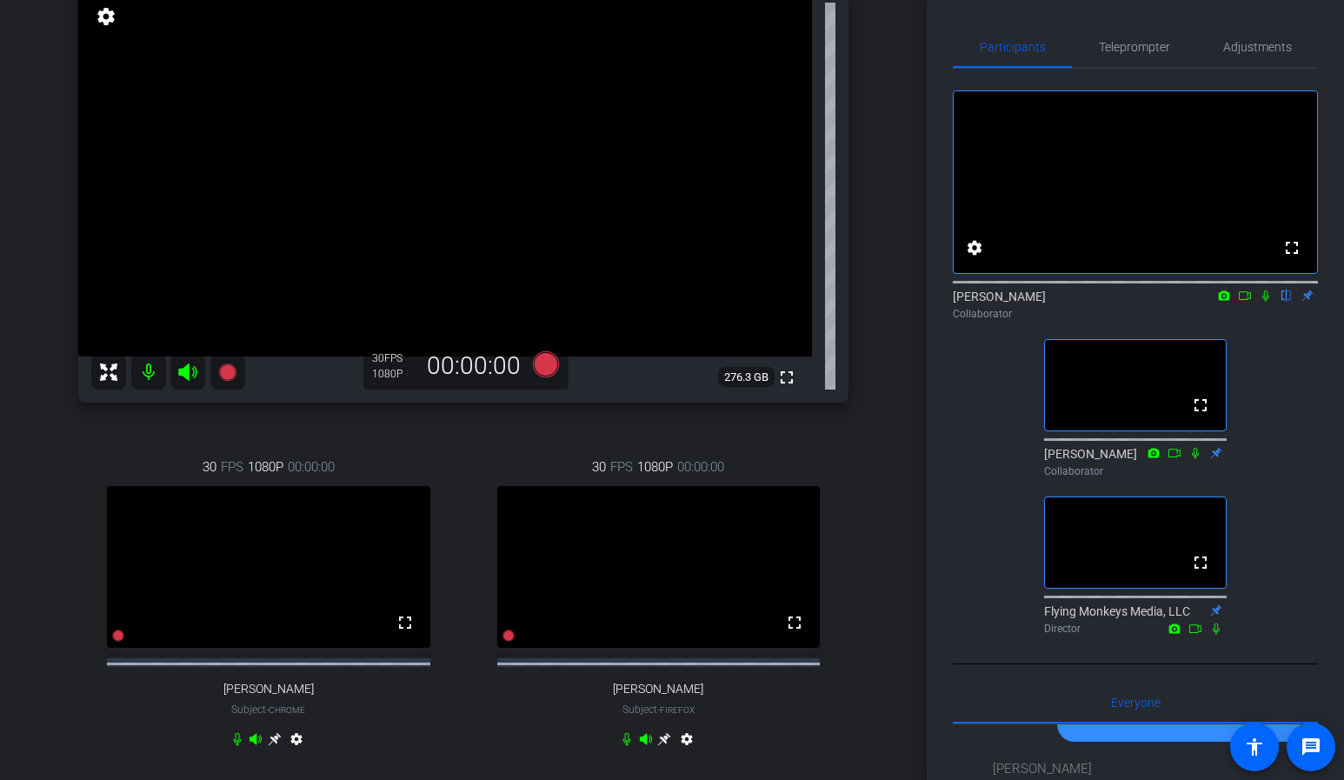
click at [1301, 474] on div "fullscreen settings mike flip Collaborator fullscreen Jess Collaborator fullscr…" at bounding box center [1135, 355] width 365 height 573
click at [911, 442] on div "Joule Everywhere - 108 - BTP account_box grid_on settings info logout Pragnya P…" at bounding box center [463, 246] width 926 height 780
click at [1264, 302] on icon at bounding box center [1265, 295] width 14 height 12
click at [1265, 302] on icon at bounding box center [1265, 295] width 14 height 12
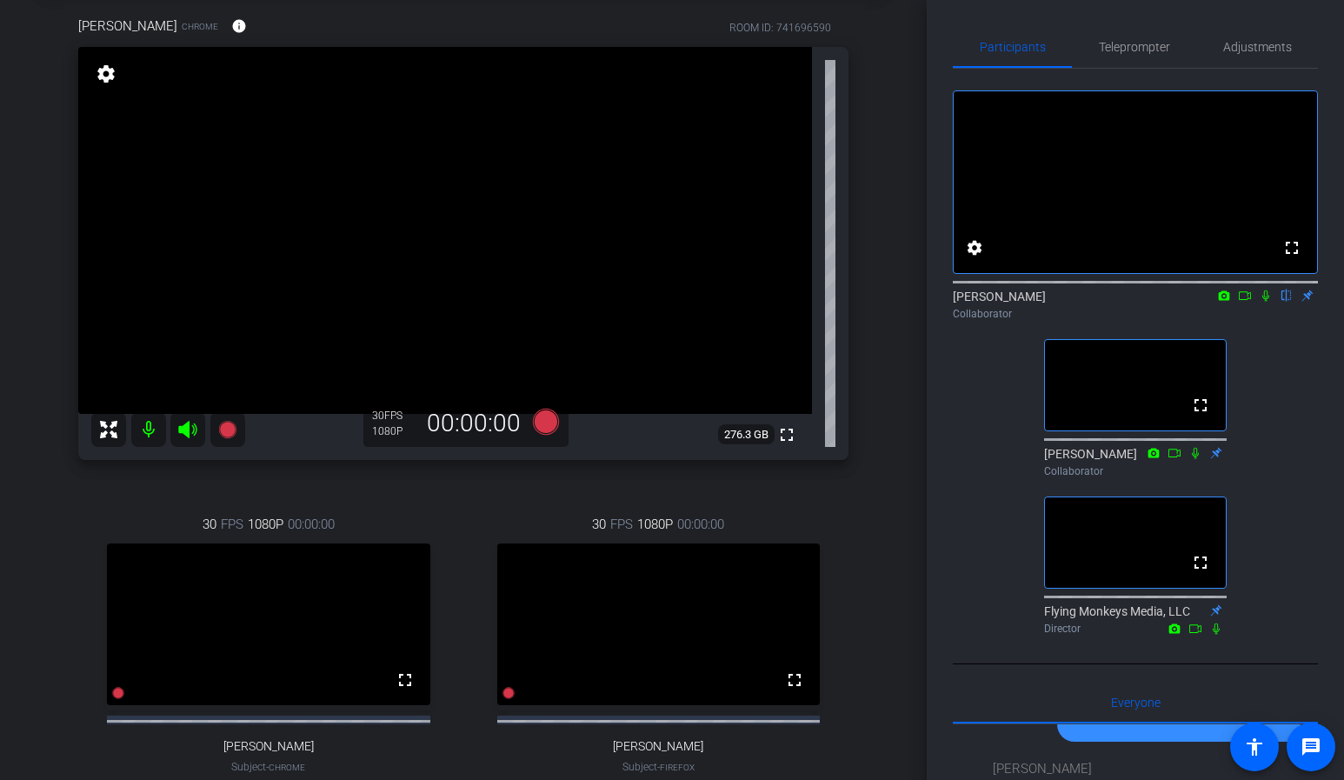
scroll to position [92, 0]
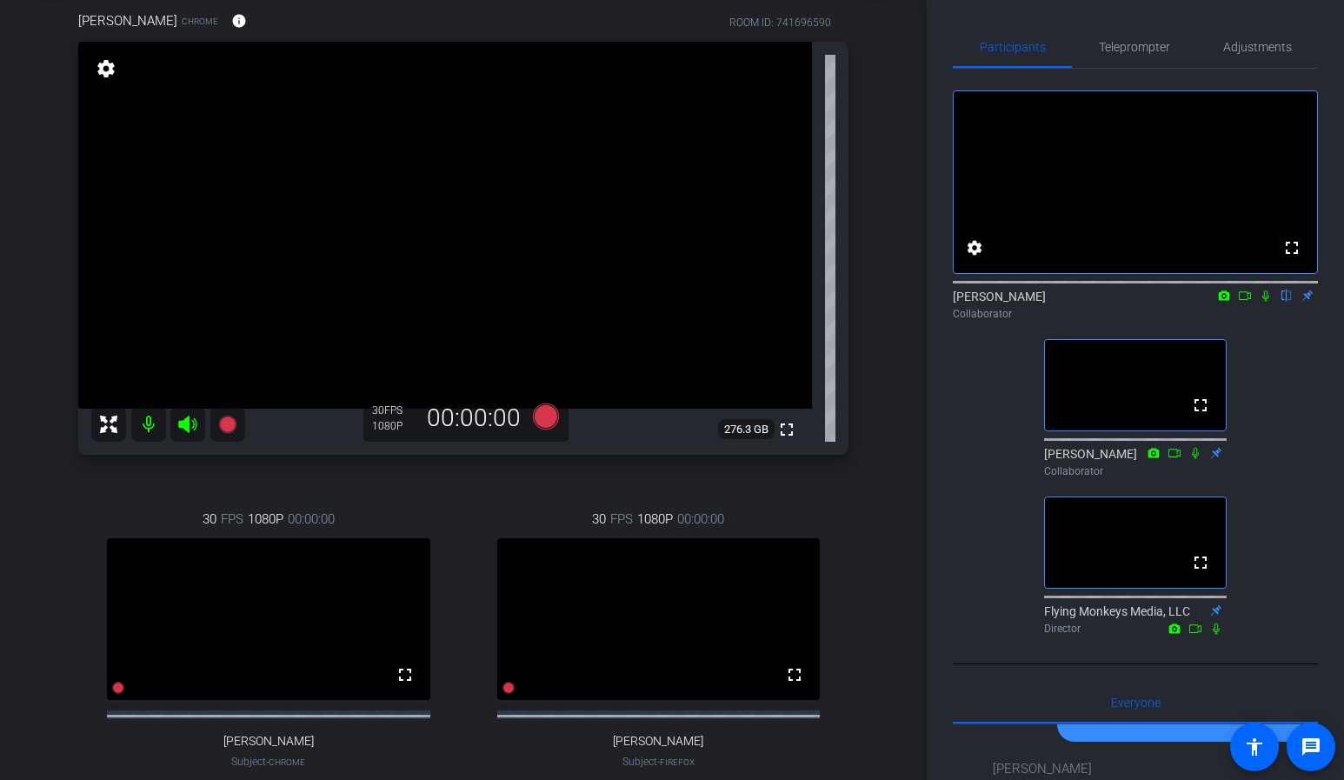
click at [874, 351] on div "[PERSON_NAME] Chrome info ROOM ID: 741696590 fullscreen settings 276.3 GB 30 FP…" at bounding box center [463, 417] width 840 height 868
click at [1267, 302] on icon at bounding box center [1265, 295] width 14 height 12
click at [949, 554] on div "Participants Teleprompter Adjustments fullscreen settings mike flip Collaborato…" at bounding box center [1134, 390] width 417 height 780
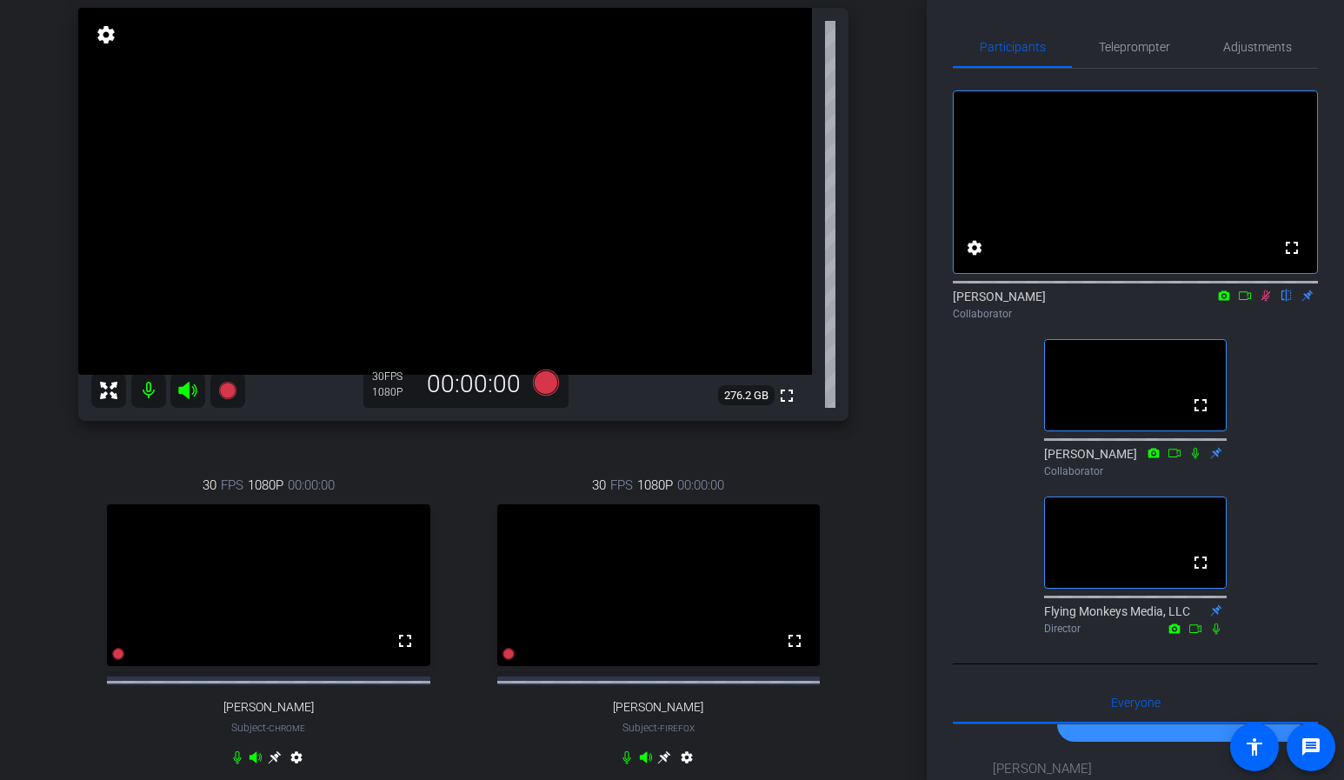
scroll to position [124, 0]
click at [1265, 302] on icon at bounding box center [1265, 295] width 14 height 12
click at [1271, 302] on icon at bounding box center [1265, 295] width 14 height 12
click at [1268, 302] on icon at bounding box center [1265, 295] width 14 height 12
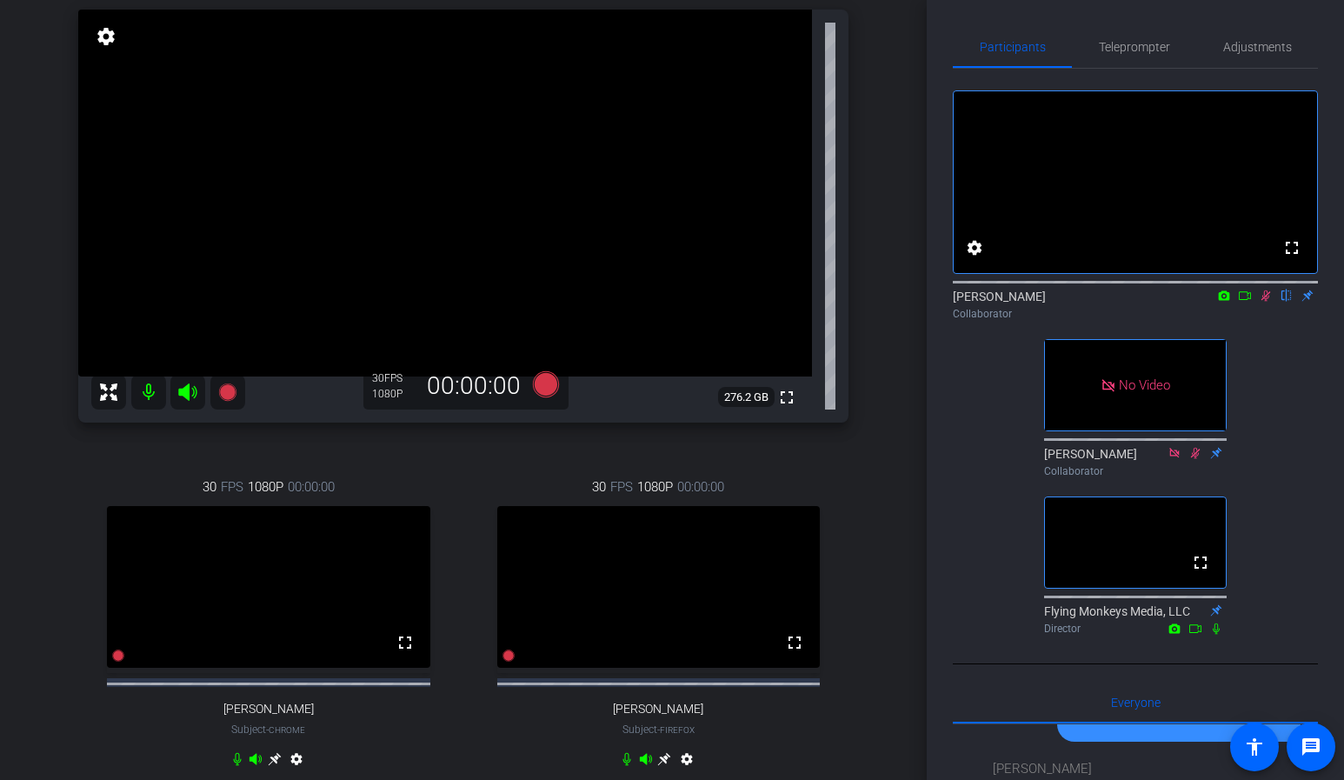
click at [1246, 322] on div "mike flip Collaborator" at bounding box center [1135, 305] width 365 height 34
click at [1246, 302] on icon at bounding box center [1245, 295] width 14 height 12
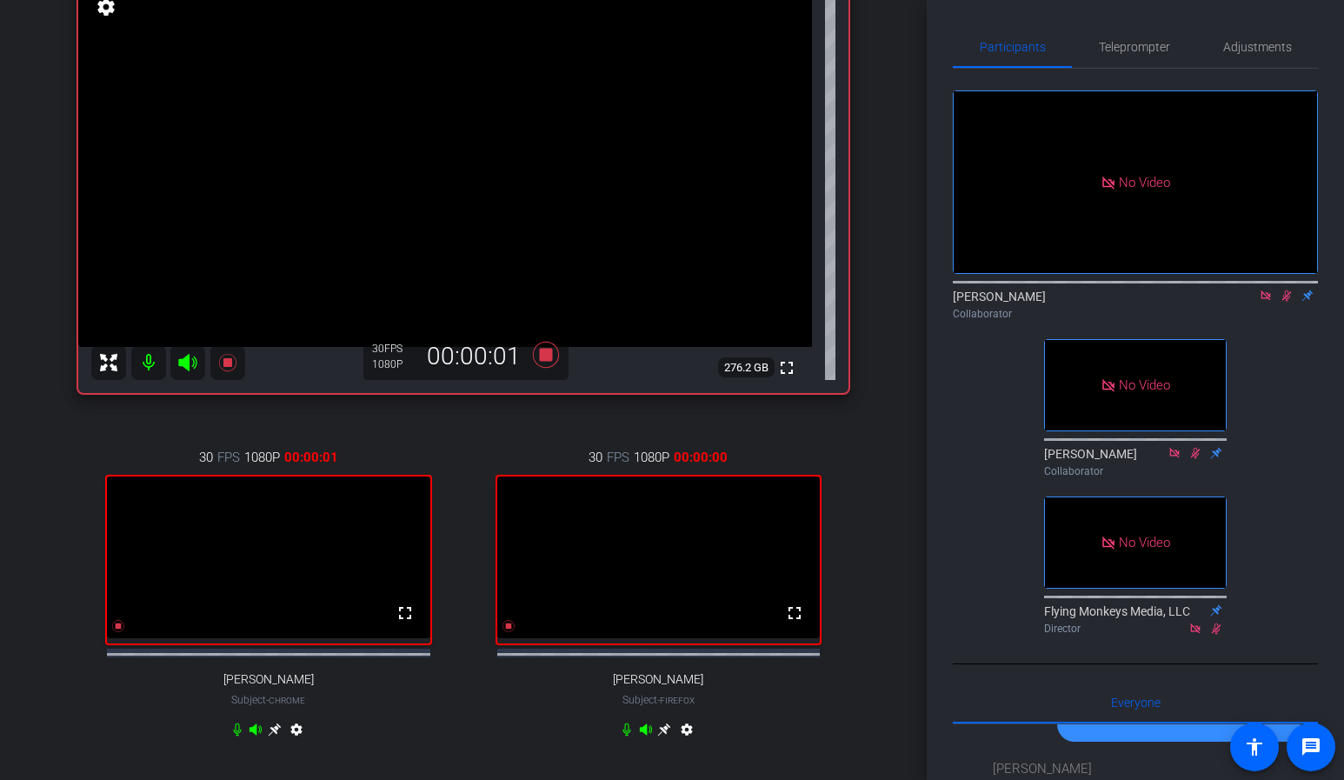
scroll to position [151, 0]
click at [1281, 302] on icon at bounding box center [1286, 295] width 14 height 12
click at [1282, 302] on icon at bounding box center [1286, 295] width 14 height 12
click at [1286, 302] on icon at bounding box center [1287, 295] width 10 height 11
click at [1286, 302] on icon at bounding box center [1286, 295] width 14 height 12
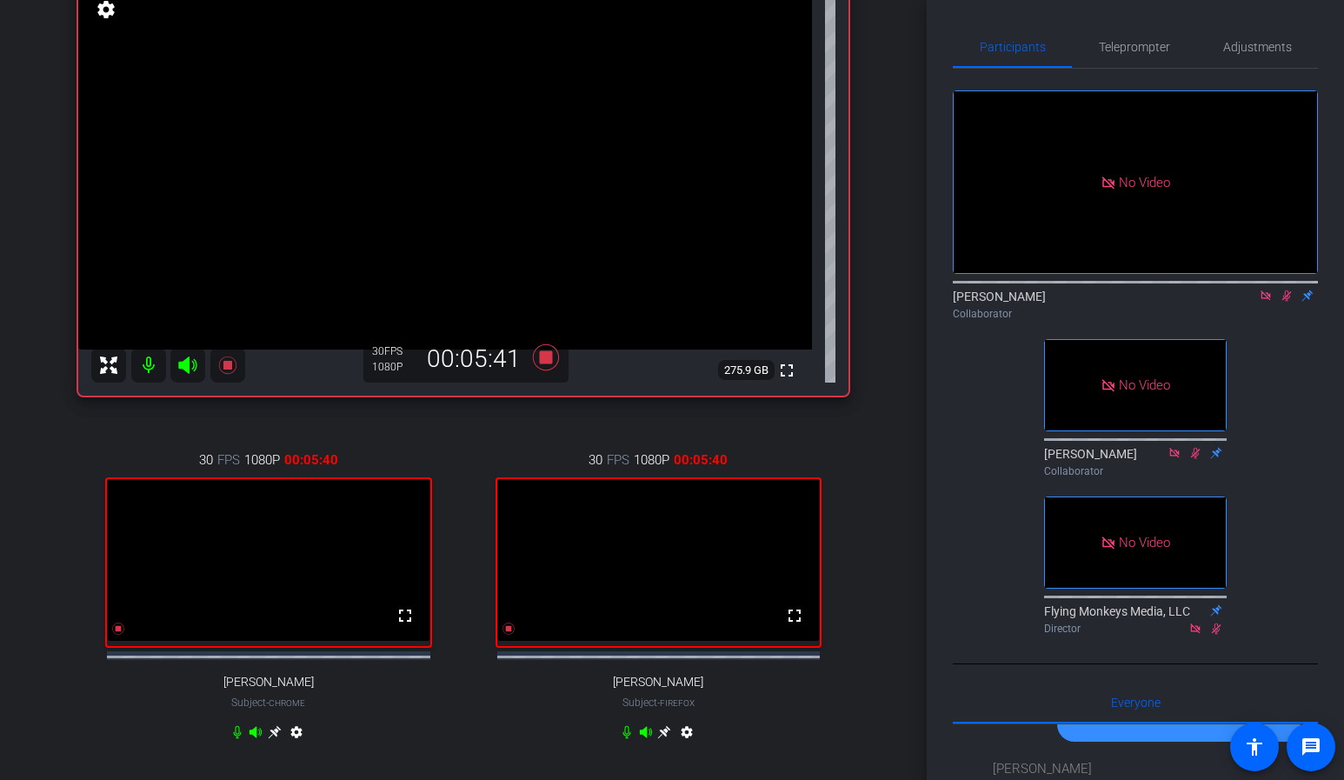
click at [27, 279] on div "Joule Everywhere - 108 - BTP account_box grid_on settings info logout Pragnya P…" at bounding box center [463, 239] width 926 height 780
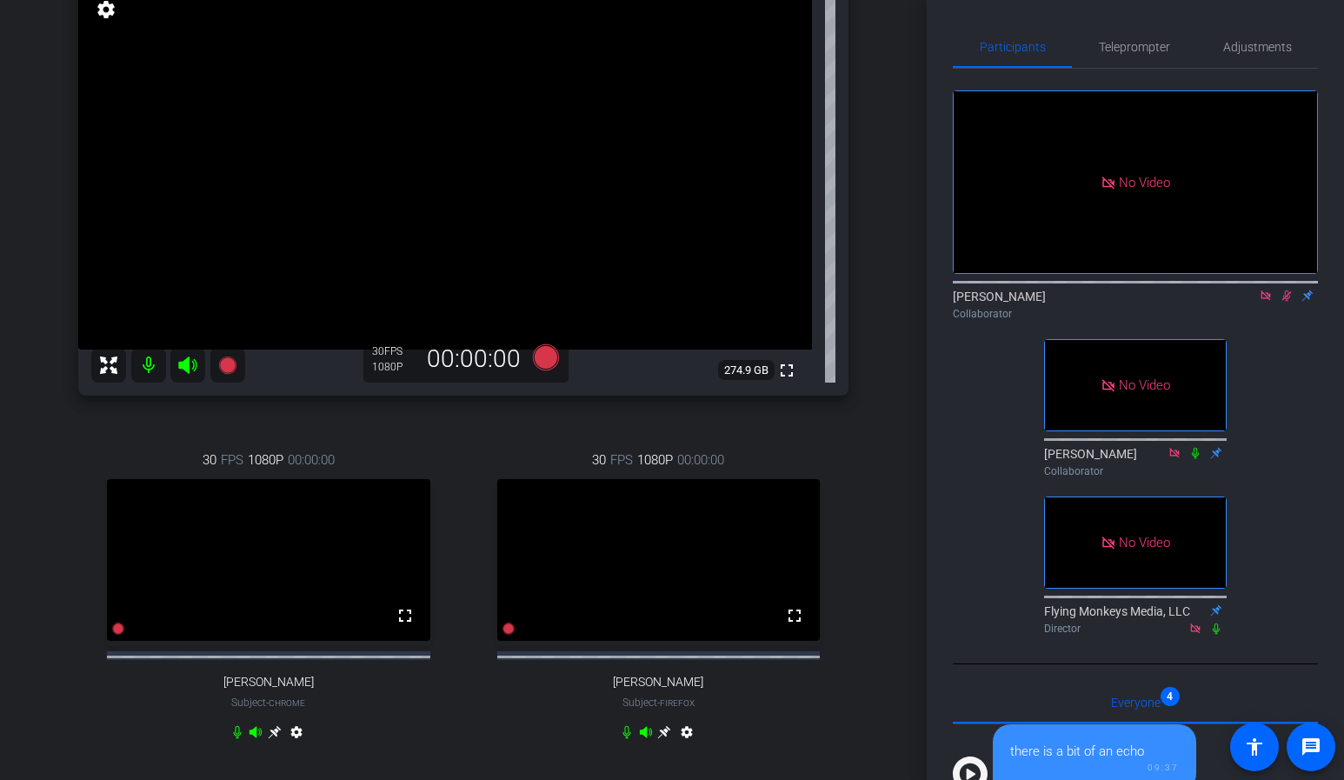
scroll to position [401, 0]
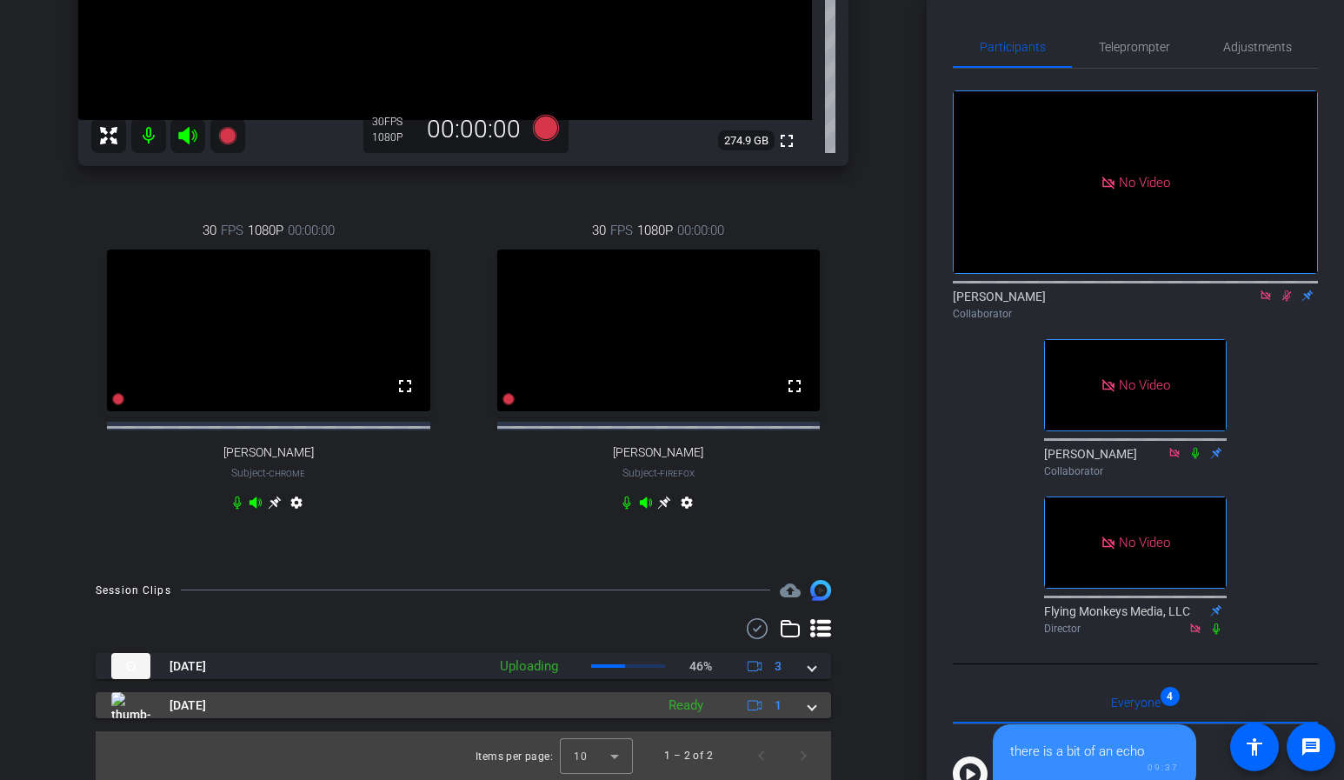
click at [814, 711] on span at bounding box center [811, 705] width 7 height 18
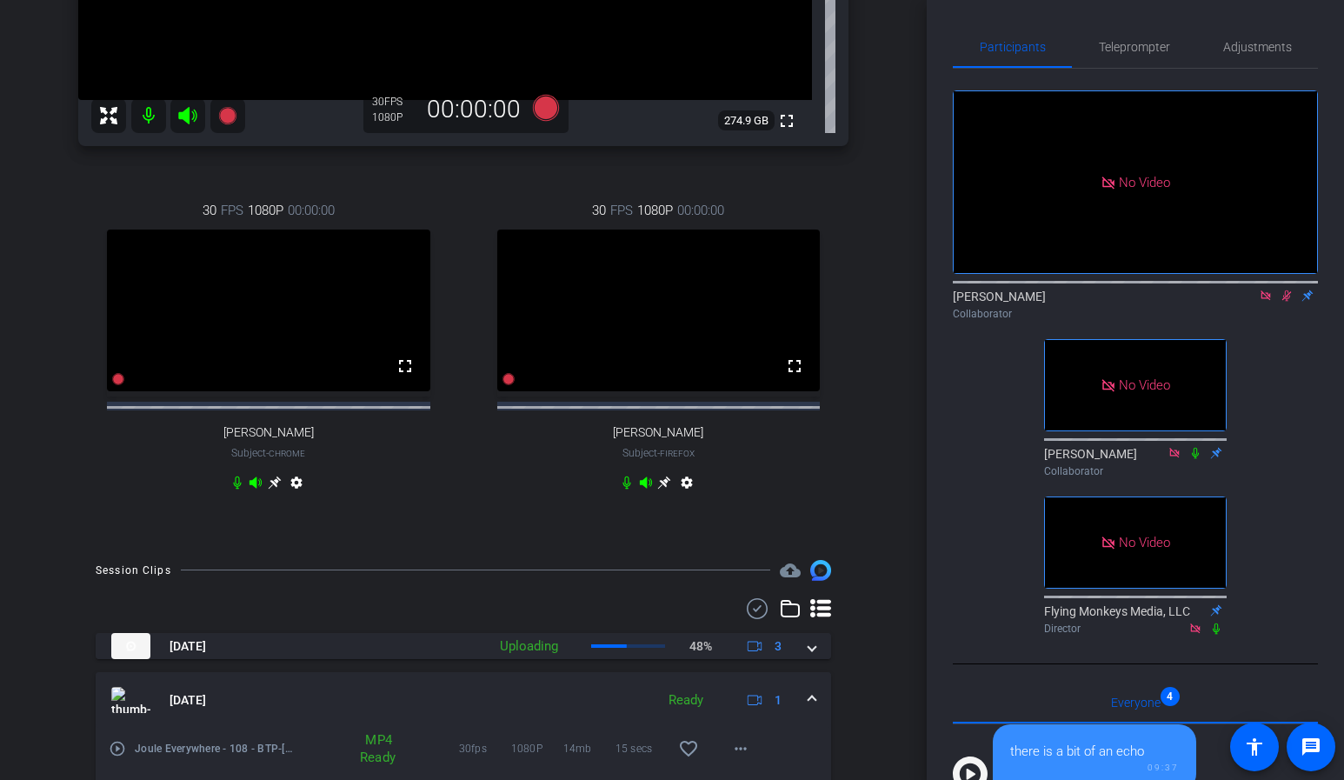
click at [813, 707] on mat-expansion-panel-header "Sep 4, 2025 Ready 1" at bounding box center [463, 700] width 735 height 56
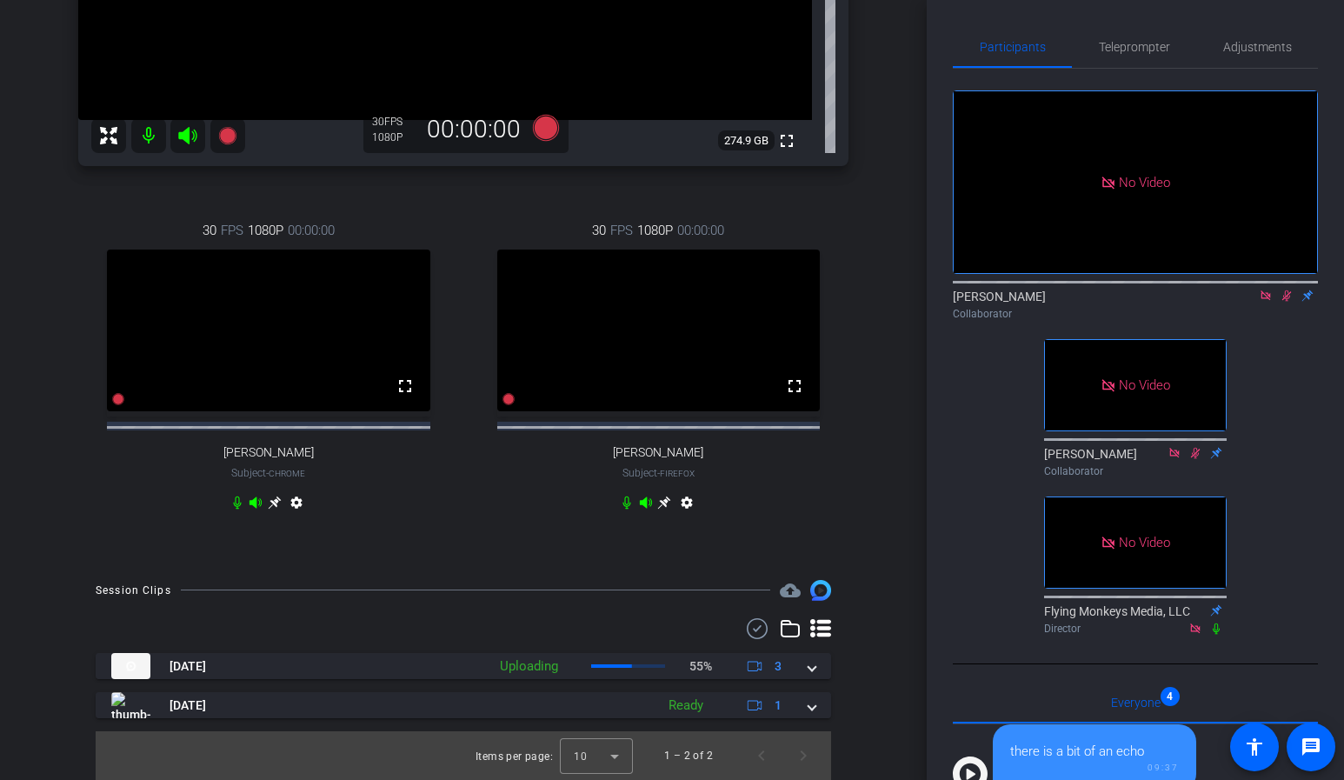
click at [1286, 302] on icon at bounding box center [1286, 295] width 14 height 12
click at [1268, 302] on icon at bounding box center [1265, 295] width 14 height 12
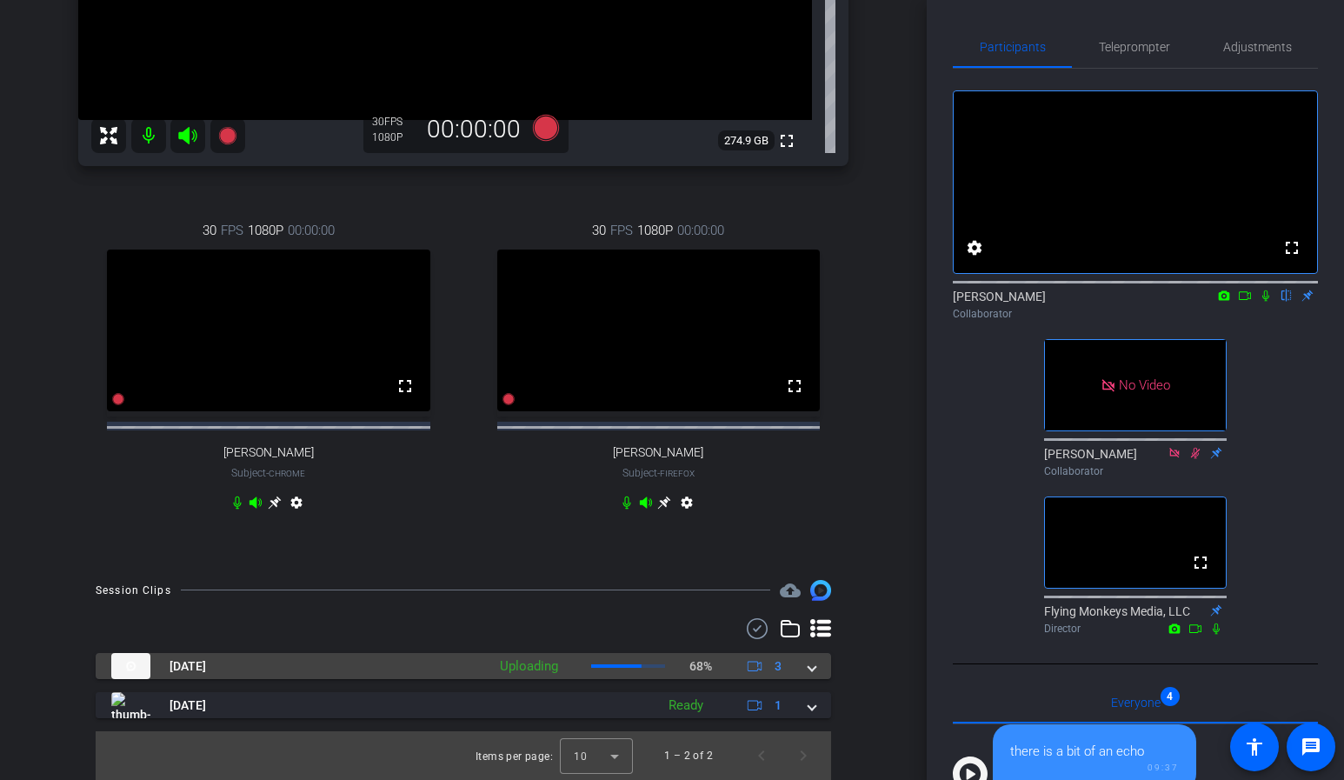
click at [812, 670] on span at bounding box center [811, 666] width 7 height 18
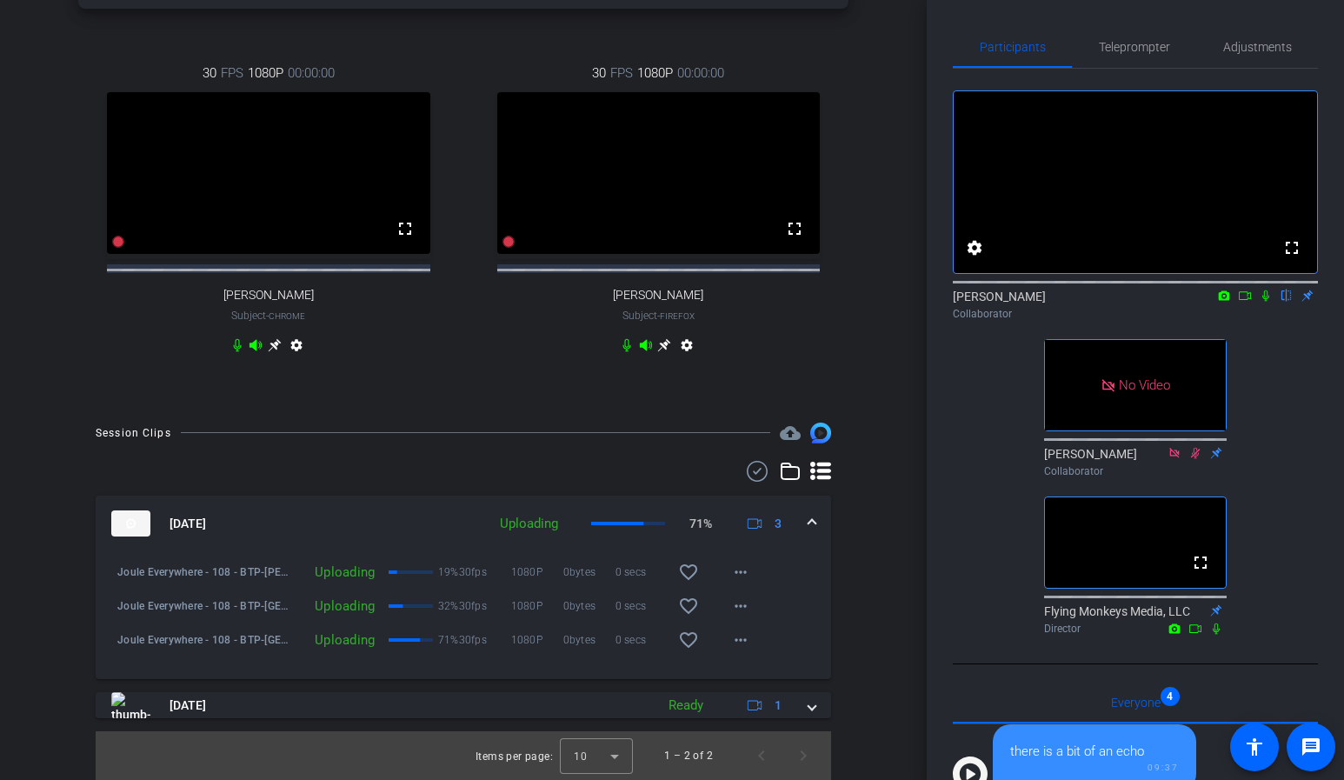
scroll to position [539, 0]
click at [1267, 302] on icon at bounding box center [1265, 295] width 14 height 12
click at [904, 394] on div "Joule Everywhere - 108 - BTP account_box grid_on settings info logout Pragnya P…" at bounding box center [463, 390] width 926 height 780
click at [898, 525] on div "Joule Everywhere - 108 - BTP account_box grid_on settings info logout Pragnya P…" at bounding box center [463, 390] width 926 height 780
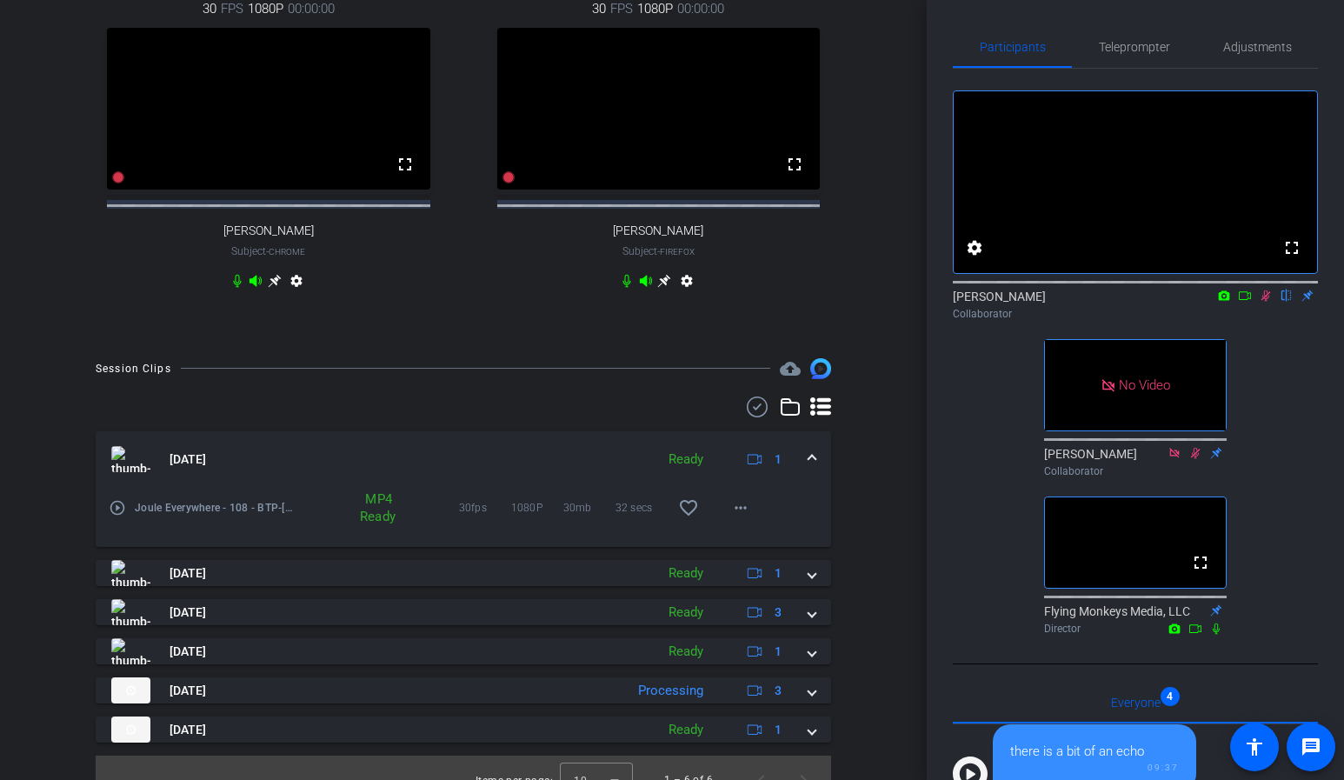
scroll to position [610, 0]
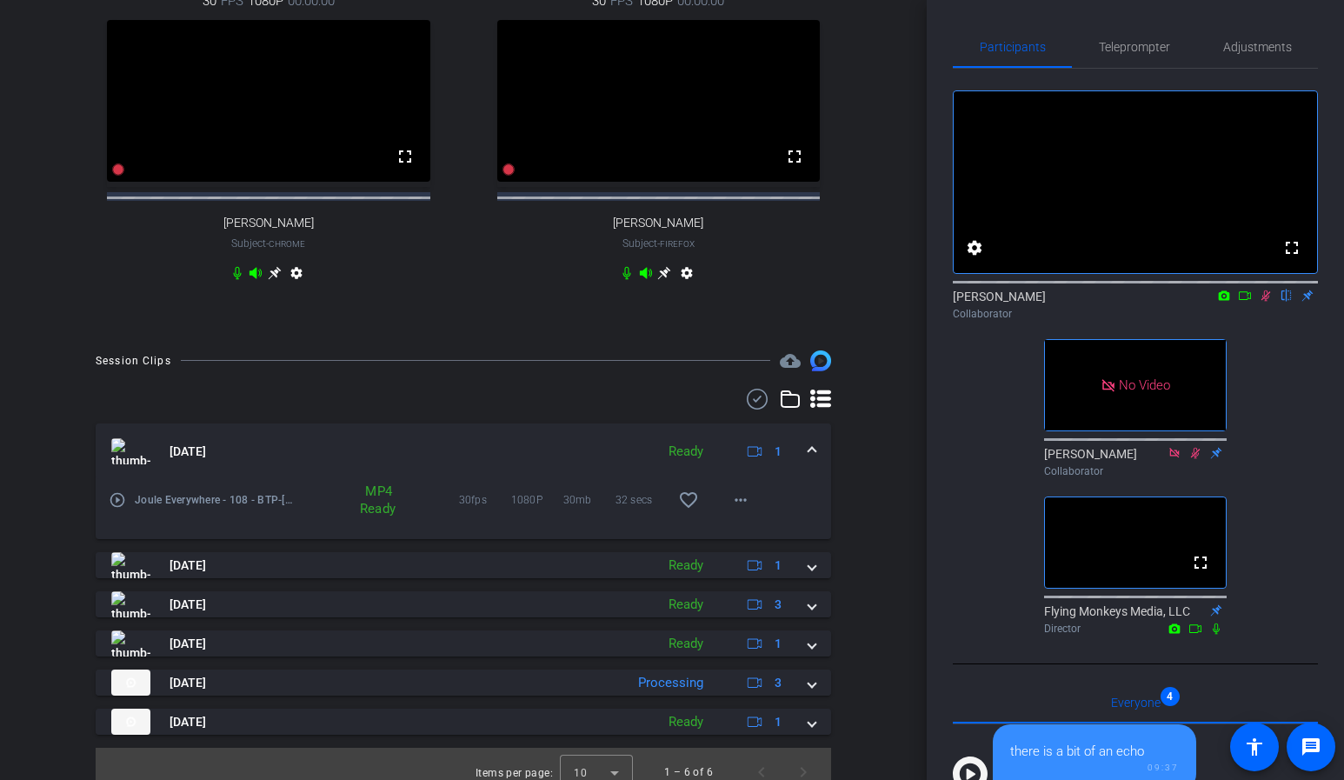
click at [1262, 302] on icon at bounding box center [1266, 295] width 10 height 11
click at [1263, 302] on icon at bounding box center [1265, 295] width 7 height 11
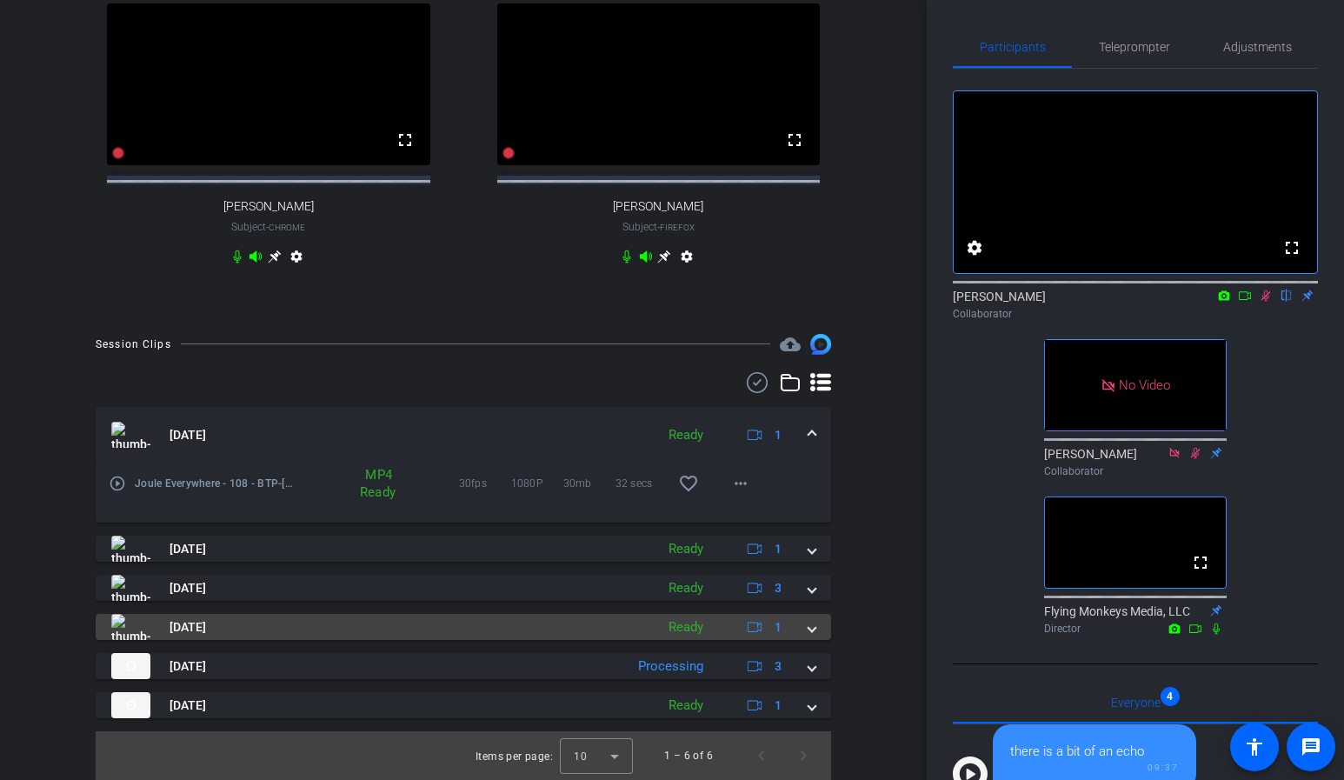
click at [813, 634] on span at bounding box center [811, 627] width 7 height 18
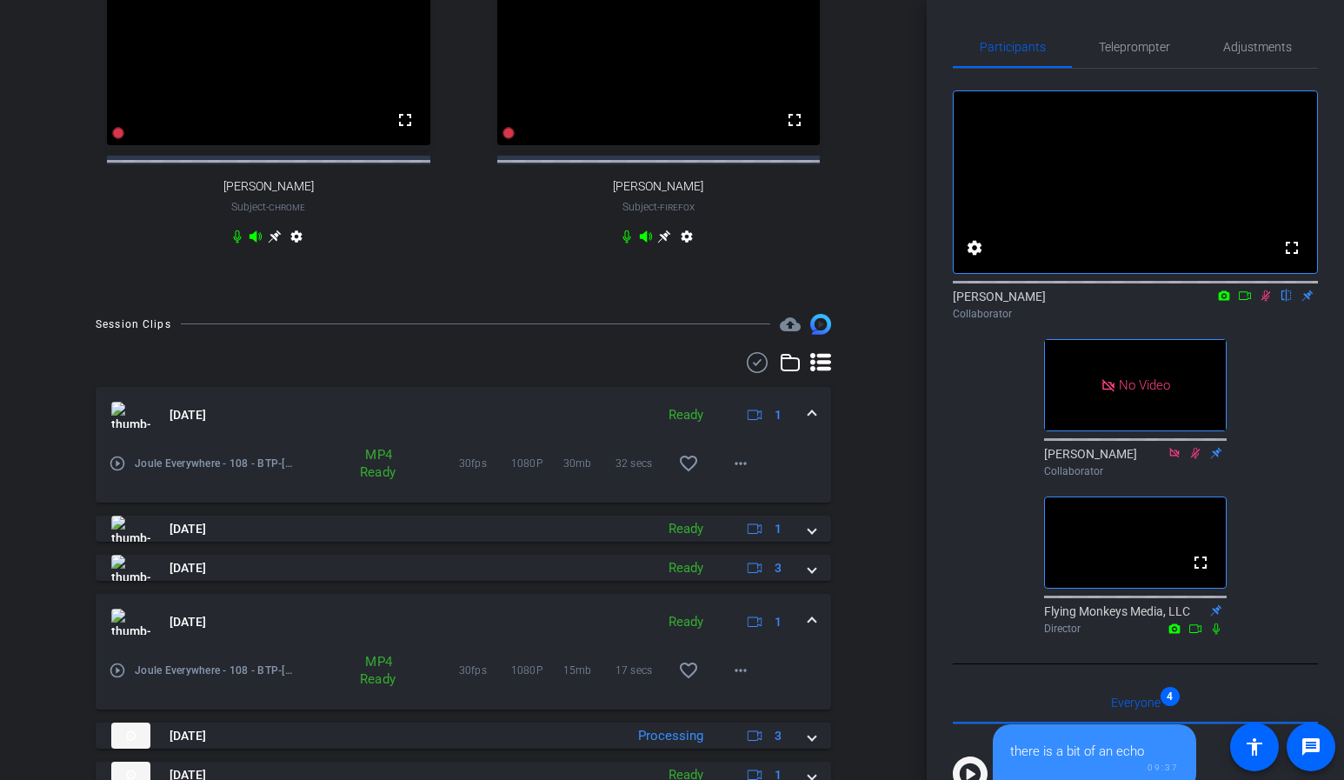
scroll to position [736, 0]
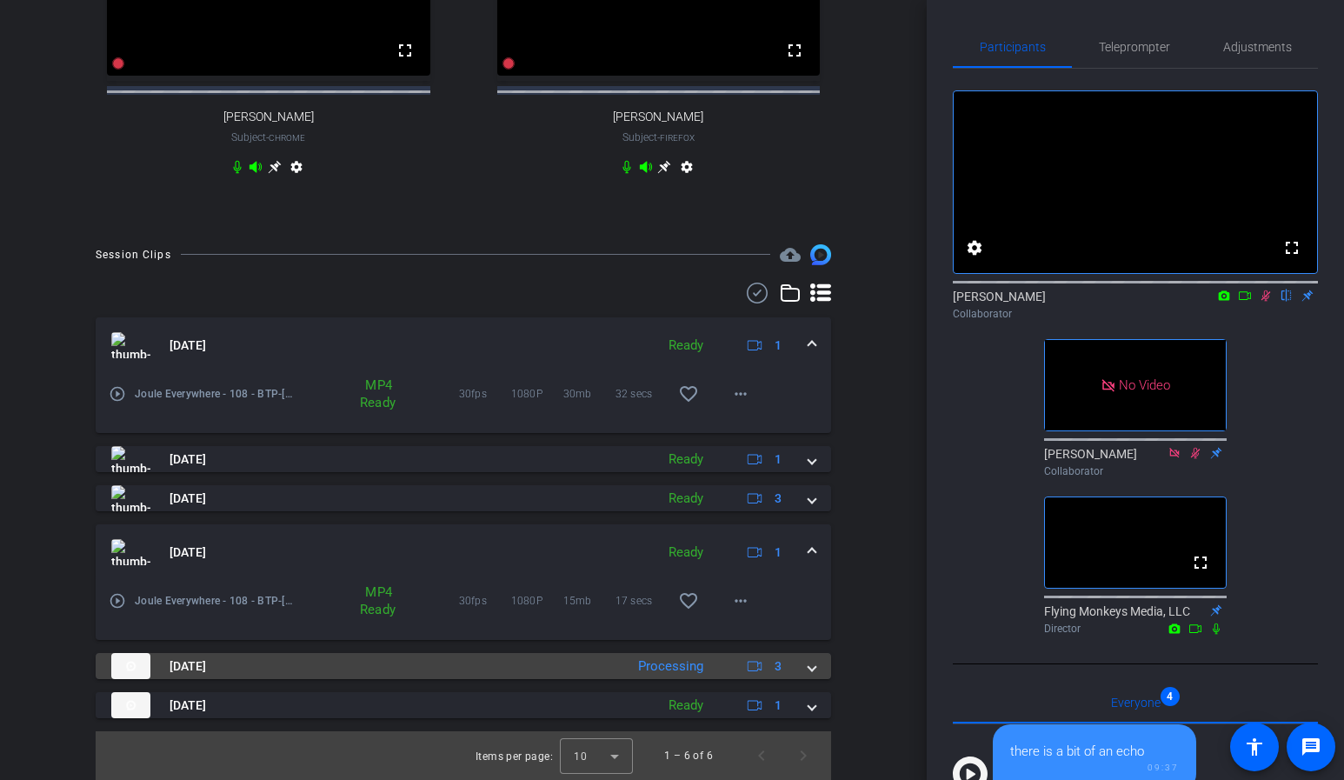
click at [813, 661] on span at bounding box center [811, 666] width 7 height 18
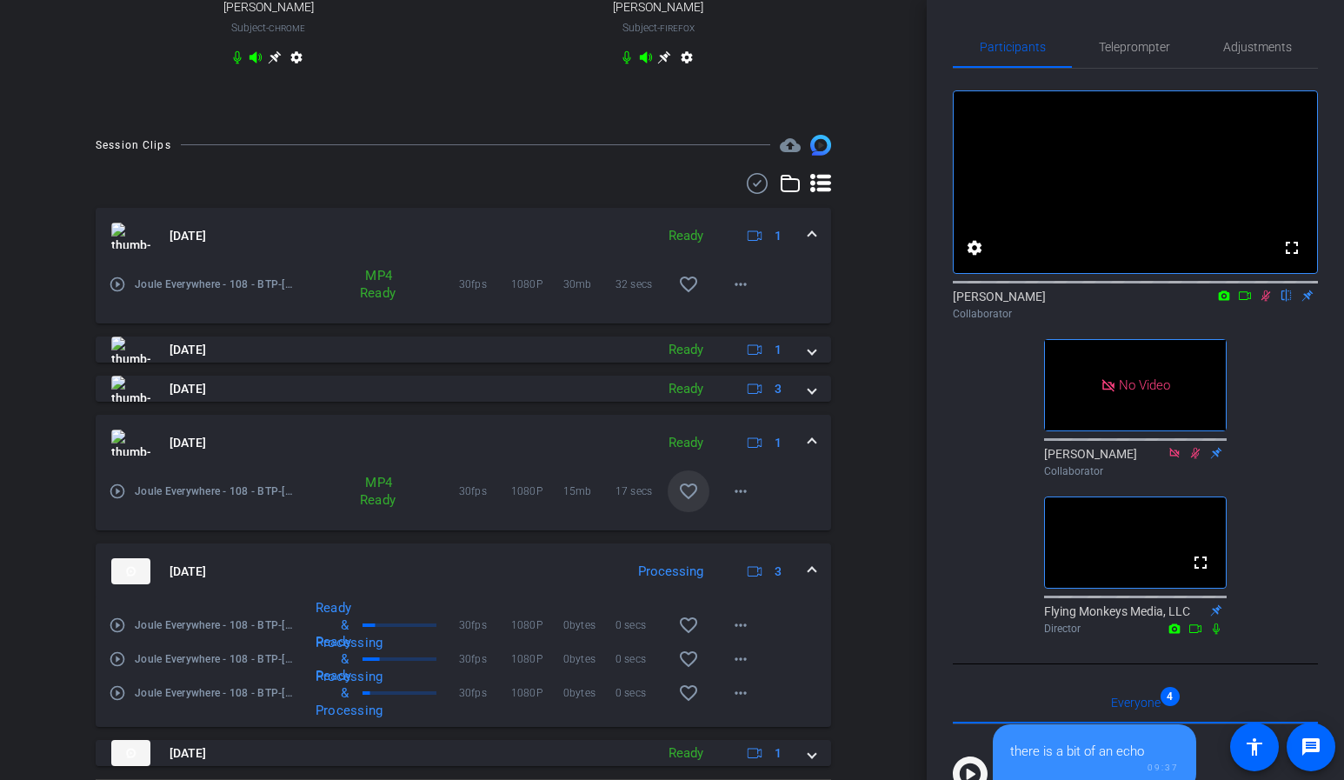
scroll to position [893, 0]
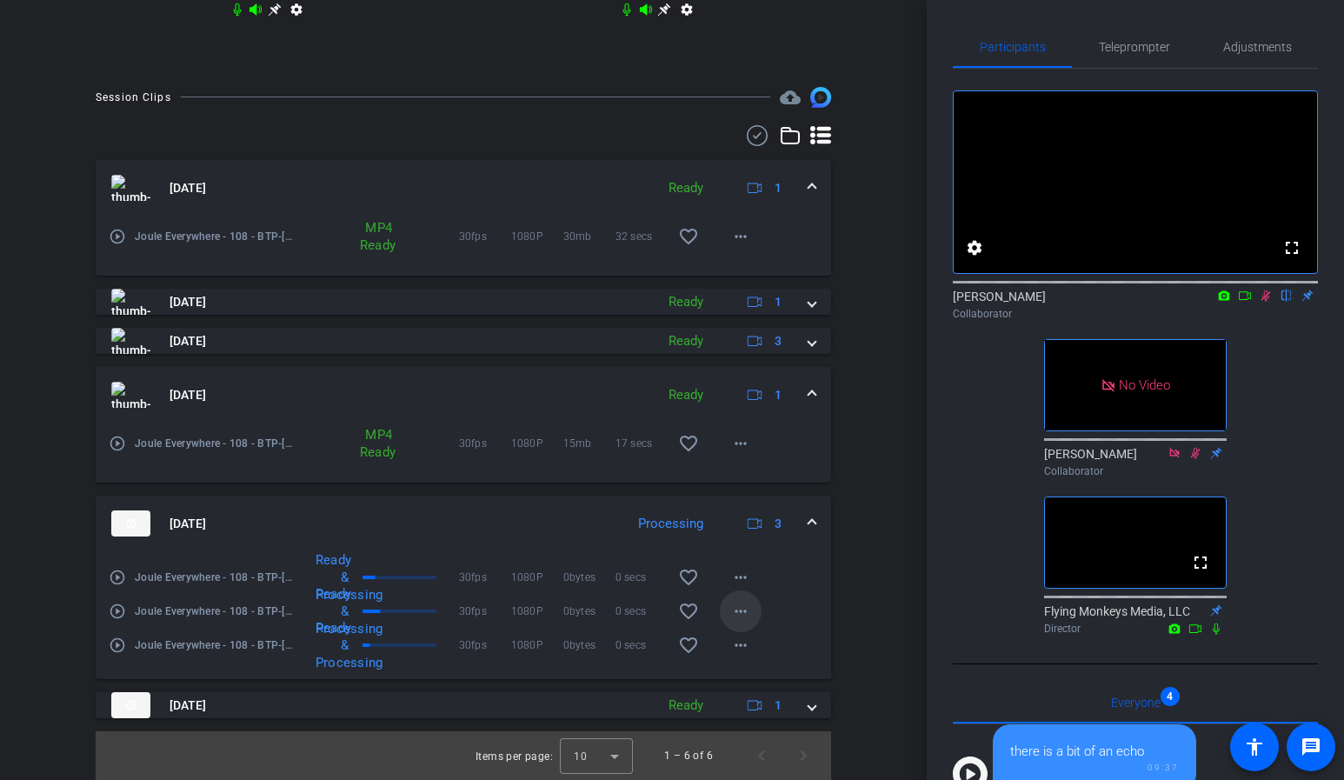
click at [744, 612] on mat-icon "more_horiz" at bounding box center [740, 611] width 21 height 21
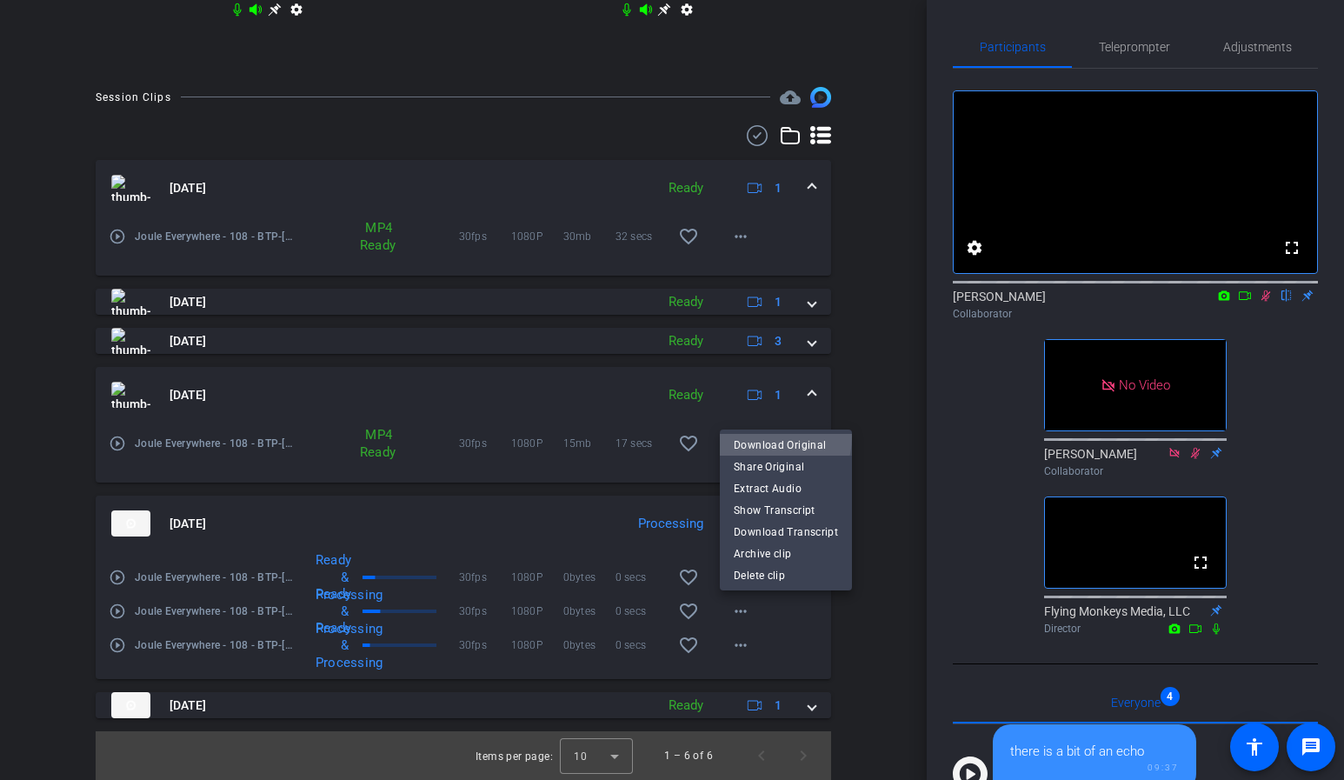
click at [761, 436] on span "Download Original" at bounding box center [786, 445] width 104 height 21
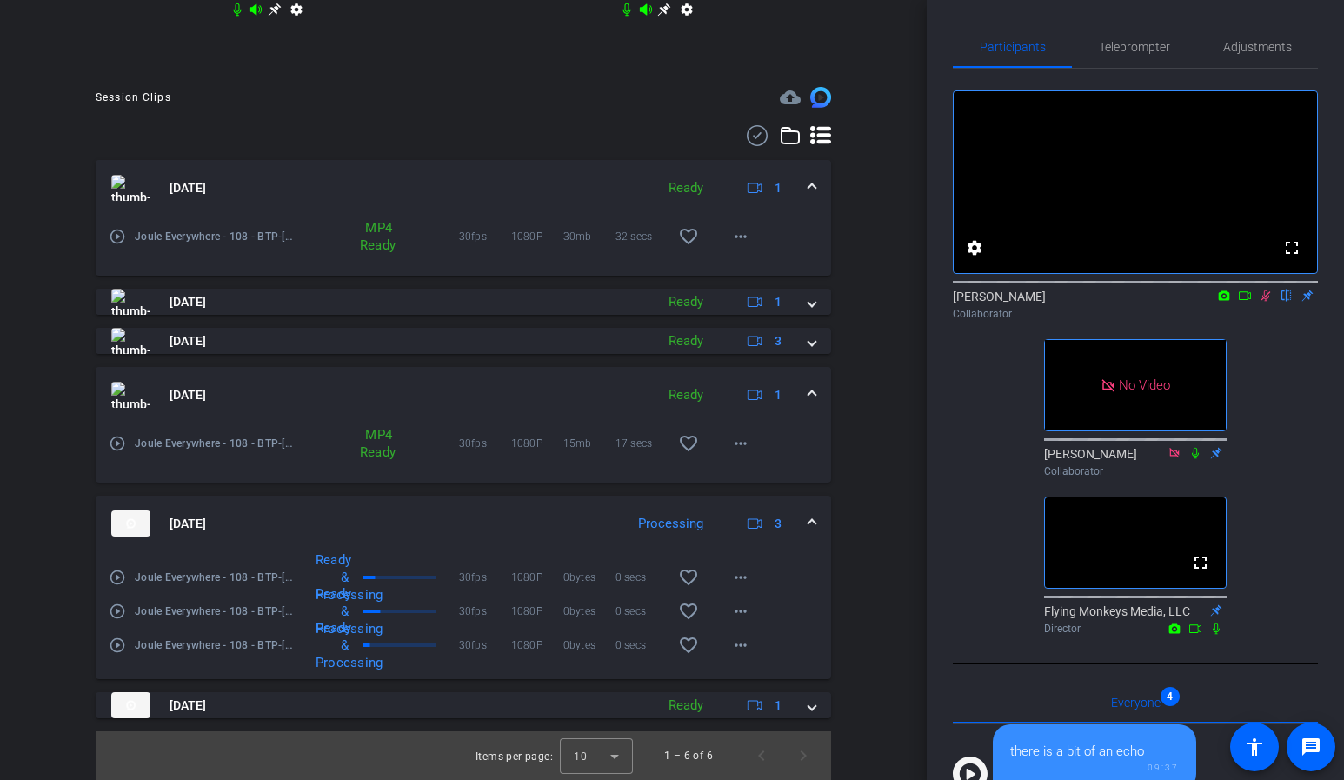
click at [813, 395] on span at bounding box center [811, 395] width 7 height 18
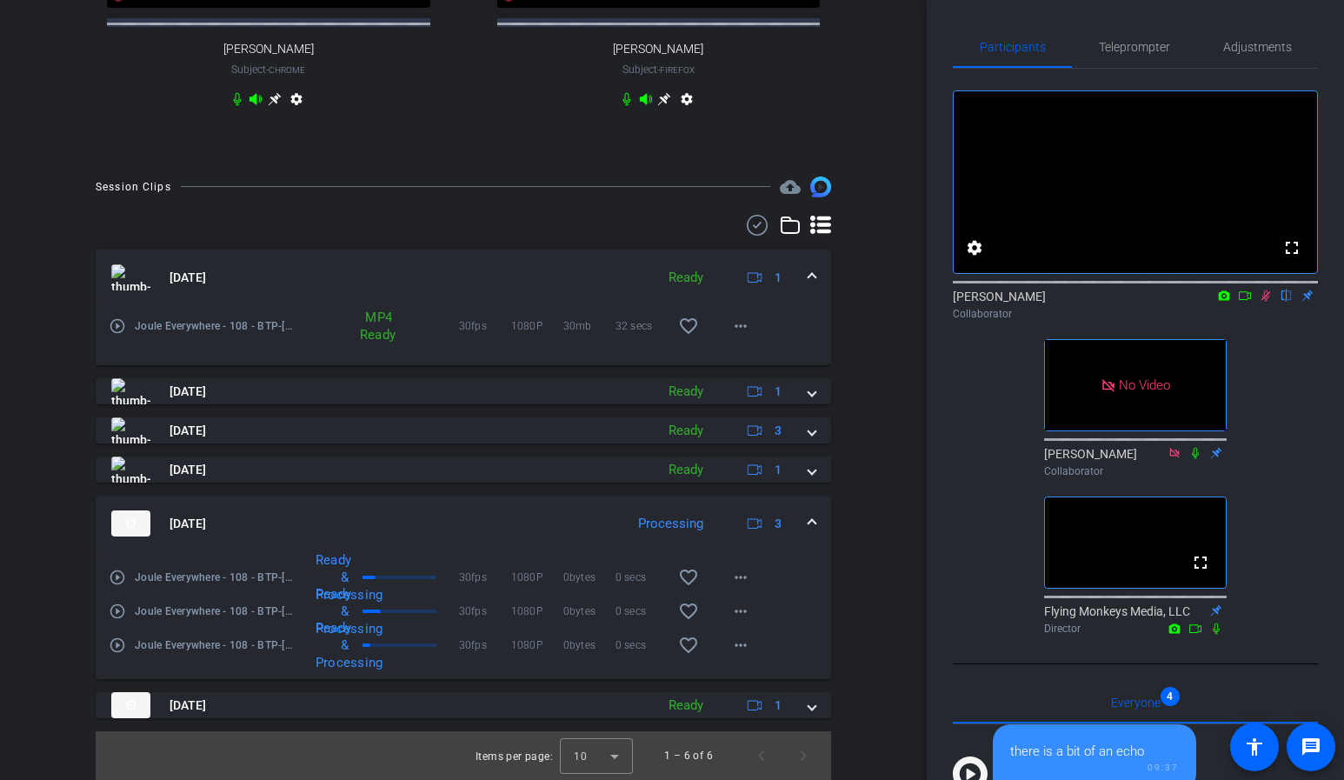
click at [819, 527] on mat-expansion-panel-header "Sep 4, 2025 Processing 3" at bounding box center [463, 523] width 735 height 56
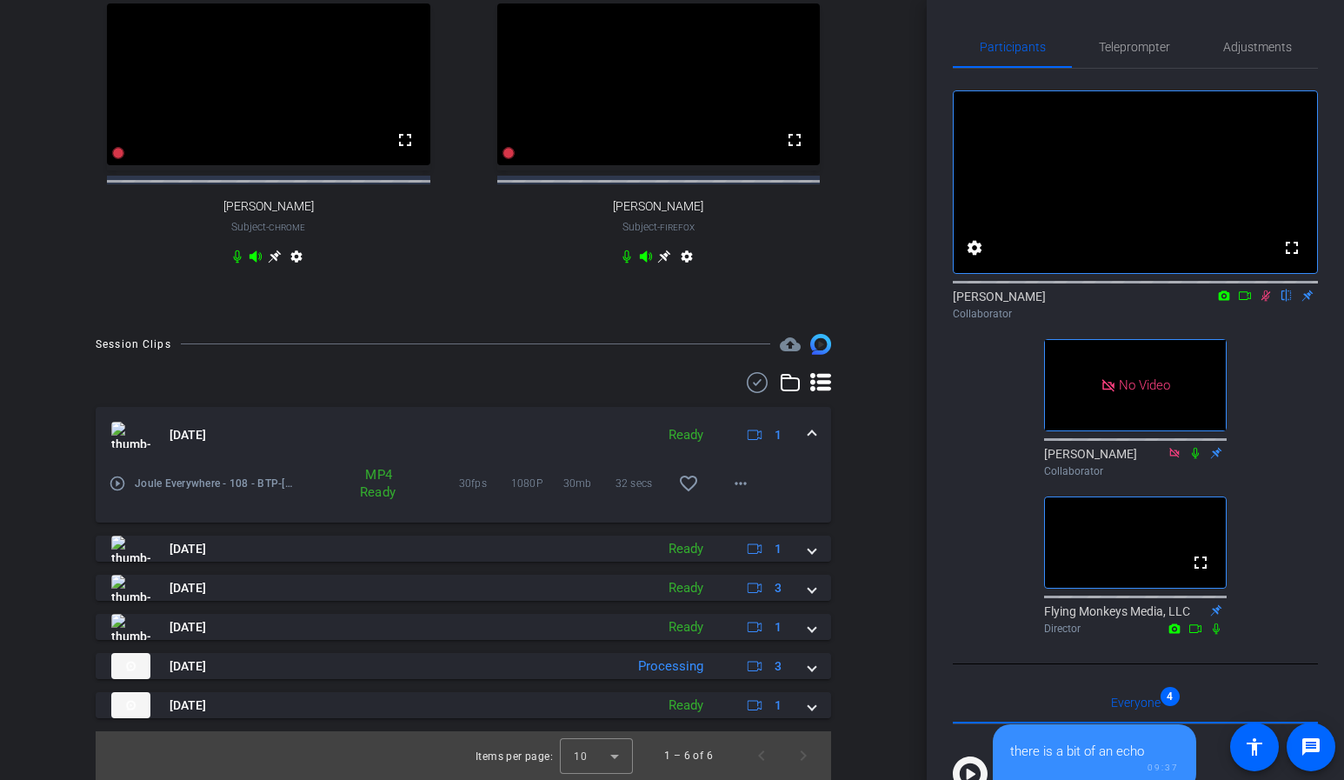
scroll to position [647, 0]
click at [1300, 456] on div "fullscreen settings mike flip Collaborator No Video Jess Collaborator fullscree…" at bounding box center [1135, 355] width 365 height 573
click at [1265, 302] on icon at bounding box center [1265, 295] width 14 height 12
click at [1261, 302] on icon at bounding box center [1265, 295] width 14 height 12
click at [1294, 514] on div "fullscreen settings mike flip Collaborator No Video Jess Collaborator fullscree…" at bounding box center [1135, 355] width 365 height 573
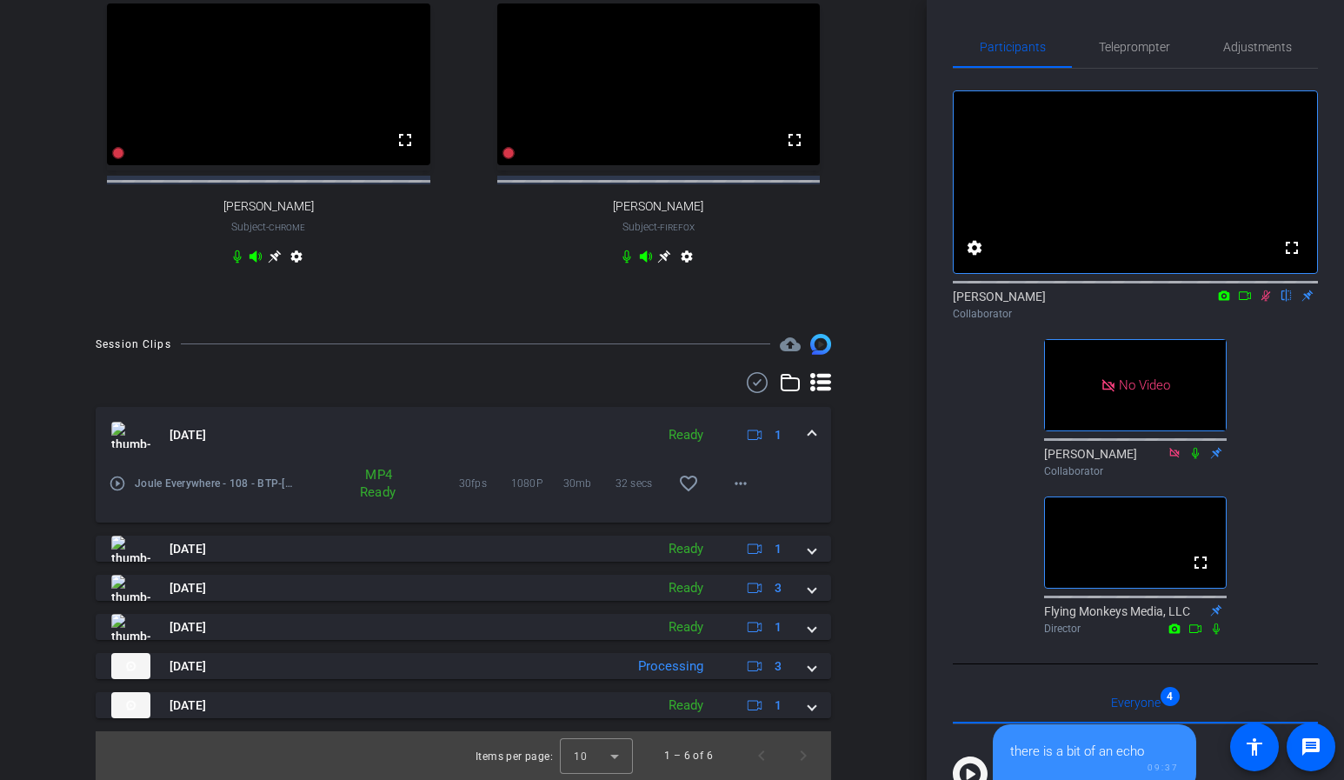
click at [1329, 161] on div "Participants Teleprompter Adjustments fullscreen settings mike flip Collaborato…" at bounding box center [1134, 390] width 417 height 780
click at [64, 382] on div "Session Clips cloud_upload Sep 4, 2025 Ready 1 play_circle_outline Joule Everyw…" at bounding box center [463, 557] width 840 height 446
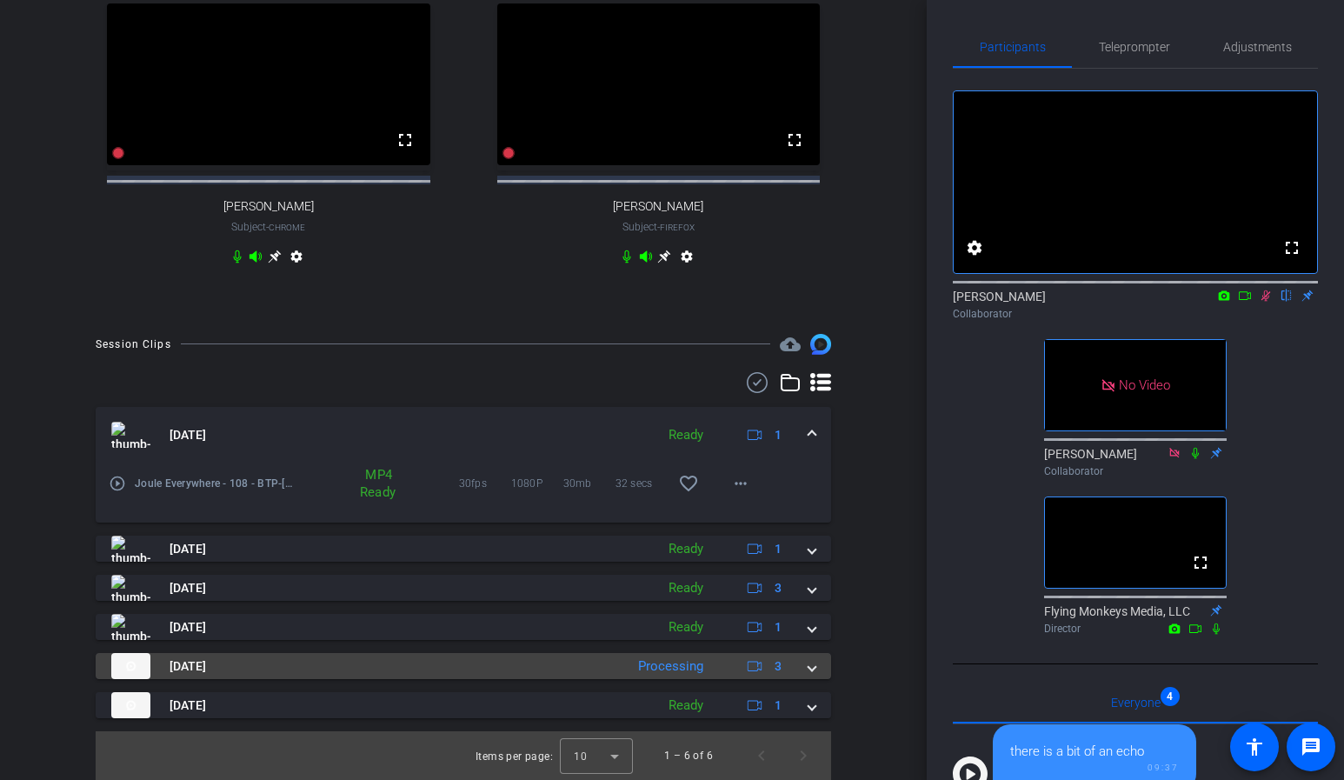
click at [813, 665] on span at bounding box center [811, 666] width 7 height 18
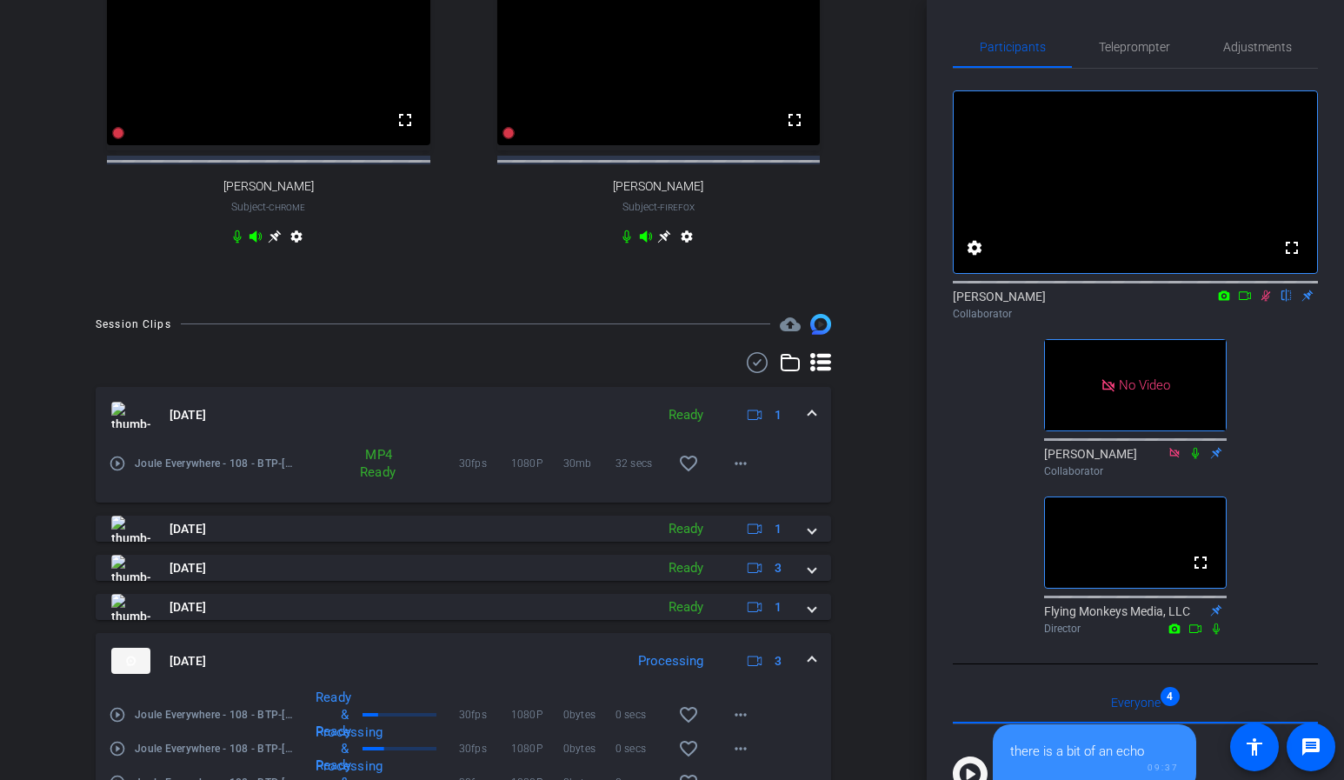
scroll to position [804, 0]
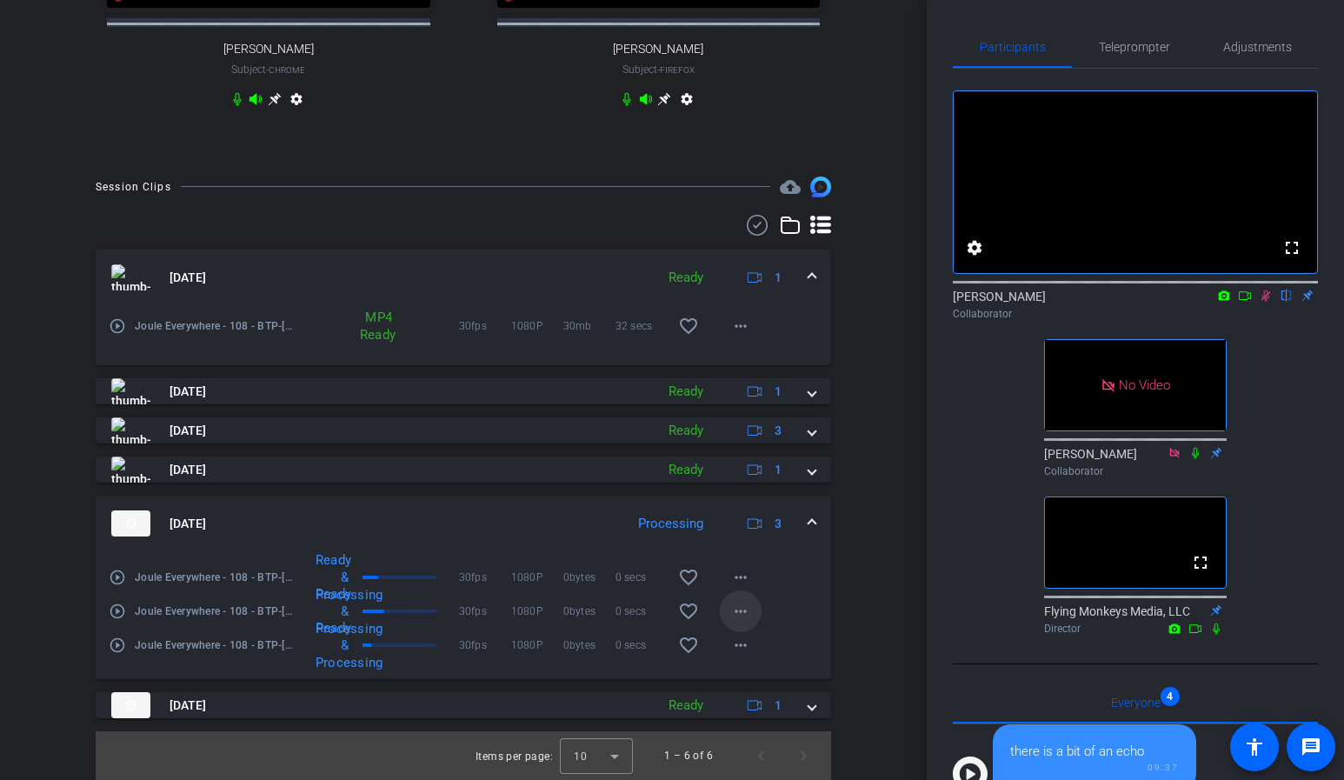
click at [737, 610] on mat-icon "more_horiz" at bounding box center [740, 611] width 21 height 21
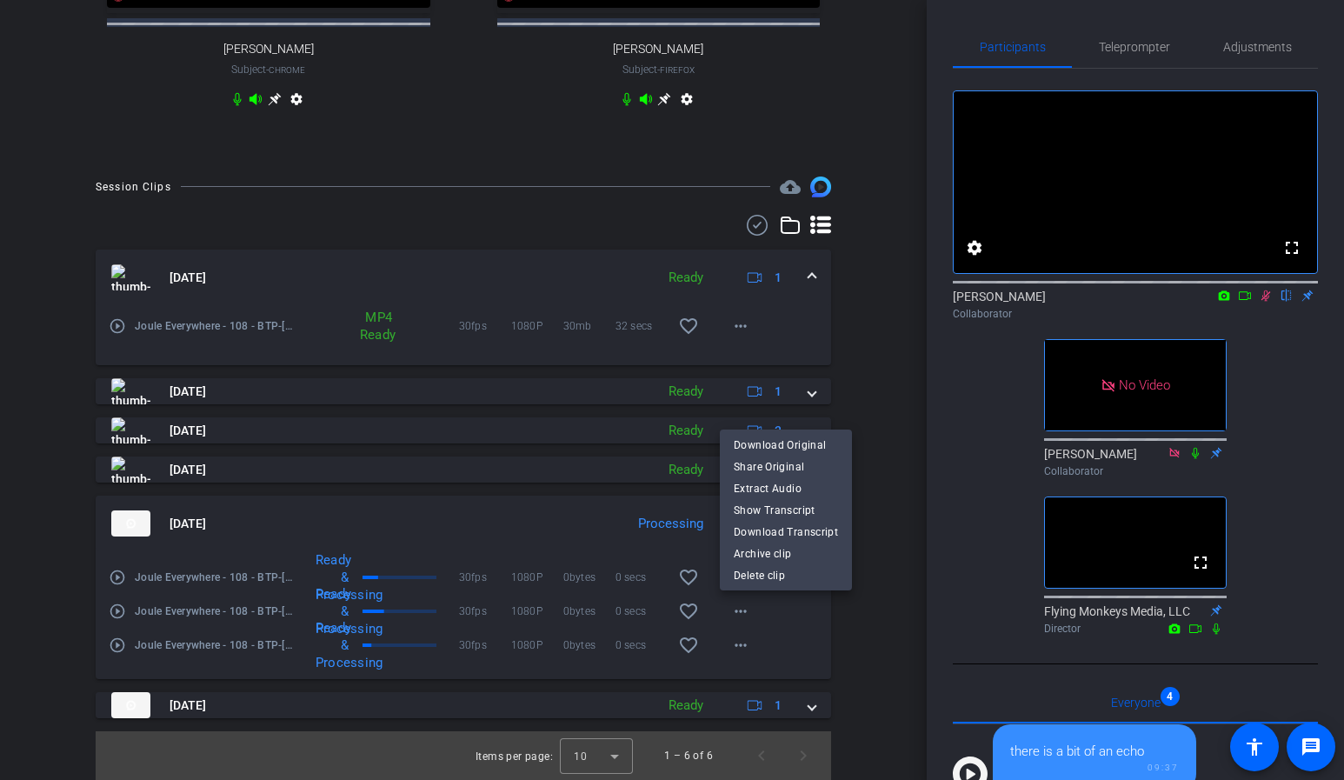
click at [900, 437] on div at bounding box center [672, 390] width 1344 height 780
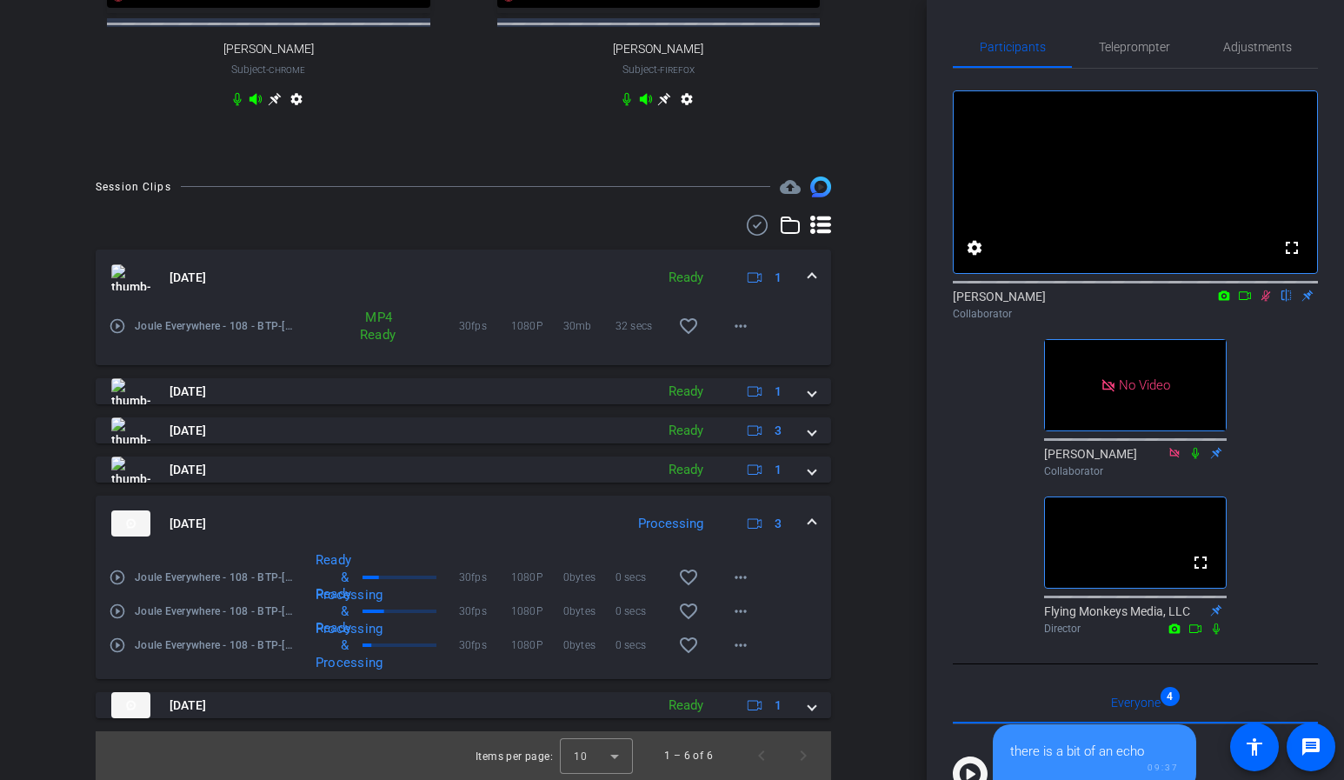
click at [832, 540] on div "Session Clips cloud_upload Sep 4, 2025 Ready 1 play_circle_outline Joule Everyw…" at bounding box center [463, 477] width 840 height 603
click at [744, 614] on mat-icon "more_horiz" at bounding box center [740, 611] width 21 height 21
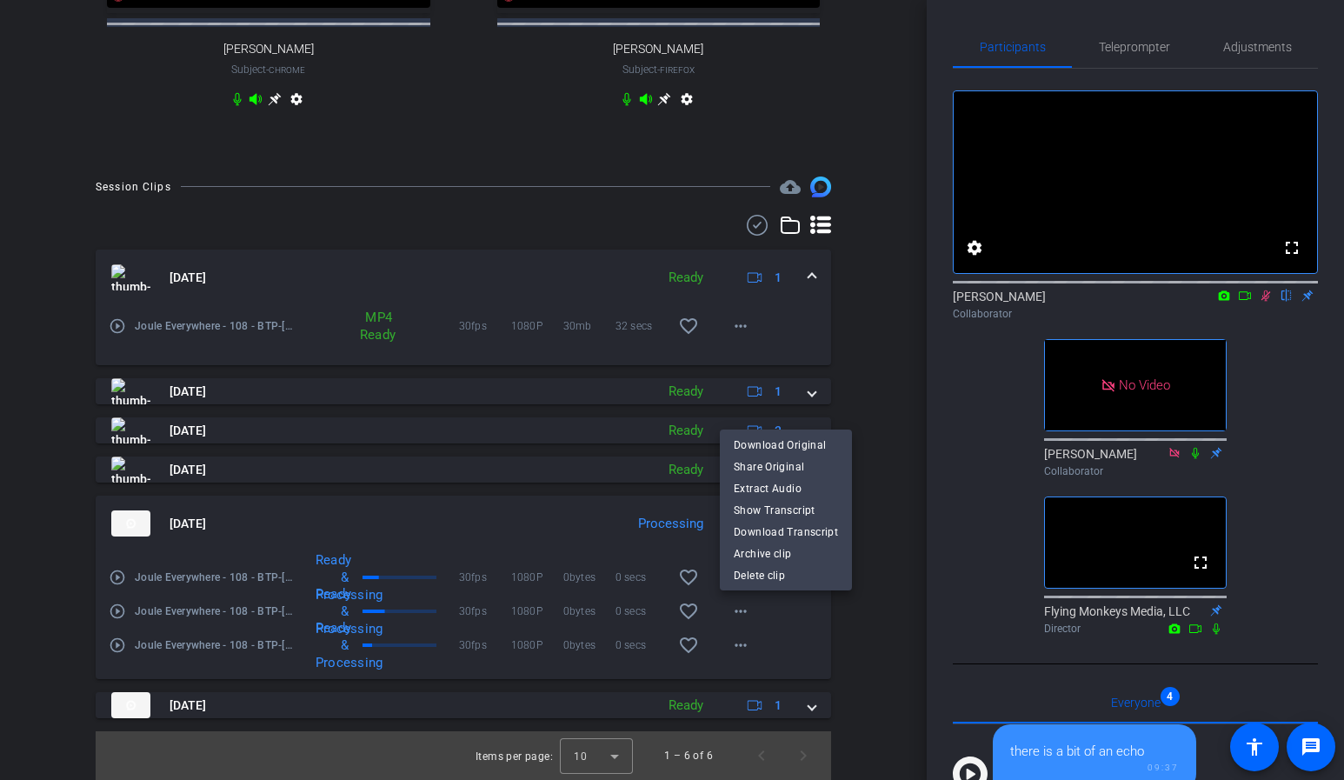
click at [867, 558] on div at bounding box center [672, 390] width 1344 height 780
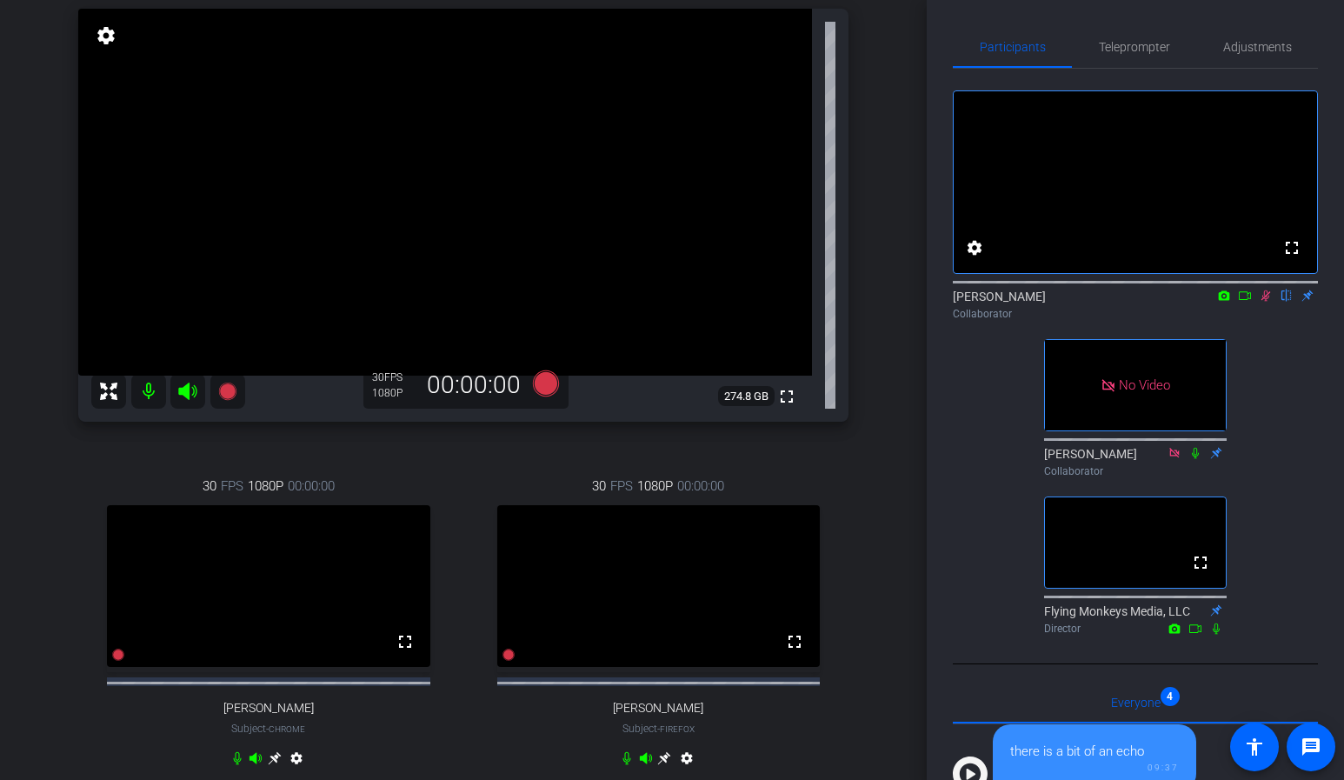
scroll to position [47, 0]
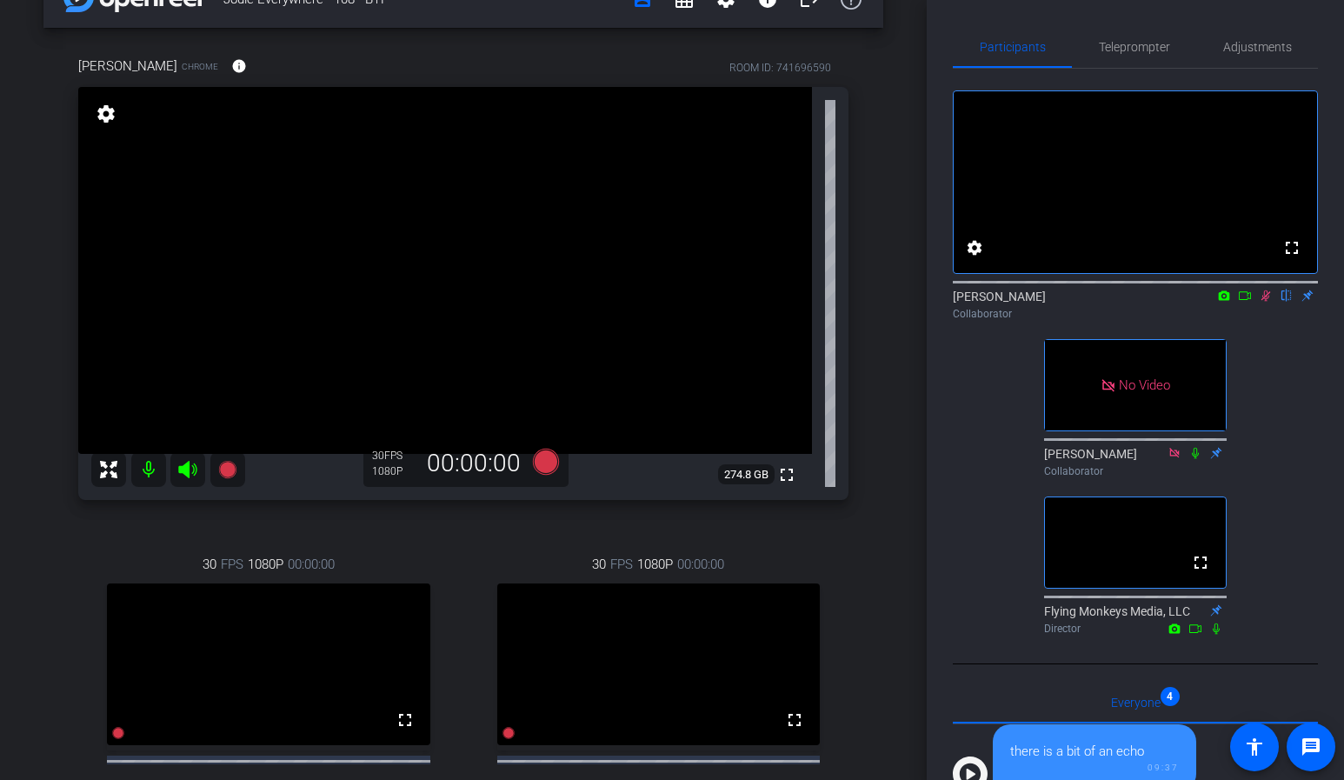
click at [1245, 302] on icon at bounding box center [1245, 295] width 14 height 12
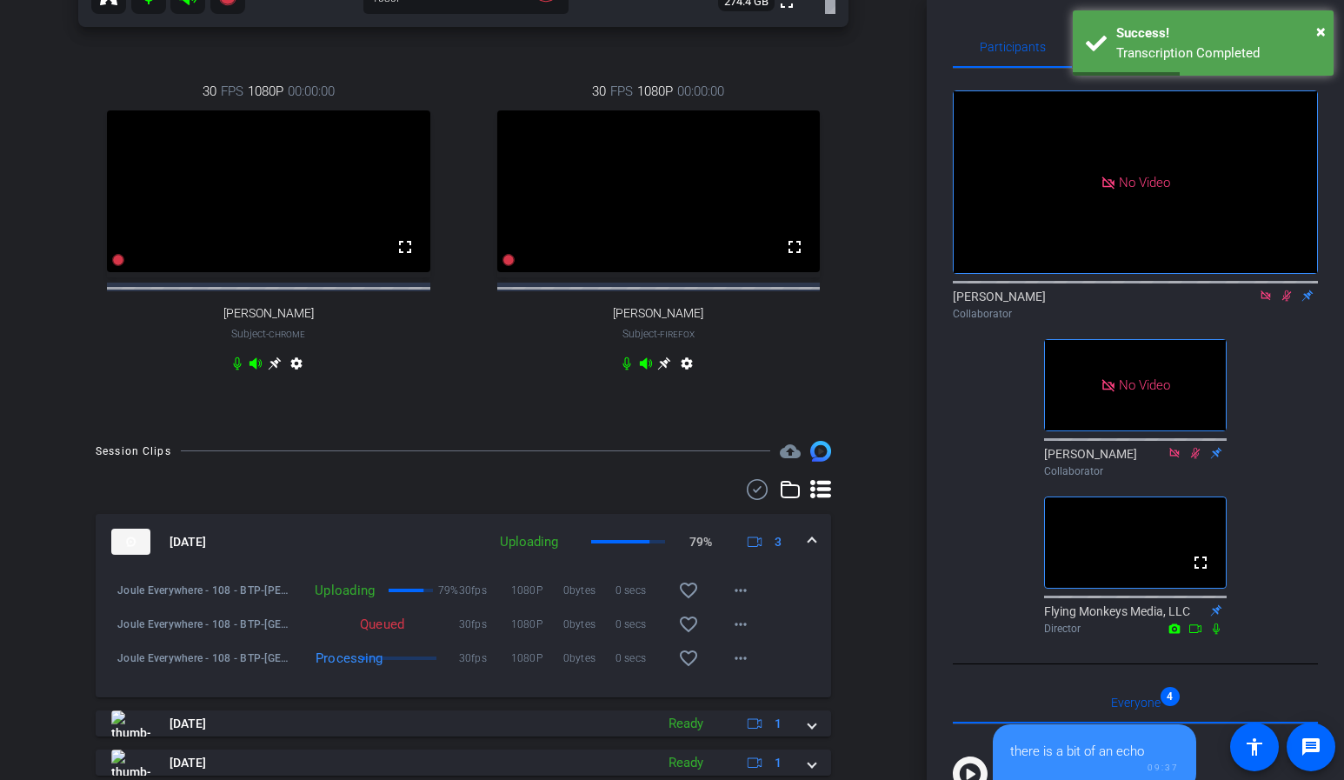
click at [1266, 302] on icon at bounding box center [1265, 295] width 14 height 12
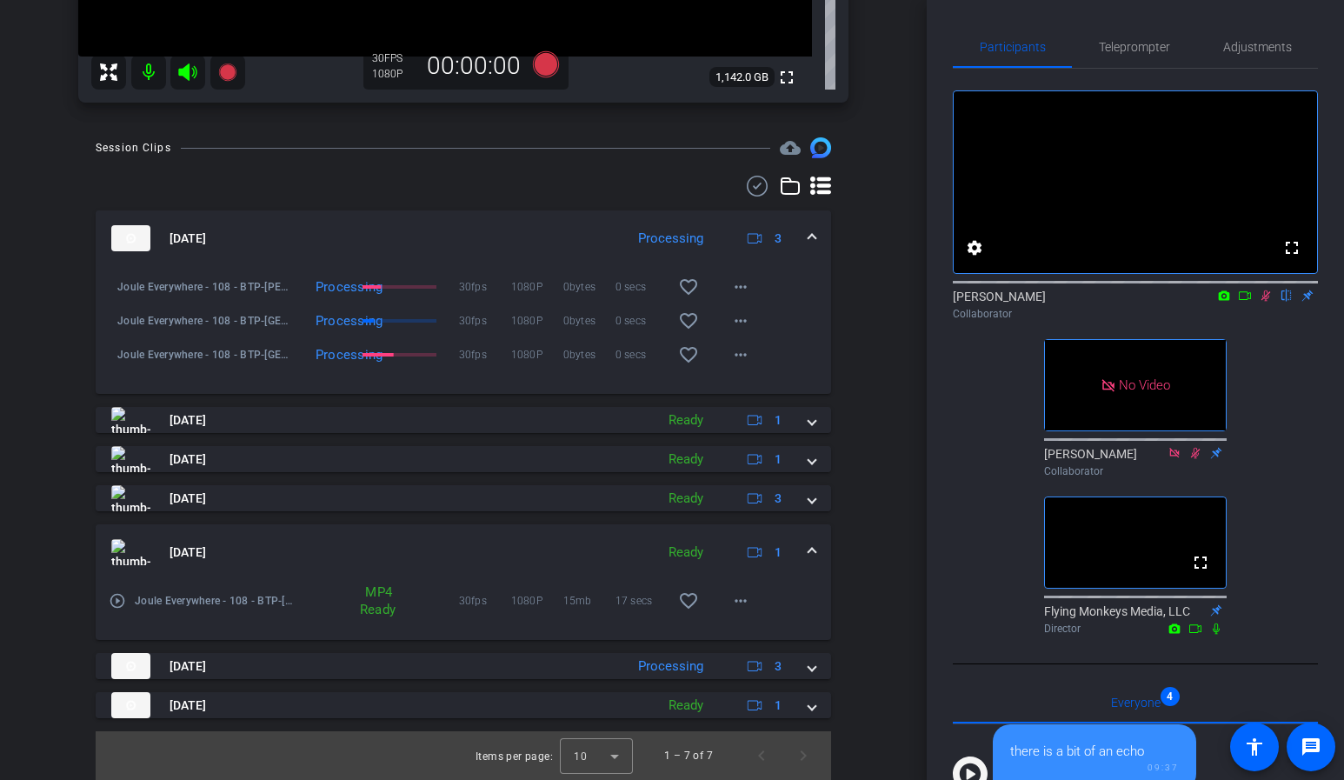
scroll to position [444, 0]
click at [1243, 302] on icon at bounding box center [1245, 295] width 14 height 12
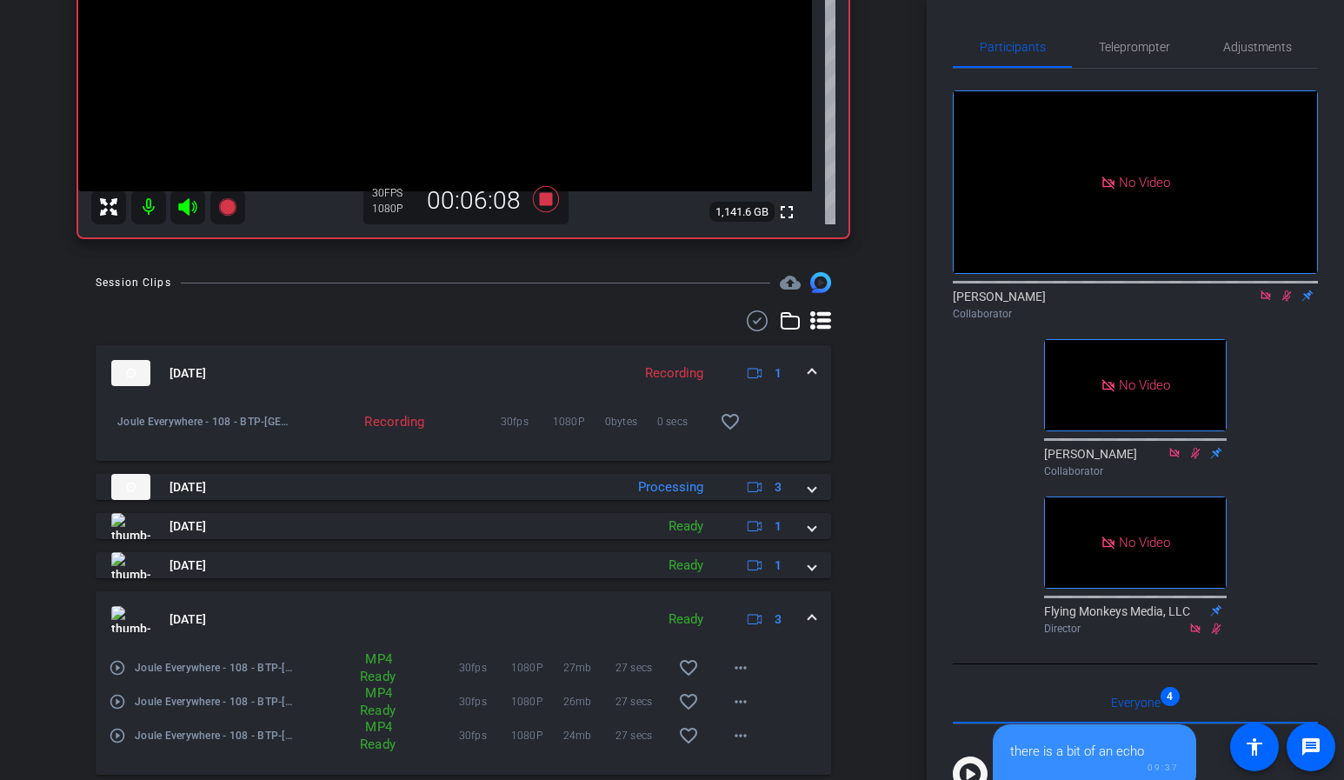
scroll to position [305, 0]
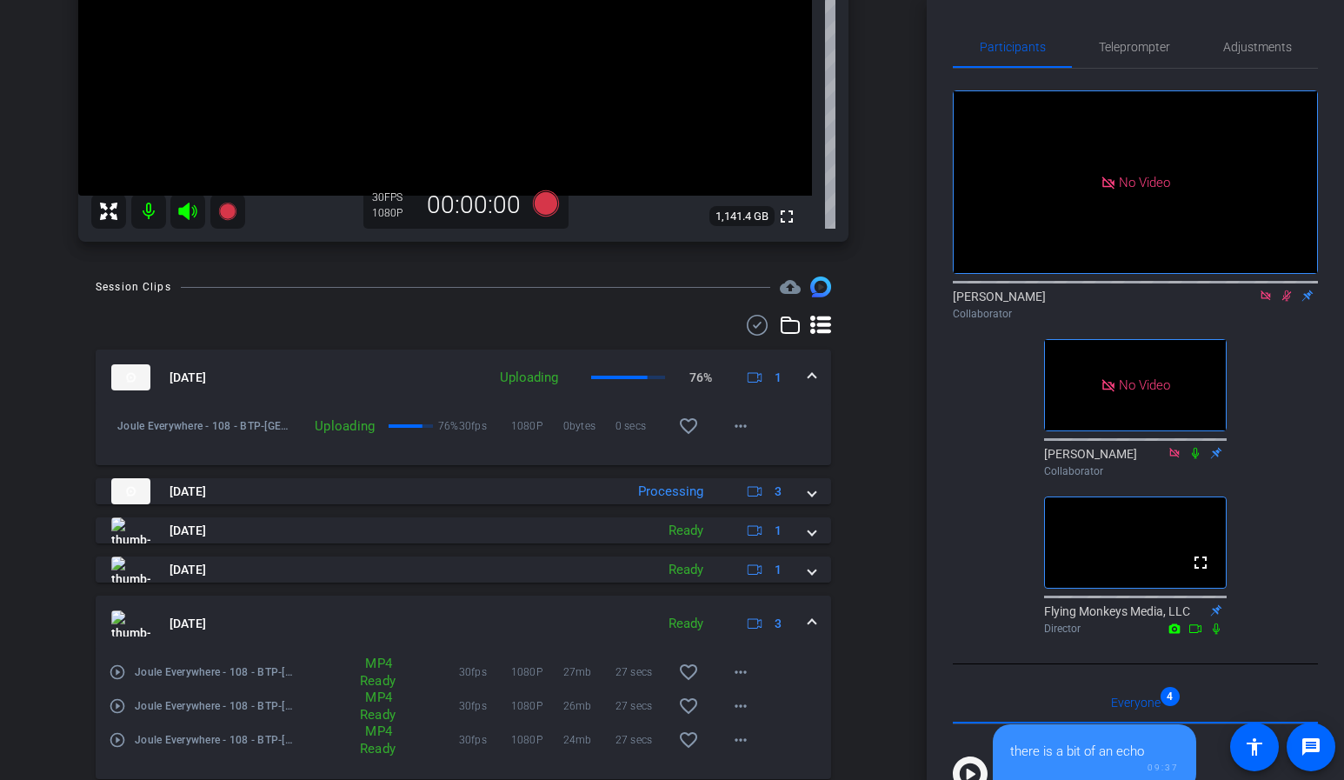
click at [1265, 300] on icon at bounding box center [1265, 295] width 10 height 10
click at [1266, 302] on icon at bounding box center [1265, 295] width 14 height 12
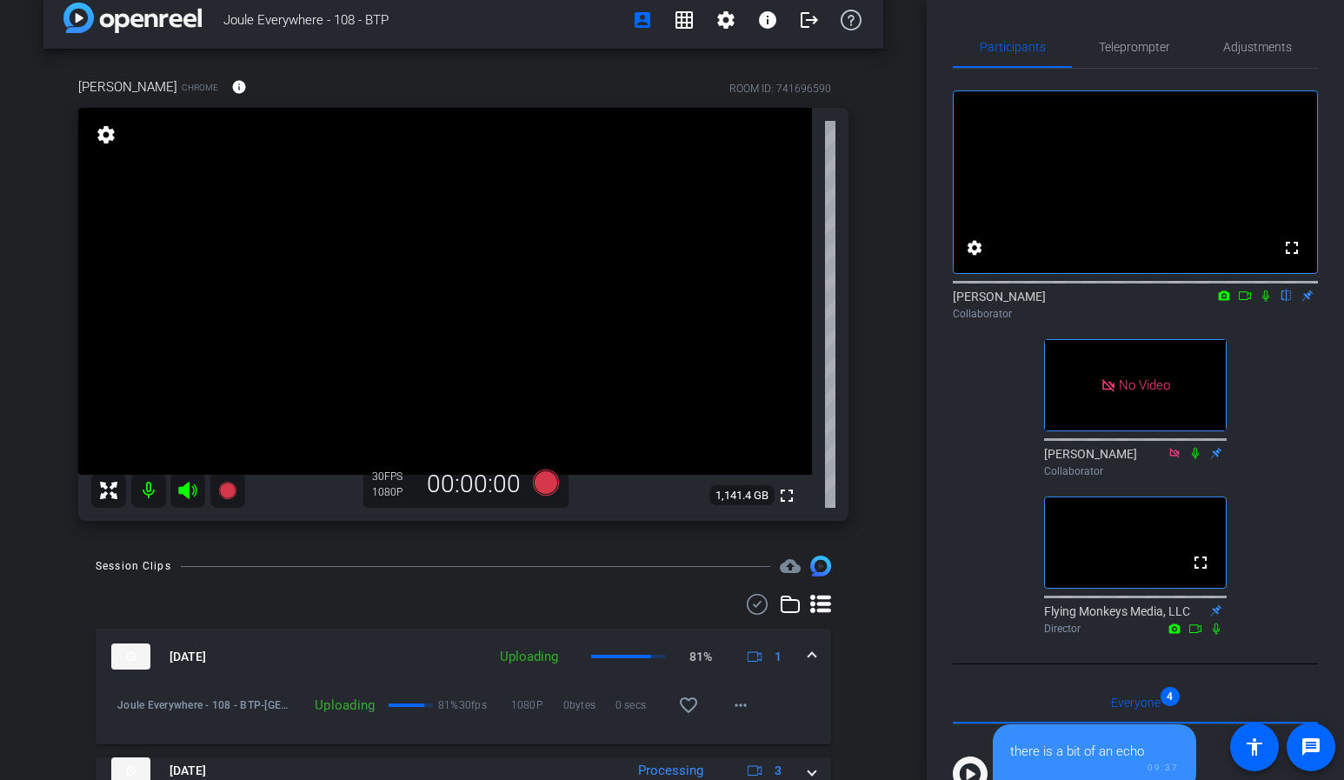
scroll to position [0, 0]
